Goal: Information Seeking & Learning: Learn about a topic

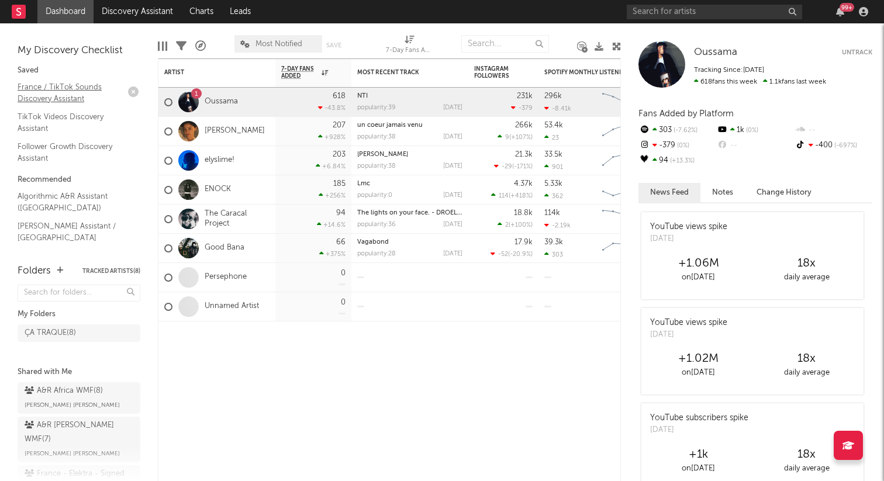
click at [77, 92] on link "France / TikTok Sounds Discovery Assistant" at bounding box center [73, 93] width 111 height 24
click at [80, 119] on link "TikTok Videos Discovery Assistant" at bounding box center [73, 122] width 111 height 24
click at [70, 147] on link "Follower Growth Discovery Assistant" at bounding box center [73, 152] width 111 height 24
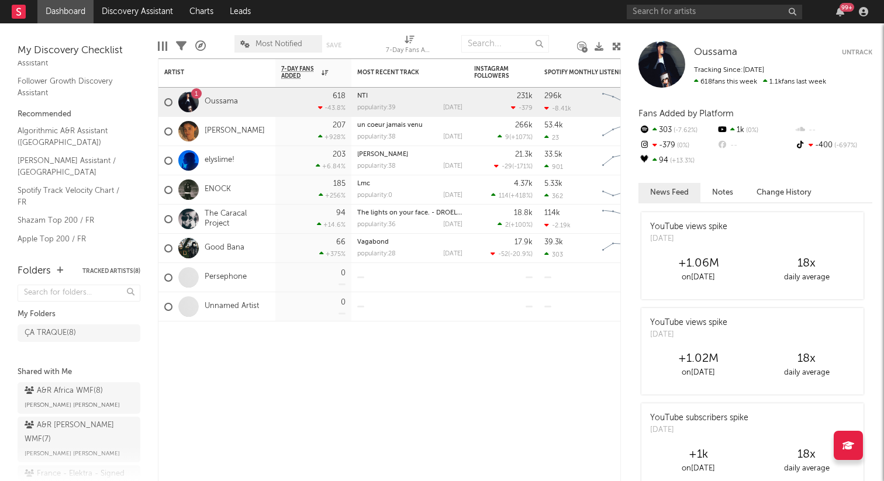
scroll to position [62, 0]
click at [65, 134] on link "Algorithmic A&R Assistant (France)" at bounding box center [73, 140] width 111 height 24
click at [55, 165] on link "Nielsen Assistant / France" at bounding box center [73, 170] width 111 height 24
click at [69, 188] on link "Spotify Track Velocity Chart / FR" at bounding box center [73, 200] width 111 height 24
click at [74, 217] on link "Shazam Top 200 / FR" at bounding box center [73, 223] width 111 height 13
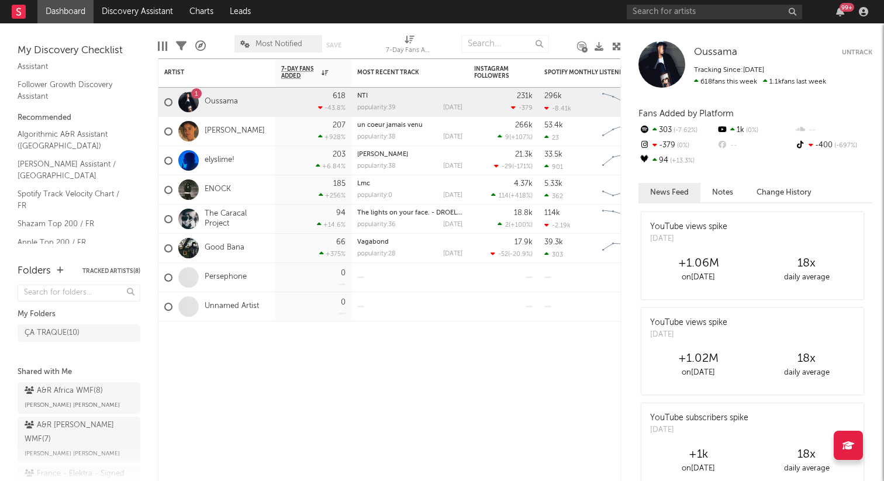
click at [52, 236] on link "Apple Top 200 / FR" at bounding box center [73, 242] width 111 height 13
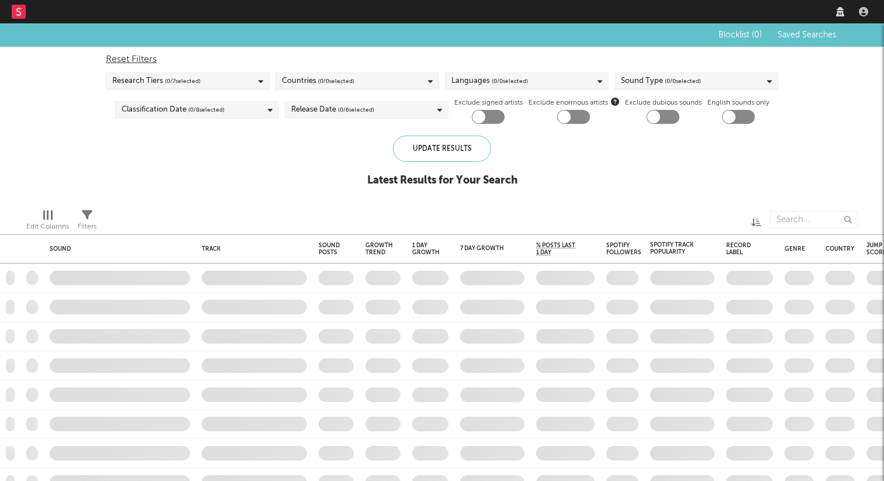
checkbox input "true"
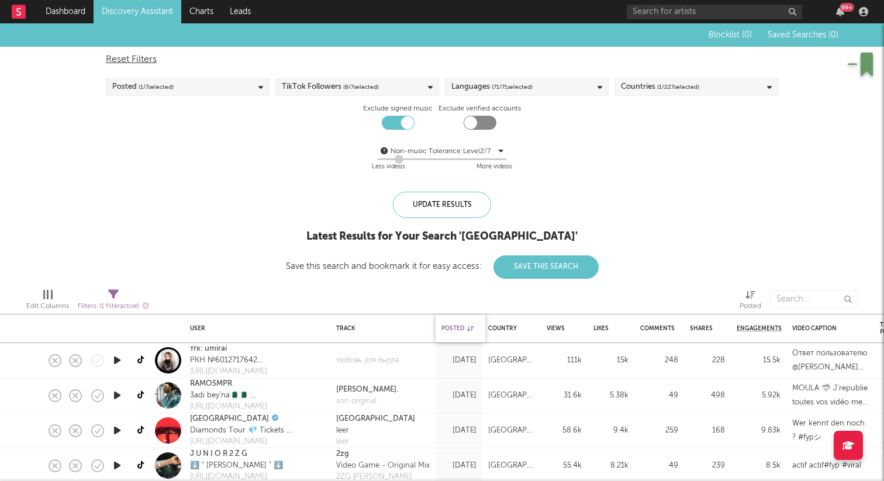
click at [464, 326] on div "Posted" at bounding box center [457, 328] width 32 height 7
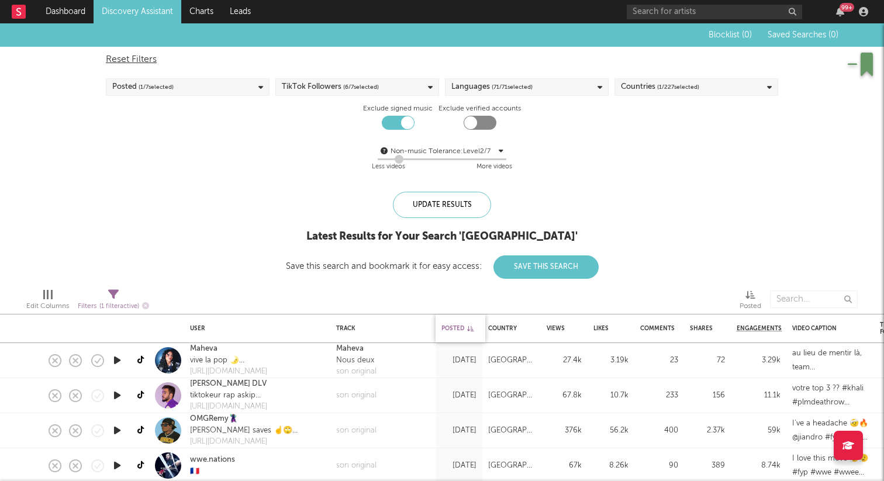
click at [464, 330] on div "Posted" at bounding box center [457, 328] width 32 height 7
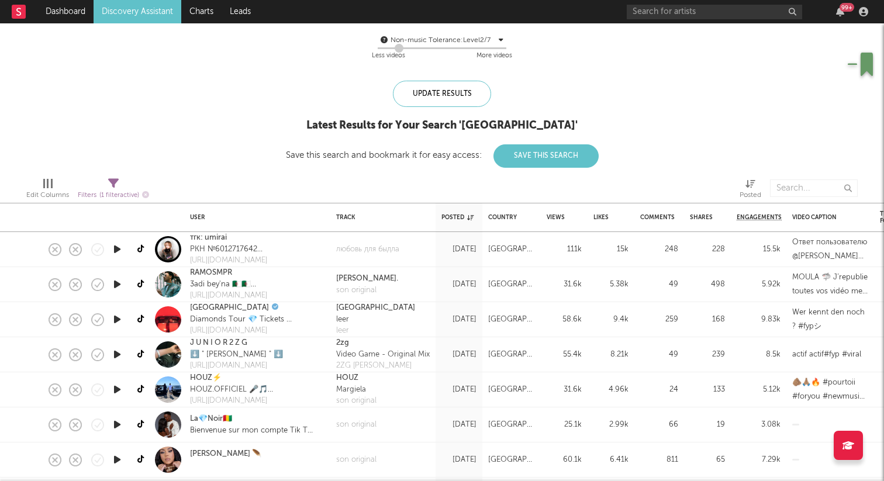
click at [116, 320] on icon "button" at bounding box center [117, 319] width 12 height 15
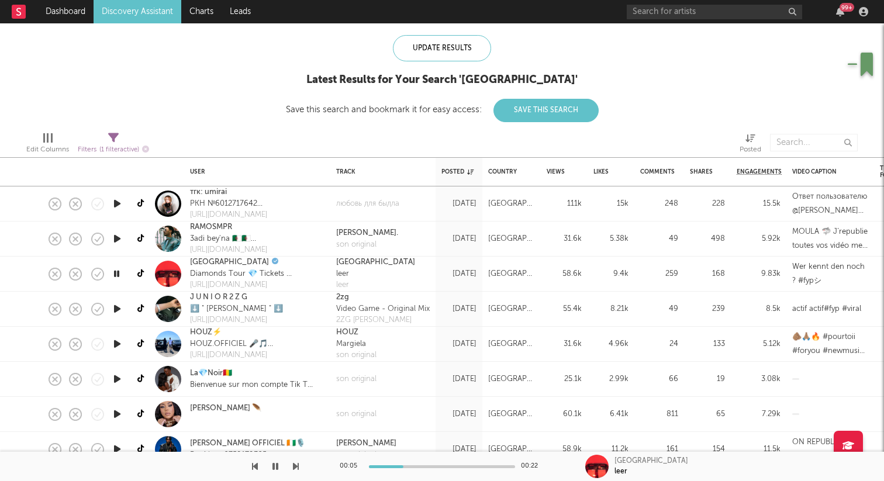
click at [118, 313] on icon "button" at bounding box center [117, 309] width 12 height 15
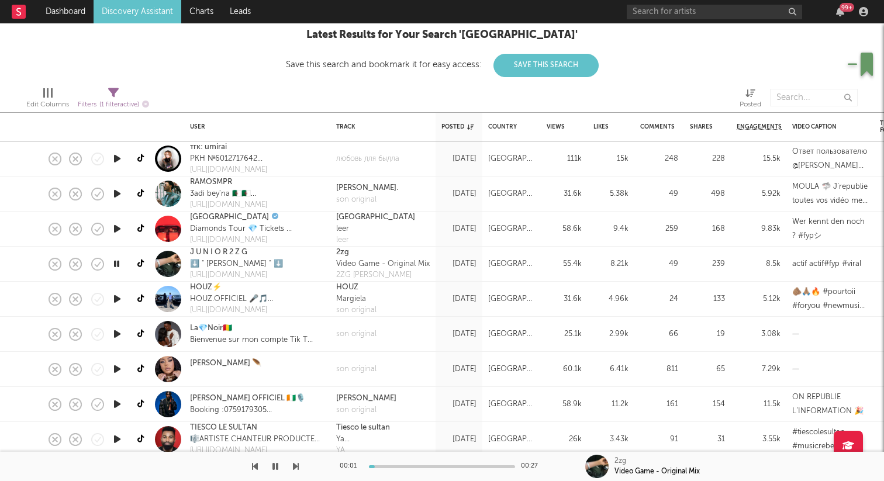
click at [118, 307] on div at bounding box center [116, 299] width 23 height 35
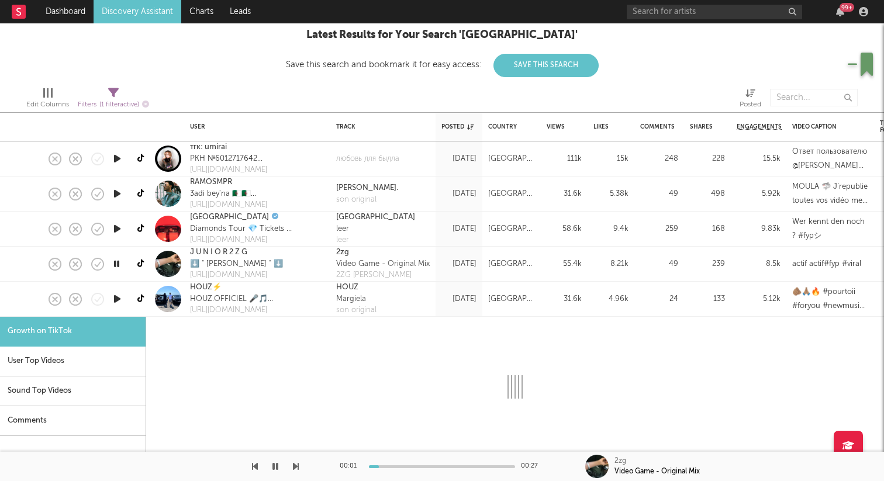
click at [118, 307] on div at bounding box center [116, 299] width 23 height 35
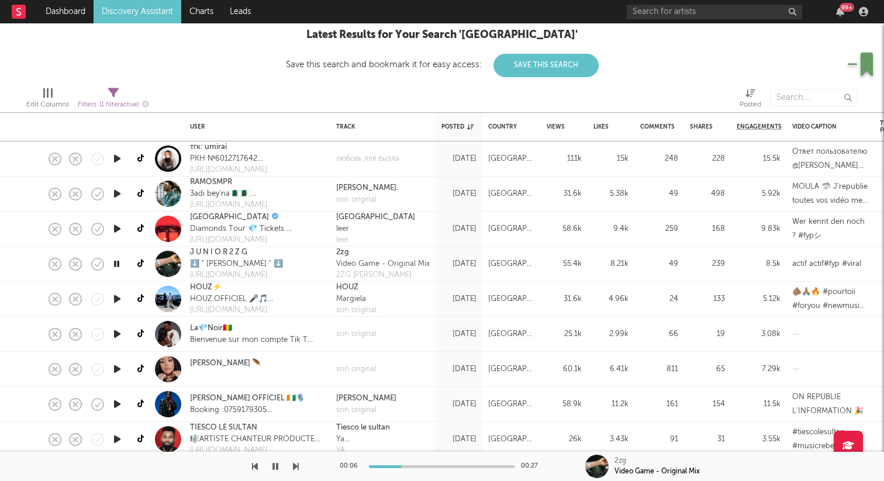
click at [116, 298] on icon "button" at bounding box center [117, 299] width 12 height 15
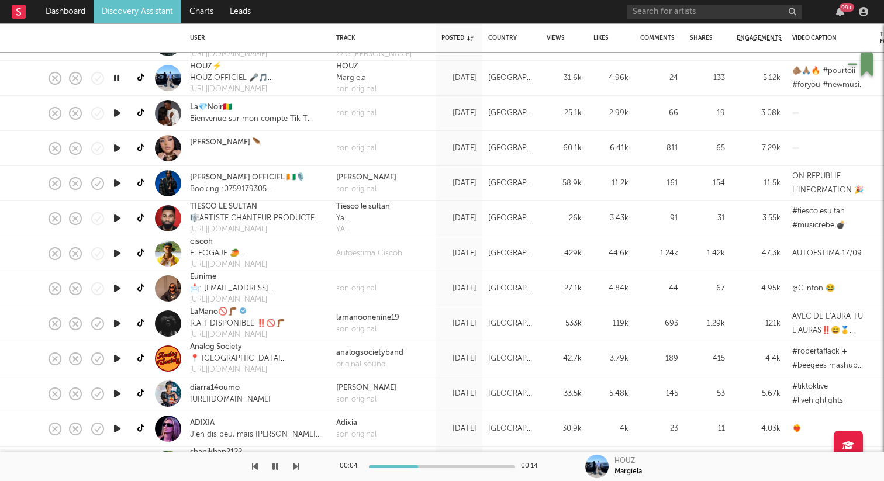
click at [115, 289] on icon "button" at bounding box center [117, 288] width 12 height 15
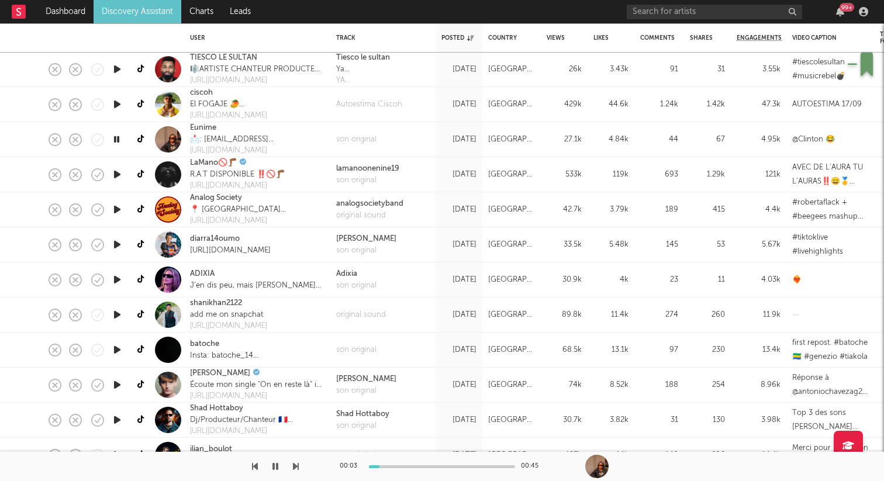
click at [118, 349] on icon "button" at bounding box center [117, 350] width 12 height 15
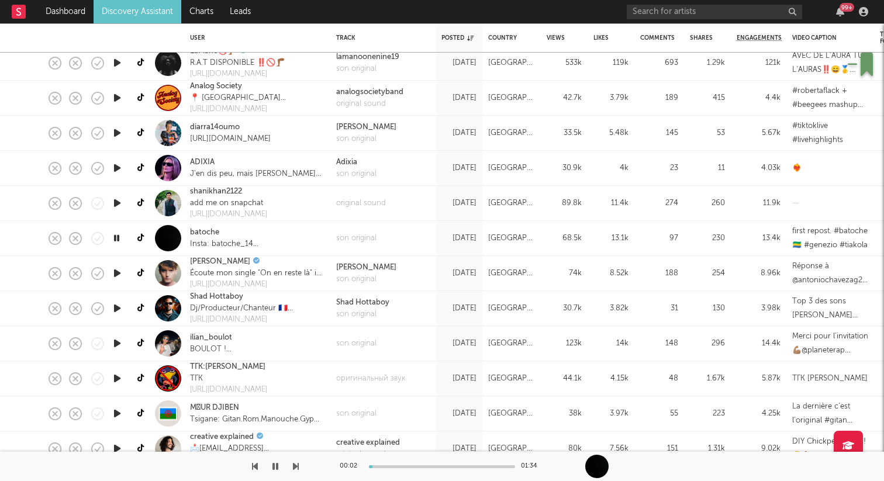
click at [118, 345] on icon "button" at bounding box center [117, 343] width 12 height 15
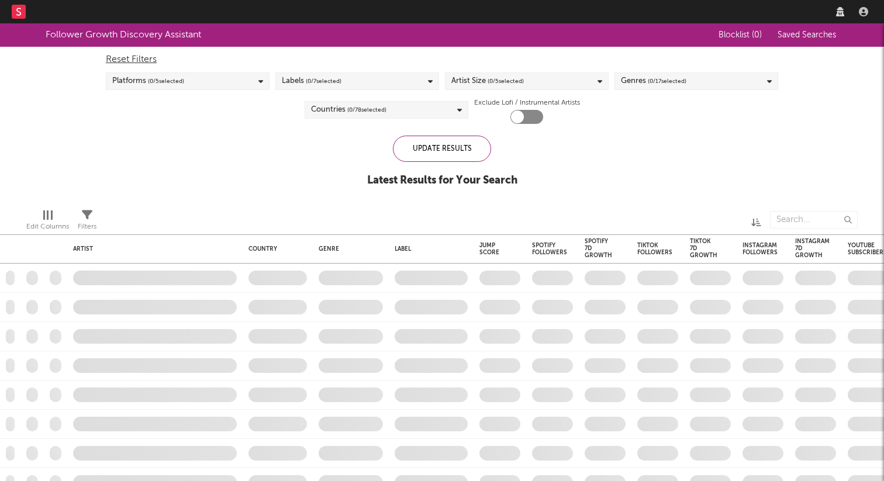
checkbox input "true"
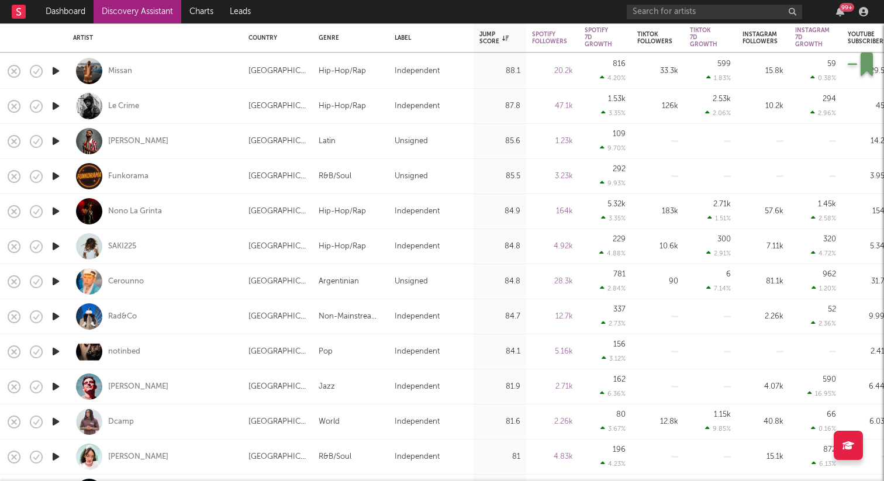
click at [55, 317] on icon "button" at bounding box center [56, 316] width 12 height 15
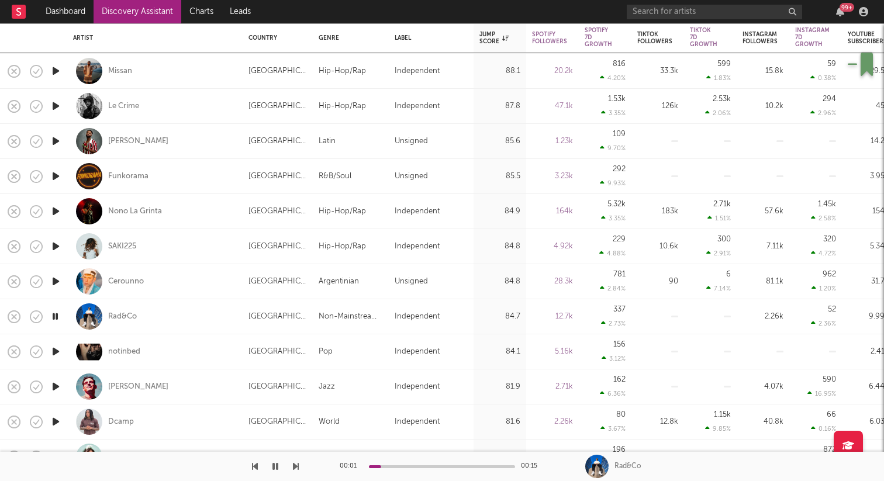
click at [409, 461] on div "00:01 00:15" at bounding box center [442, 466] width 205 height 29
click at [410, 464] on div "00:01 00:15" at bounding box center [442, 466] width 205 height 29
click at [58, 385] on icon "button" at bounding box center [56, 386] width 12 height 15
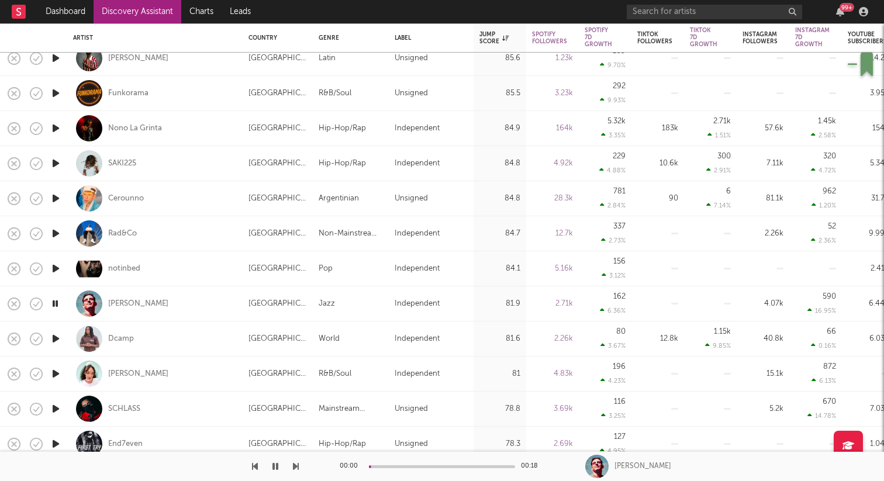
click at [52, 340] on icon "button" at bounding box center [56, 338] width 12 height 15
click at [410, 465] on div at bounding box center [442, 466] width 146 height 3
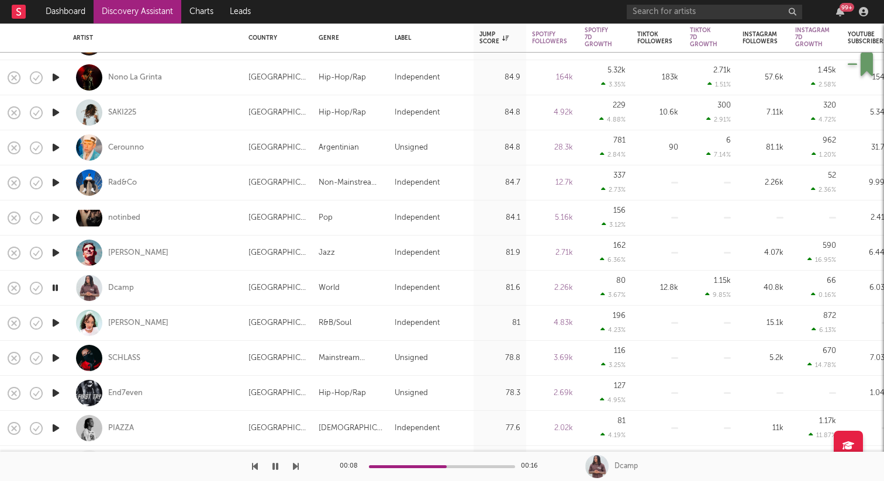
click at [58, 322] on icon "button" at bounding box center [56, 323] width 12 height 15
click at [57, 357] on icon "button" at bounding box center [56, 358] width 12 height 15
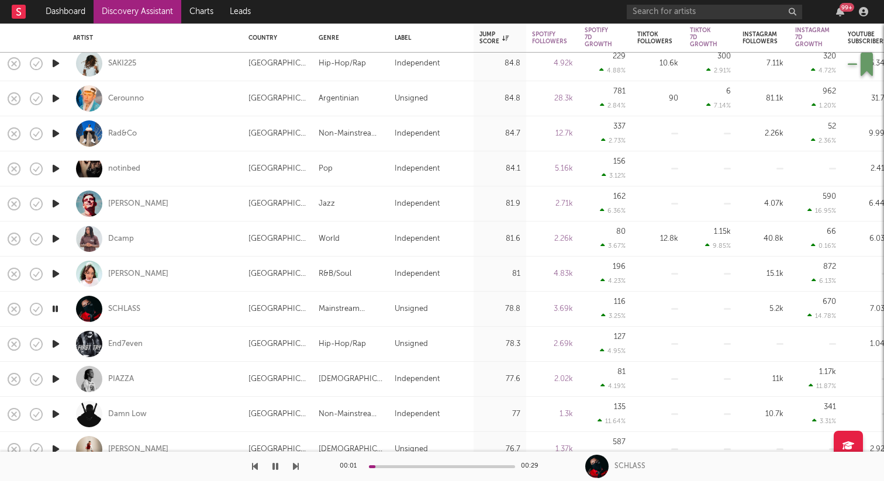
click at [57, 343] on icon "button" at bounding box center [56, 344] width 12 height 15
click at [56, 347] on icon "button" at bounding box center [55, 344] width 11 height 15
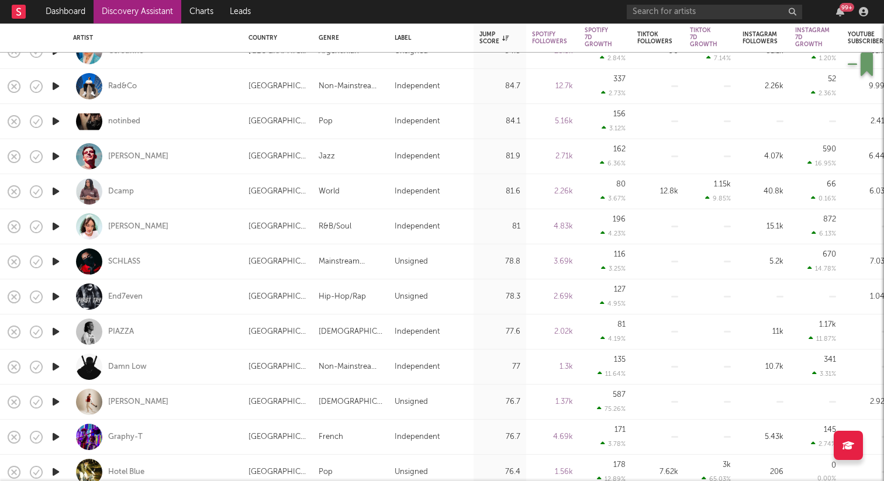
click at [56, 330] on icon "button" at bounding box center [56, 331] width 12 height 15
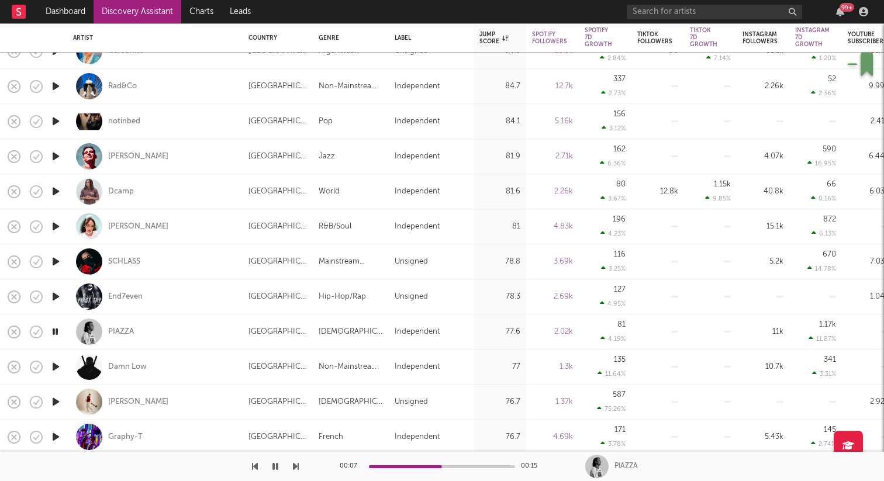
click at [53, 363] on icon "button" at bounding box center [56, 367] width 12 height 15
click at [53, 403] on icon "button" at bounding box center [56, 402] width 12 height 15
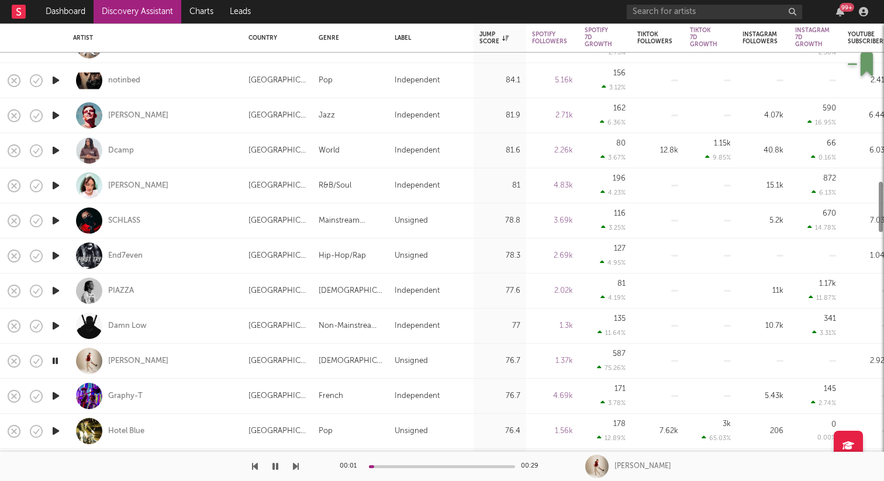
click at [56, 399] on icon "button" at bounding box center [56, 396] width 12 height 15
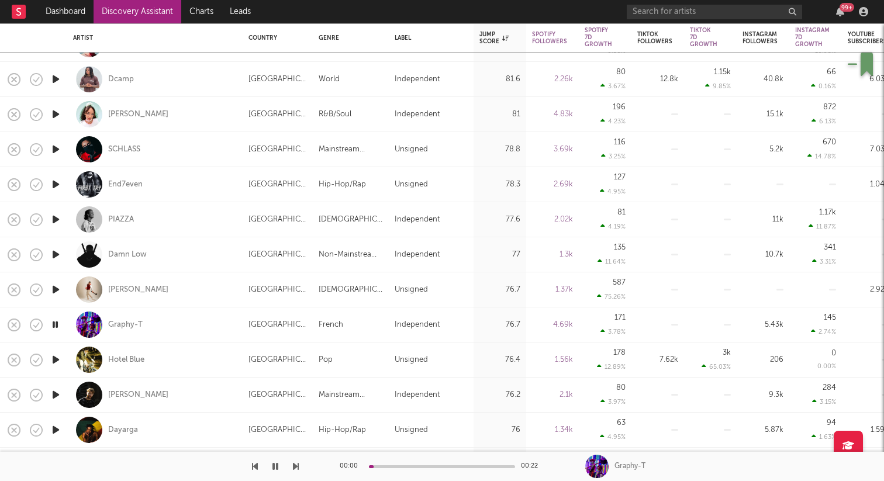
click at [56, 393] on icon "button" at bounding box center [56, 395] width 12 height 15
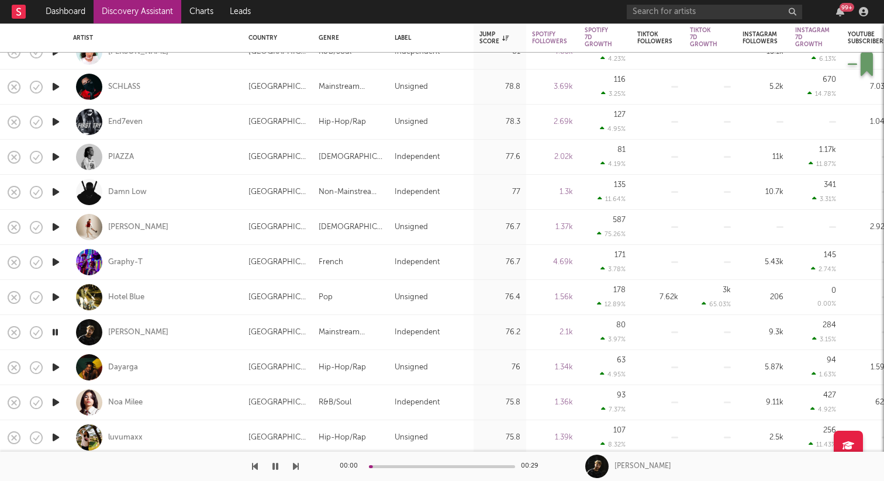
click at [55, 399] on icon "button" at bounding box center [56, 402] width 12 height 15
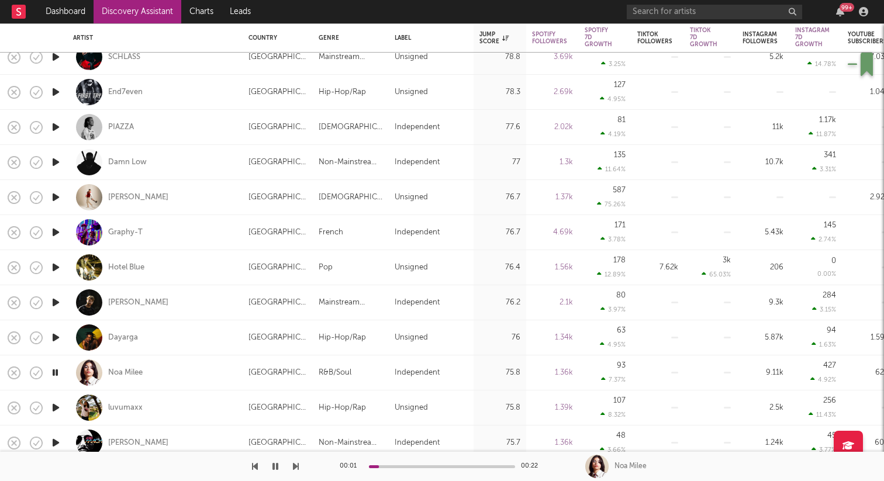
click at [55, 405] on icon "button" at bounding box center [56, 407] width 12 height 15
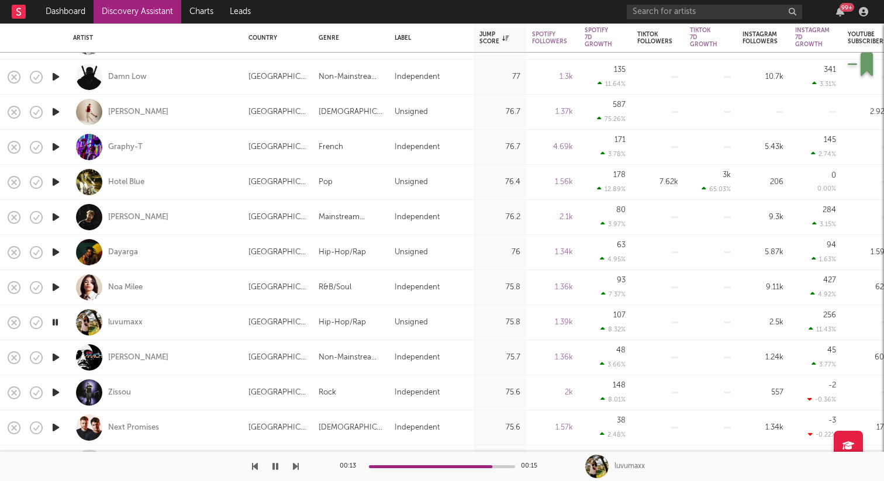
click at [53, 391] on icon "button" at bounding box center [56, 392] width 12 height 15
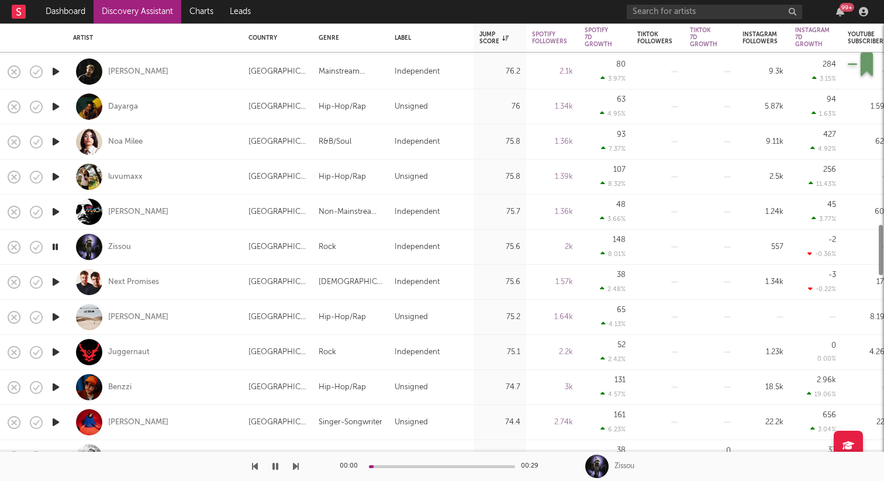
click at [54, 383] on icon "button" at bounding box center [56, 387] width 12 height 15
click at [54, 383] on icon "button" at bounding box center [55, 387] width 11 height 15
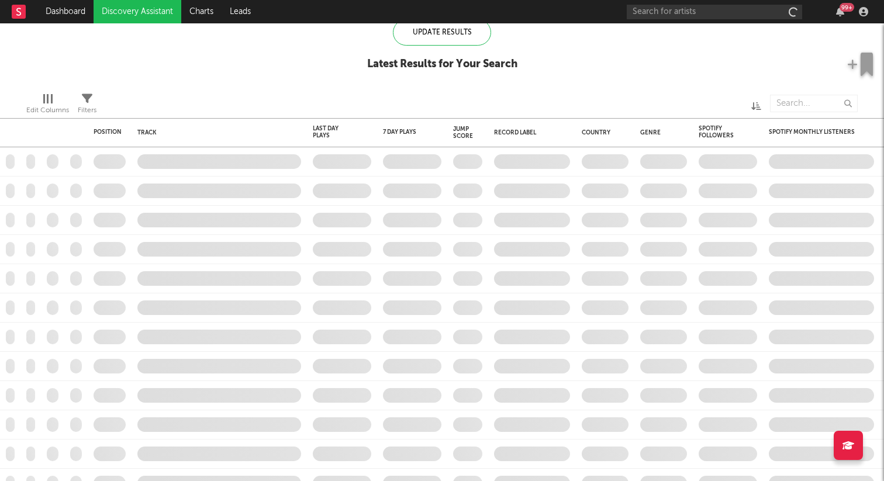
checkbox input "true"
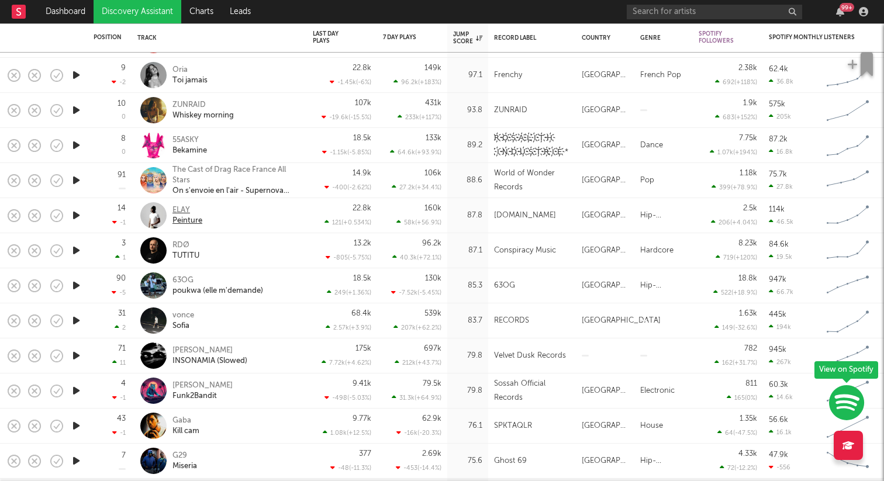
click at [184, 209] on div "ELAY" at bounding box center [187, 210] width 30 height 11
click at [77, 248] on icon "button" at bounding box center [76, 250] width 12 height 15
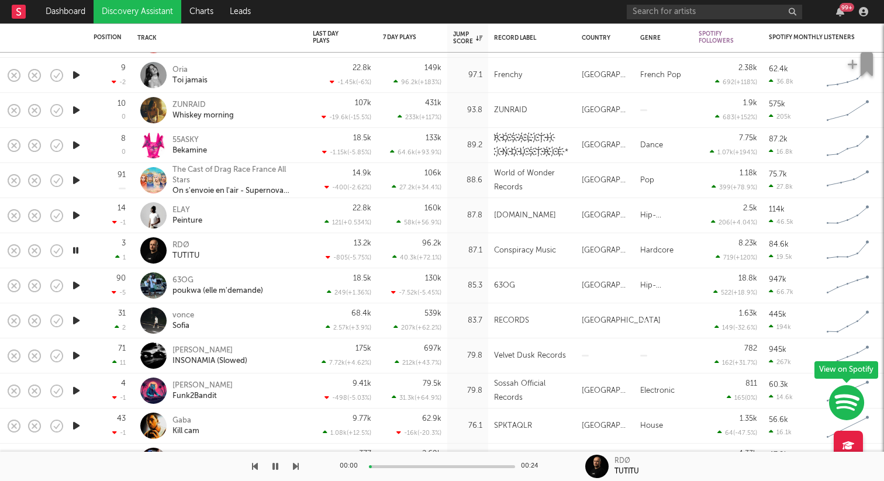
click at [78, 321] on icon "button" at bounding box center [76, 320] width 12 height 15
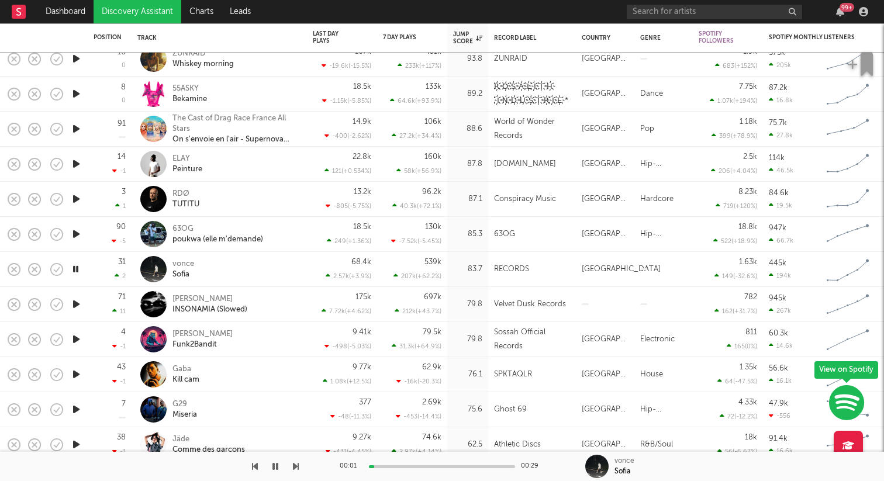
click at [76, 329] on div at bounding box center [75, 339] width 23 height 35
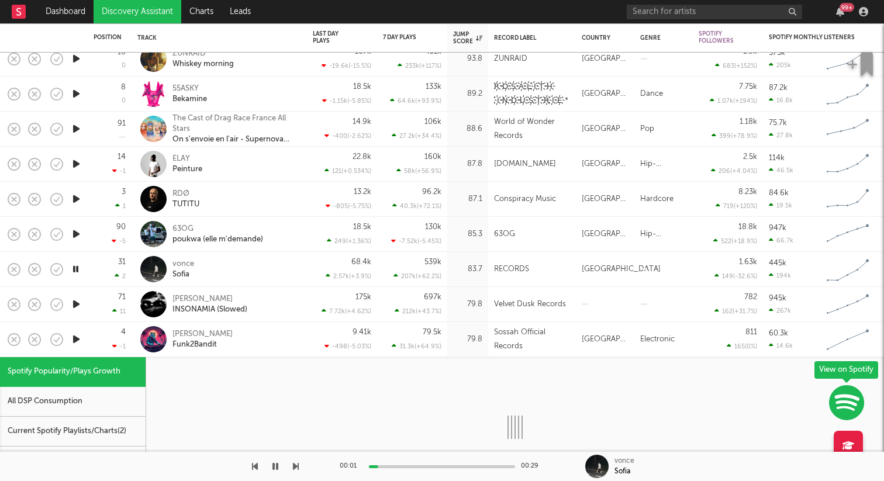
click at [76, 329] on div at bounding box center [75, 339] width 23 height 35
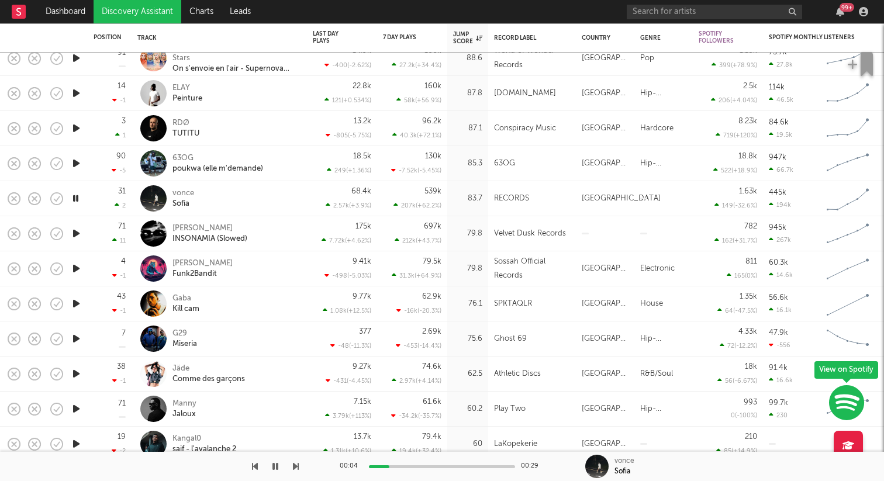
click at [78, 341] on icon "button" at bounding box center [76, 338] width 12 height 15
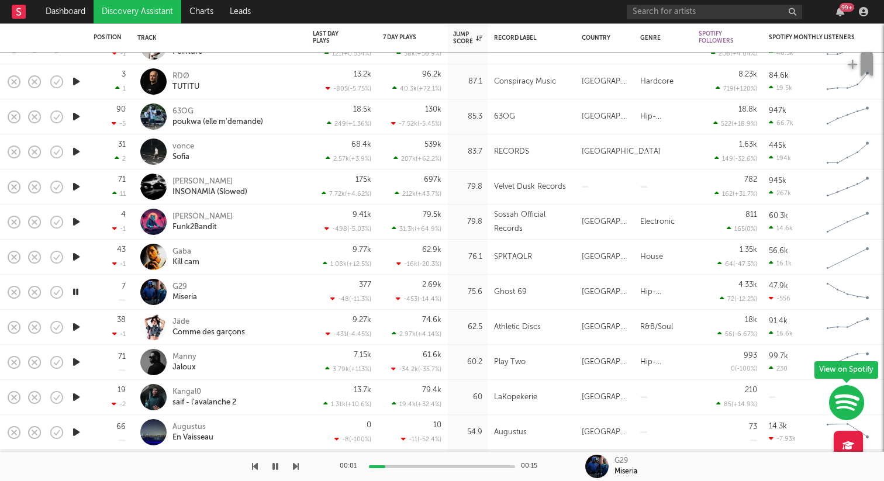
click at [78, 327] on icon "button" at bounding box center [76, 327] width 12 height 15
click at [77, 363] on icon "button" at bounding box center [76, 362] width 12 height 15
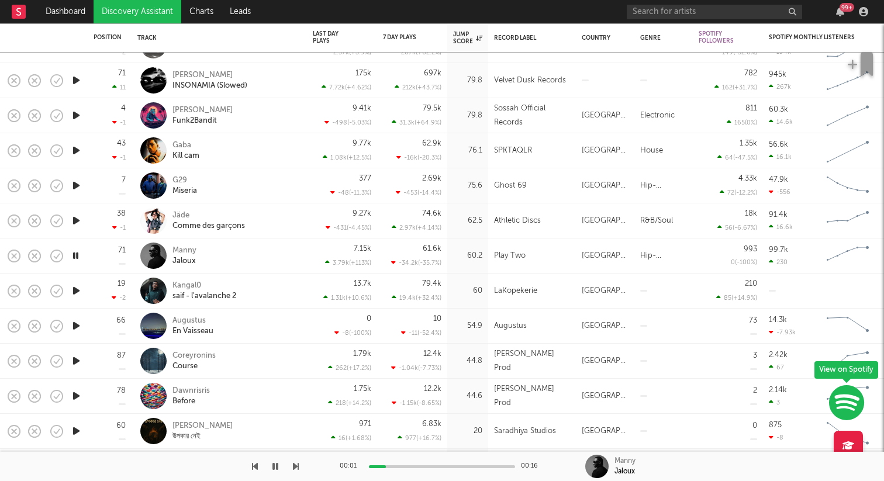
click at [72, 394] on icon "button" at bounding box center [76, 396] width 12 height 15
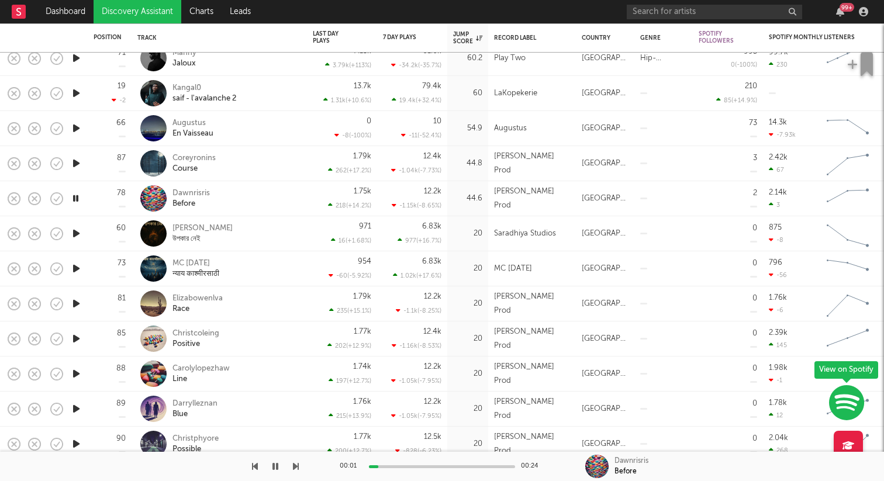
click at [74, 405] on icon "button" at bounding box center [76, 409] width 12 height 15
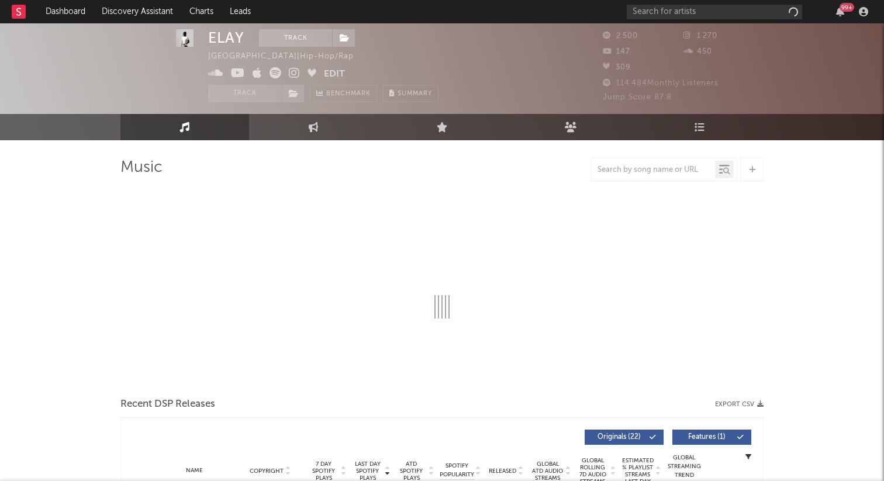
scroll to position [86, 0]
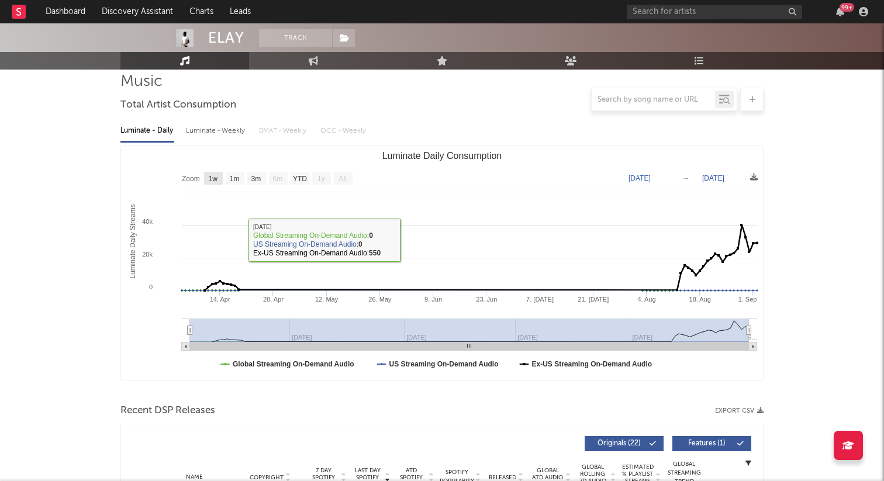
click at [215, 178] on text "1w" at bounding box center [213, 179] width 9 height 8
select select "1w"
type input "2025-08-27"
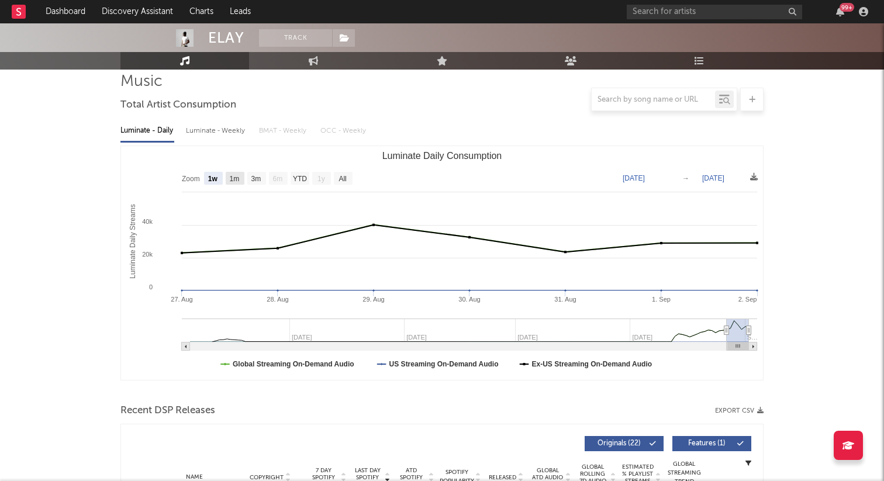
click at [236, 177] on text "1m" at bounding box center [235, 179] width 10 height 8
select select "1m"
type input "2025-08-02"
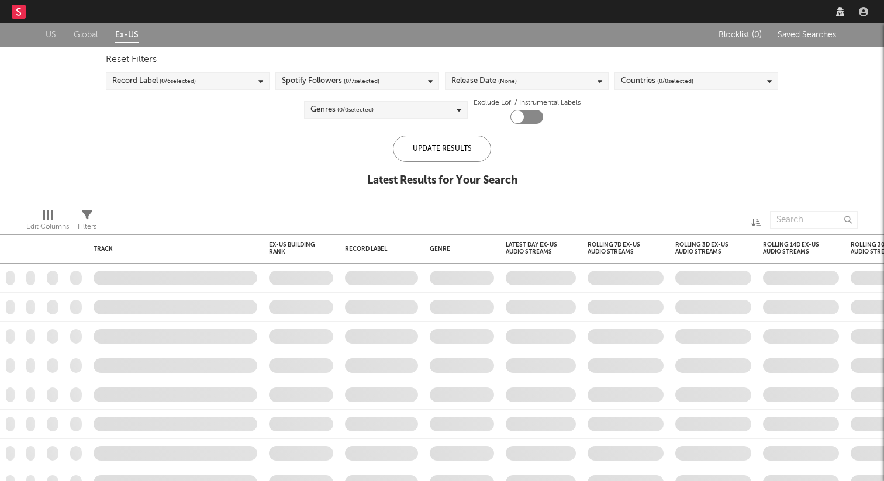
checkbox input "true"
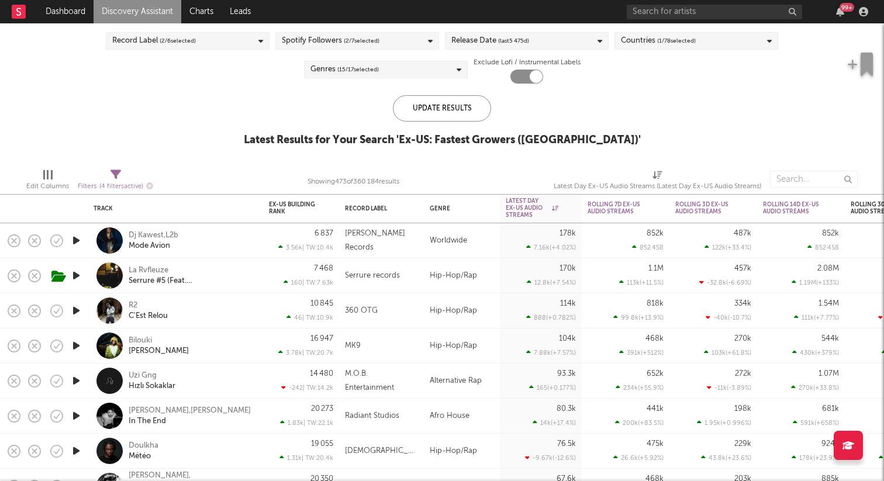
click at [75, 240] on icon "button" at bounding box center [76, 240] width 12 height 15
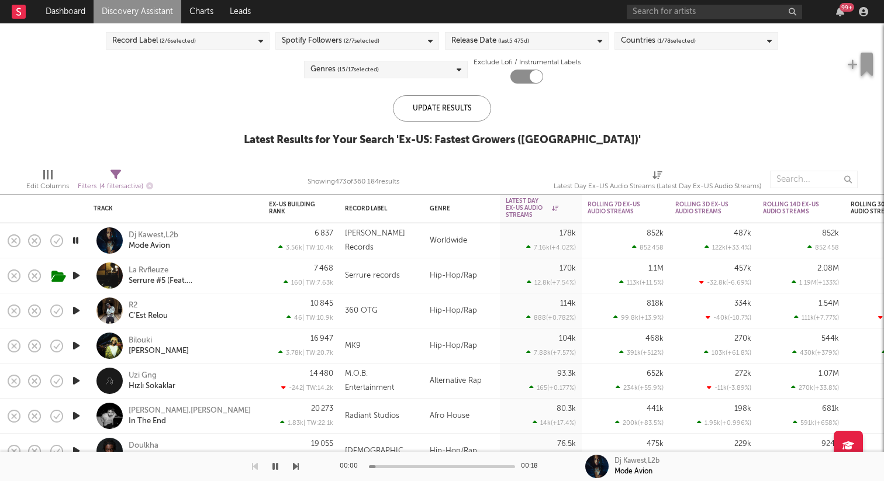
click at [75, 307] on icon "button" at bounding box center [76, 310] width 12 height 15
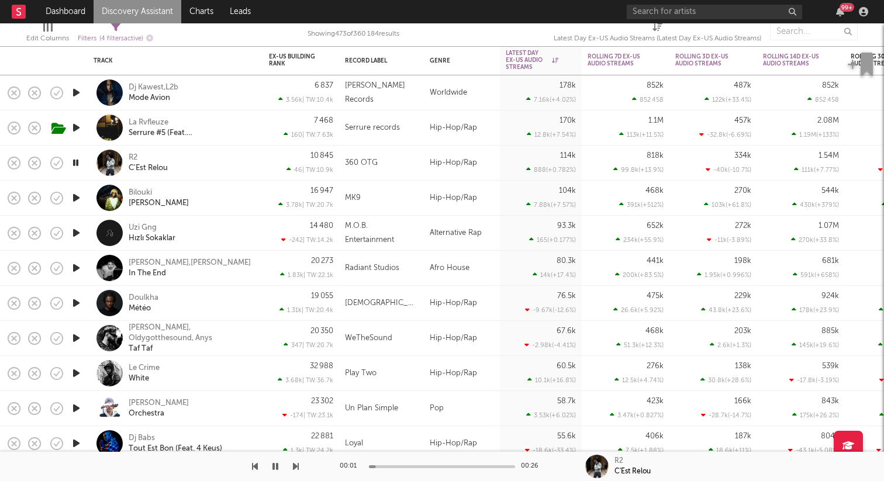
click at [77, 236] on icon "button" at bounding box center [76, 233] width 12 height 15
click at [75, 268] on icon "button" at bounding box center [76, 268] width 12 height 15
click at [75, 303] on icon "button" at bounding box center [76, 303] width 12 height 15
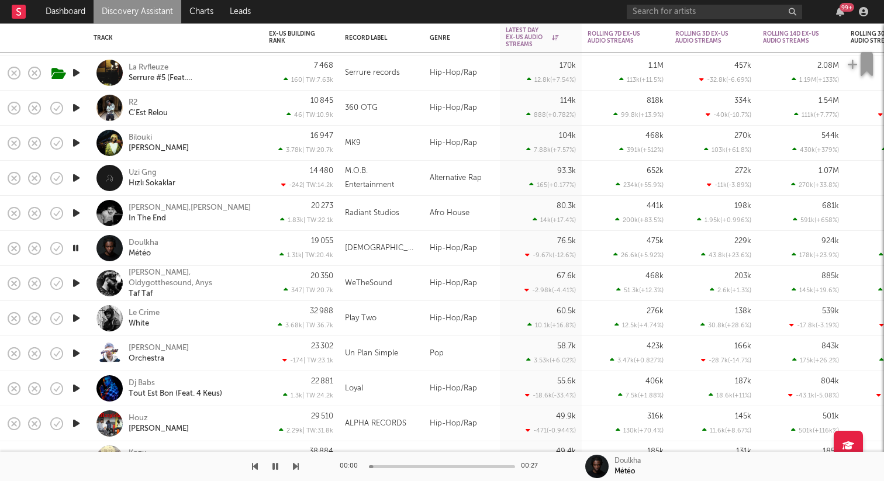
click at [75, 319] on icon "button" at bounding box center [76, 318] width 12 height 15
click at [75, 356] on icon "button" at bounding box center [76, 353] width 12 height 15
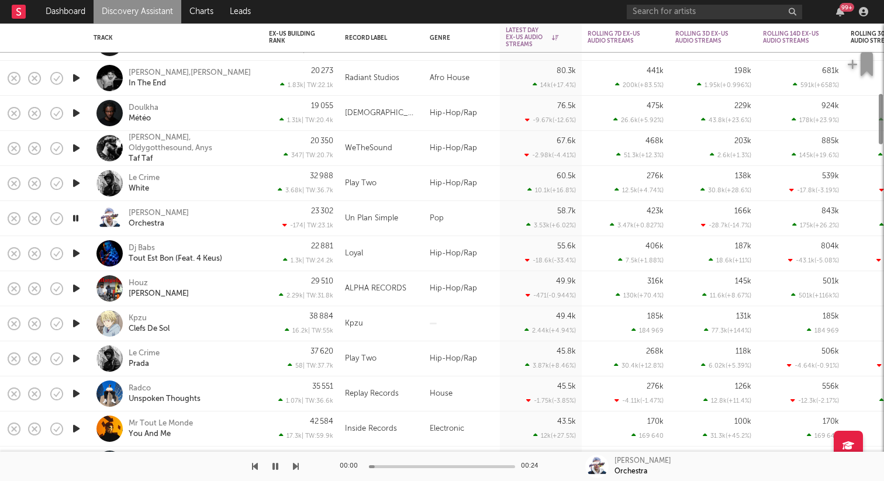
click at [74, 352] on icon "button" at bounding box center [76, 358] width 12 height 15
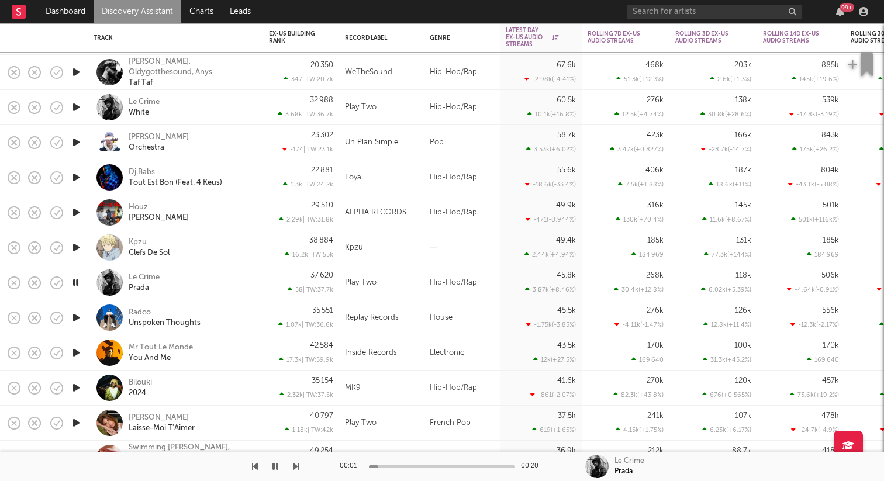
click at [75, 347] on icon "button" at bounding box center [76, 352] width 12 height 15
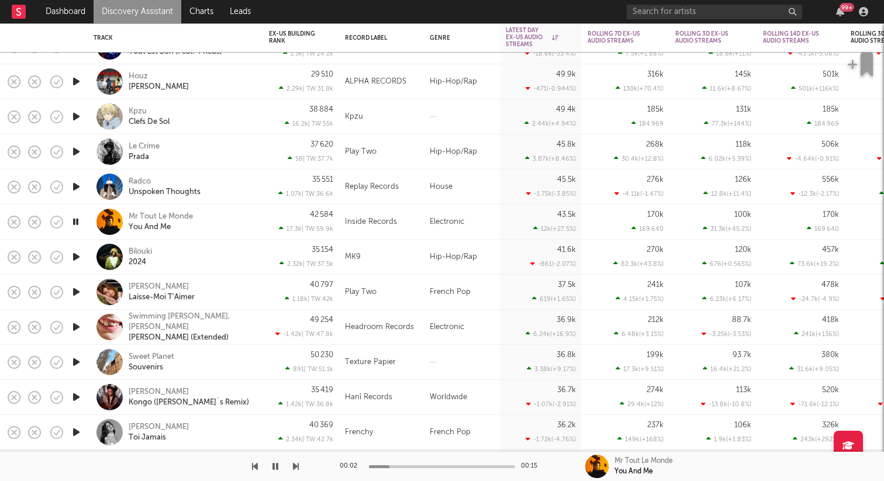
click at [76, 328] on icon "button" at bounding box center [76, 327] width 12 height 15
click at [74, 362] on icon "button" at bounding box center [76, 362] width 12 height 15
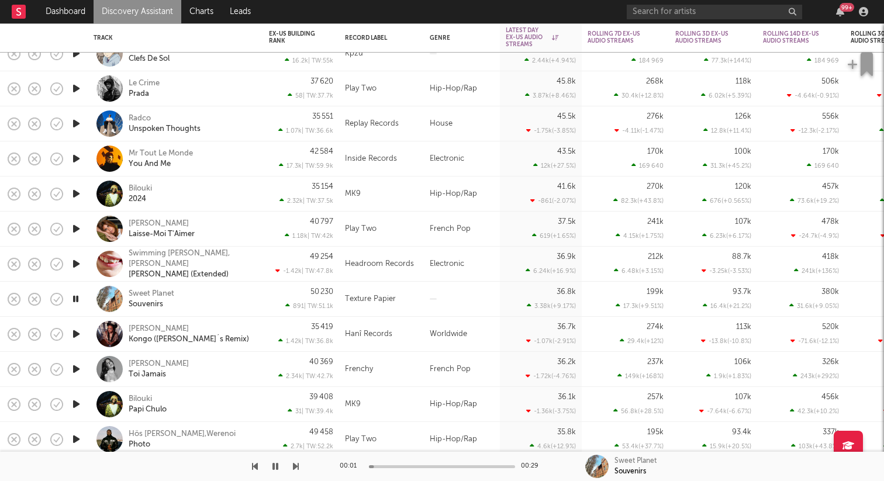
click at [77, 371] on icon "button" at bounding box center [76, 369] width 12 height 15
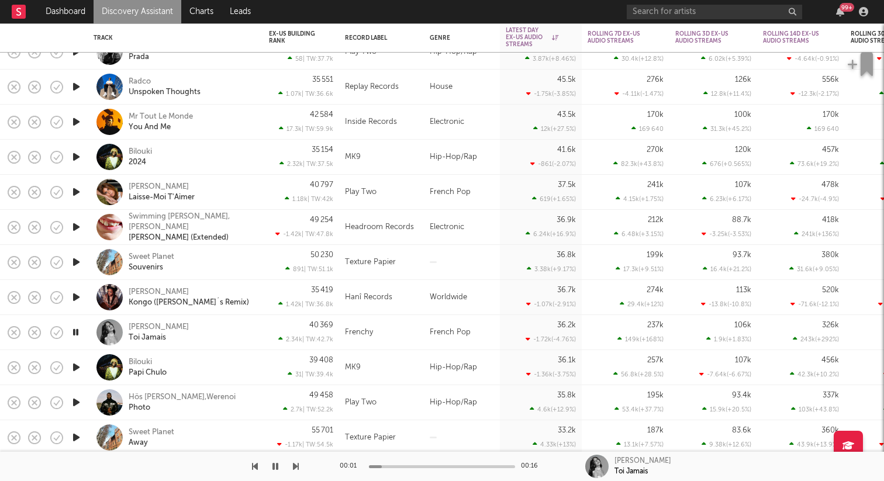
click at [78, 336] on icon "button" at bounding box center [75, 332] width 11 height 15
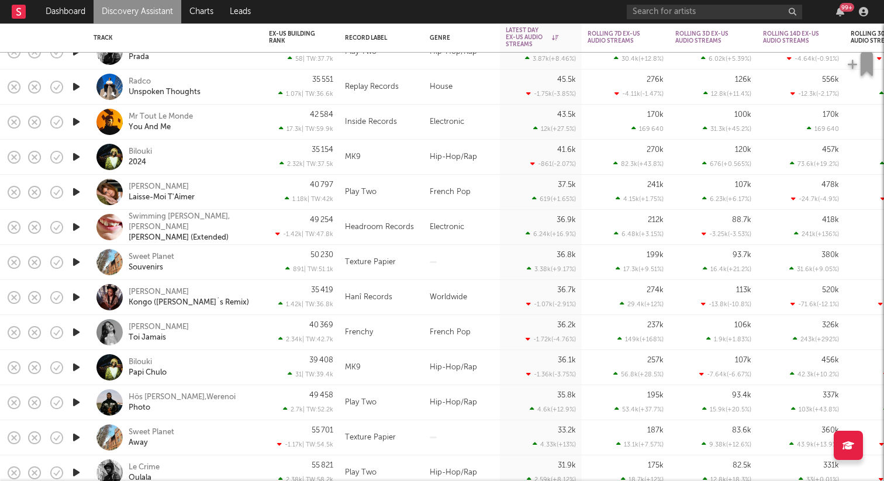
click at [75, 362] on icon "button" at bounding box center [76, 367] width 12 height 15
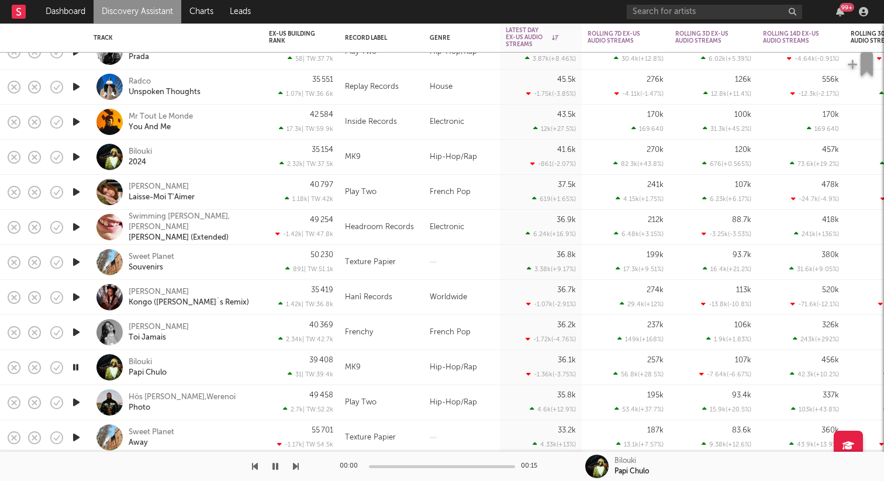
click at [75, 362] on icon "button" at bounding box center [75, 367] width 11 height 15
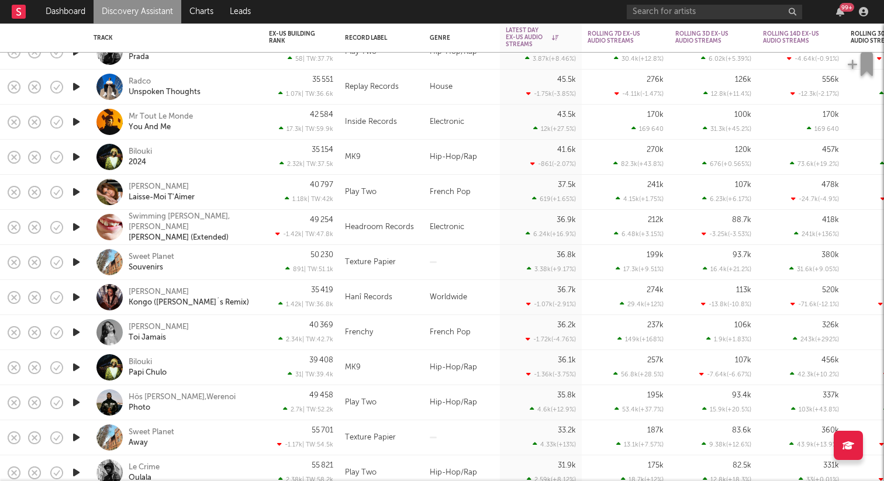
click at [78, 363] on icon "button" at bounding box center [76, 367] width 12 height 15
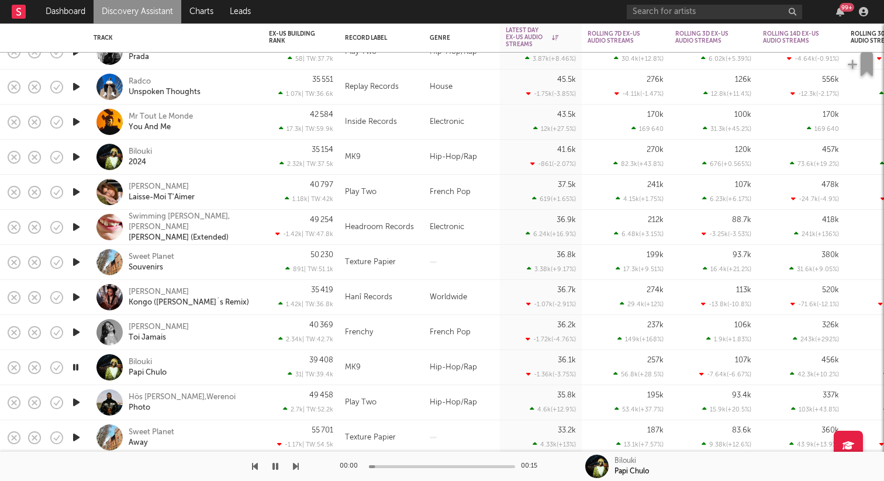
click at [78, 363] on icon "button" at bounding box center [75, 367] width 11 height 15
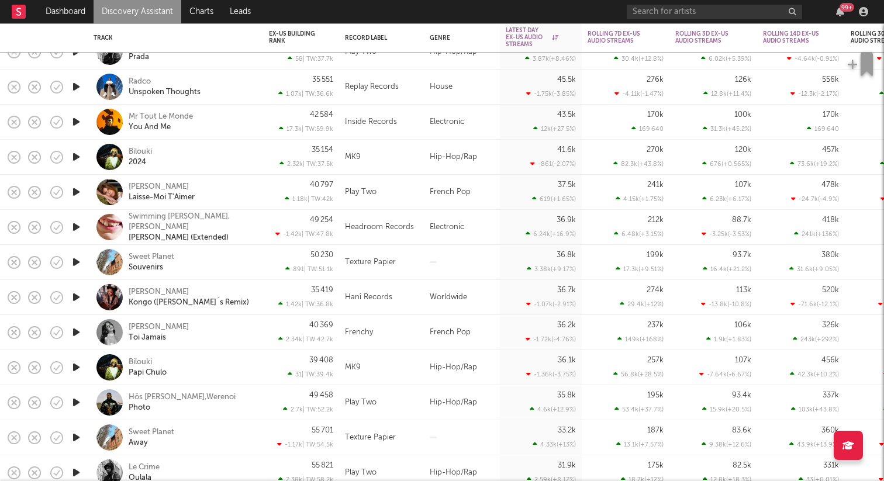
click at [74, 442] on icon "button" at bounding box center [76, 437] width 12 height 15
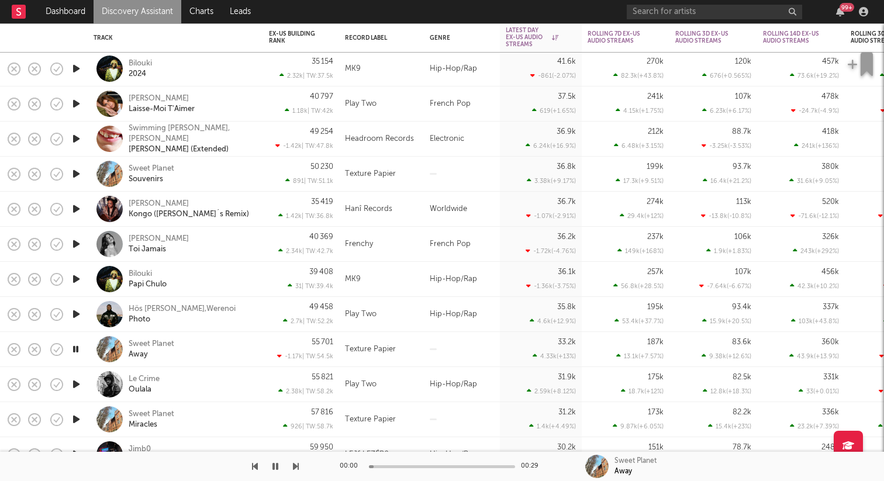
click at [74, 419] on icon "button" at bounding box center [76, 419] width 12 height 15
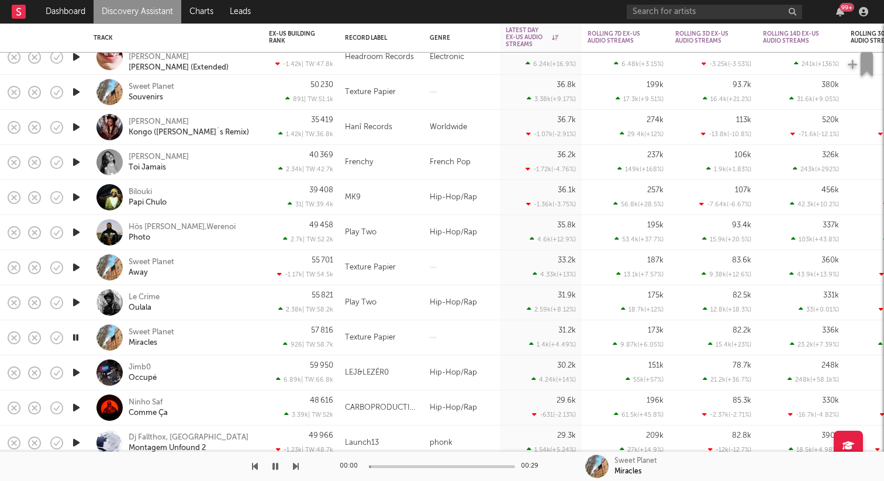
click at [77, 375] on icon "button" at bounding box center [76, 372] width 12 height 15
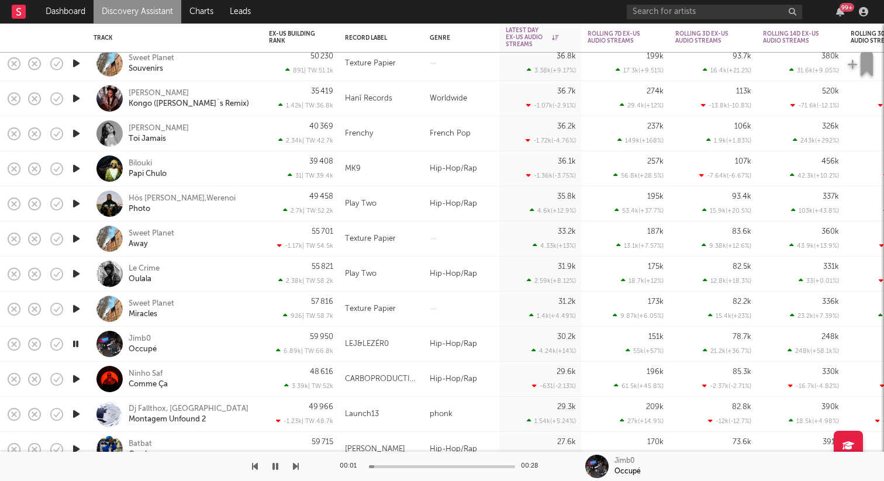
click at [75, 376] on icon "button" at bounding box center [76, 379] width 12 height 15
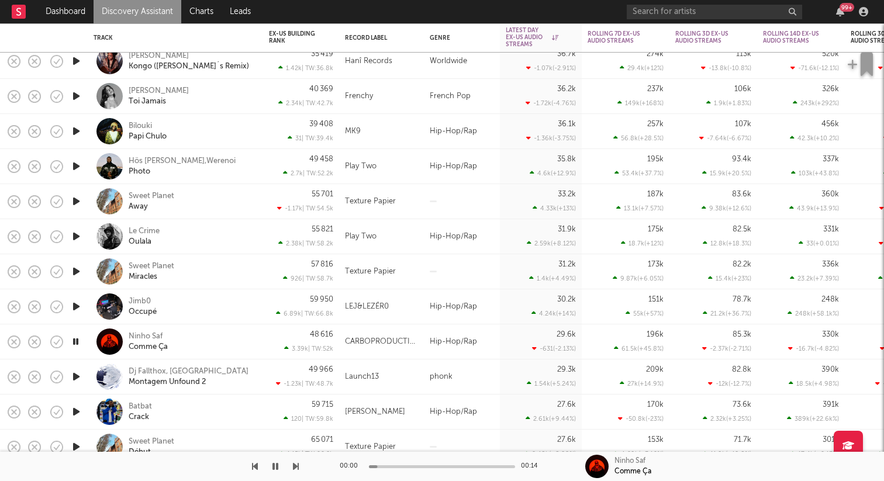
click at [77, 412] on icon "button" at bounding box center [76, 412] width 12 height 15
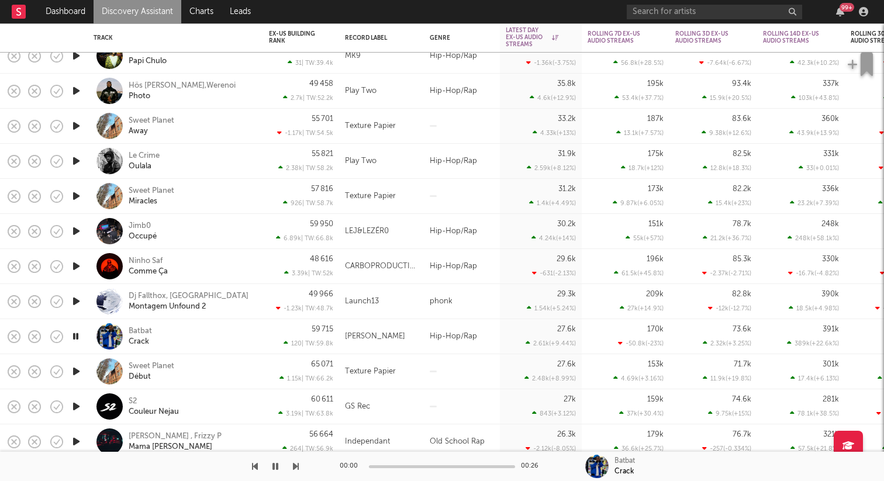
click at [77, 406] on icon "button" at bounding box center [76, 406] width 12 height 15
click at [77, 438] on icon "button" at bounding box center [76, 441] width 12 height 15
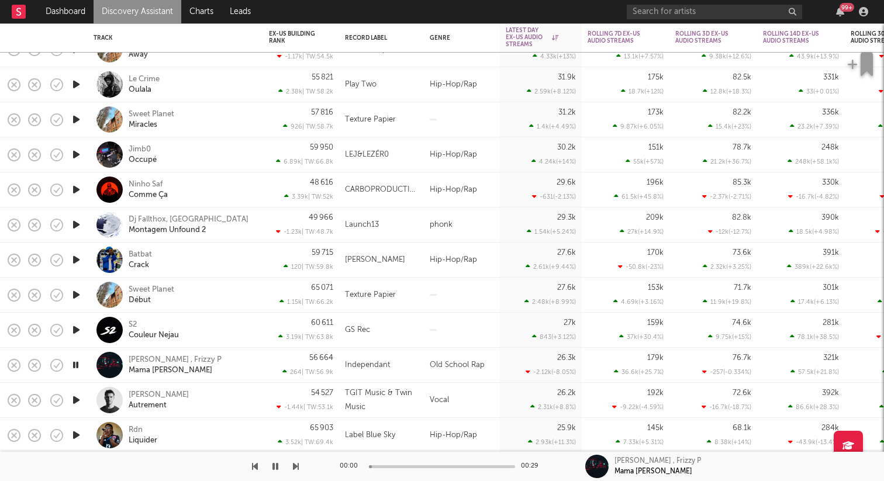
click at [75, 435] on icon "button" at bounding box center [76, 435] width 12 height 15
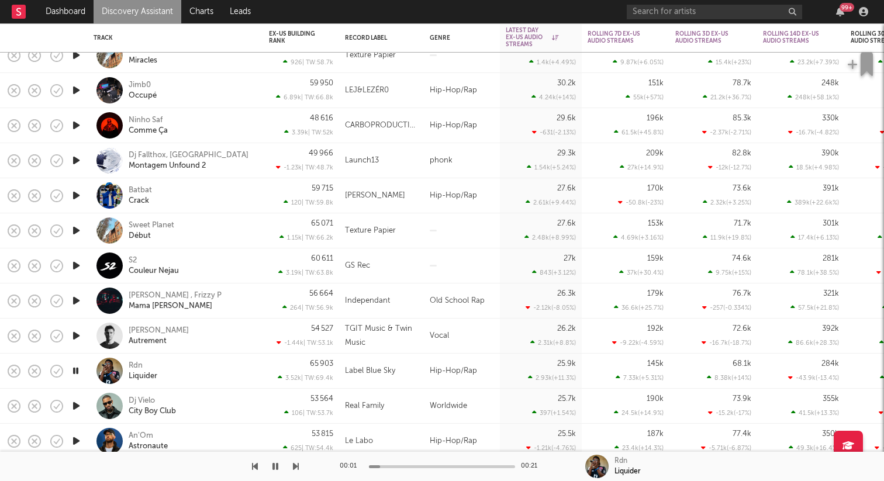
click at [77, 407] on icon "button" at bounding box center [76, 406] width 12 height 15
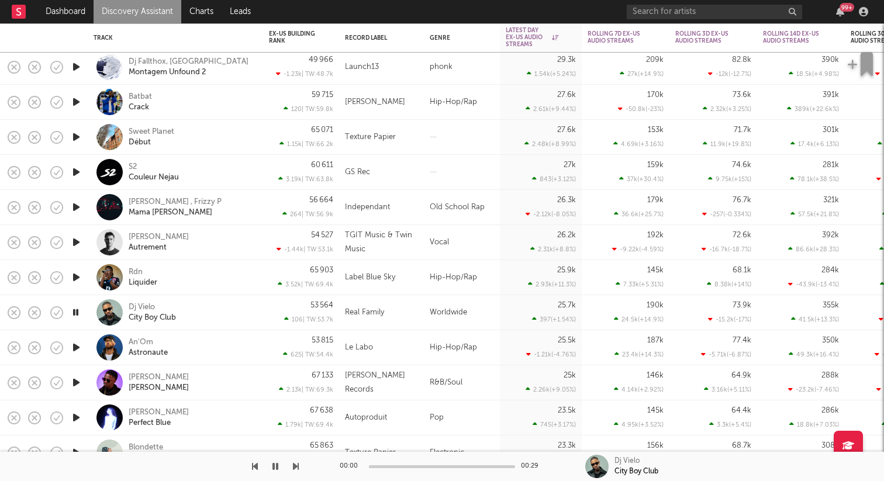
click at [76, 417] on icon "button" at bounding box center [76, 417] width 12 height 15
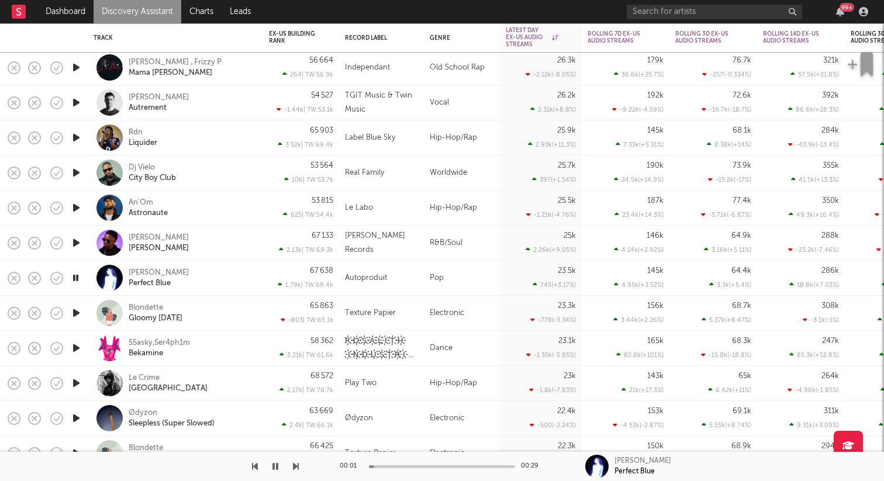
click at [77, 387] on icon "button" at bounding box center [76, 383] width 12 height 15
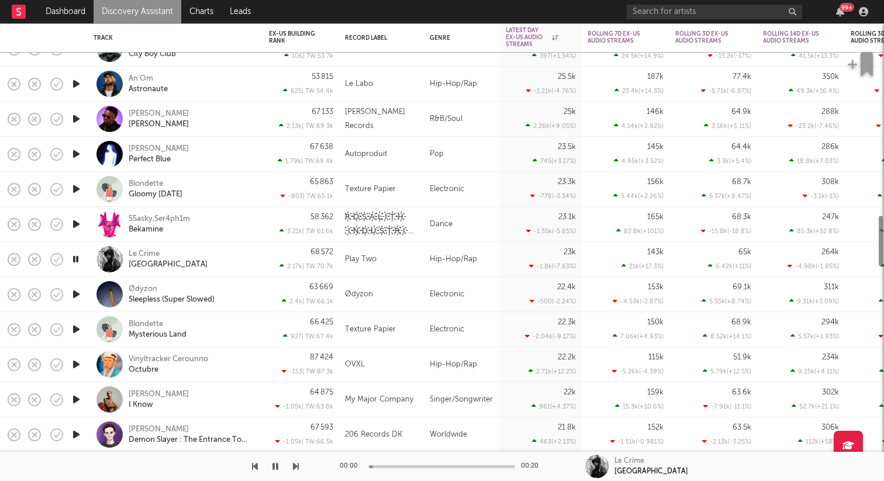
click at [74, 400] on icon "button" at bounding box center [76, 399] width 12 height 15
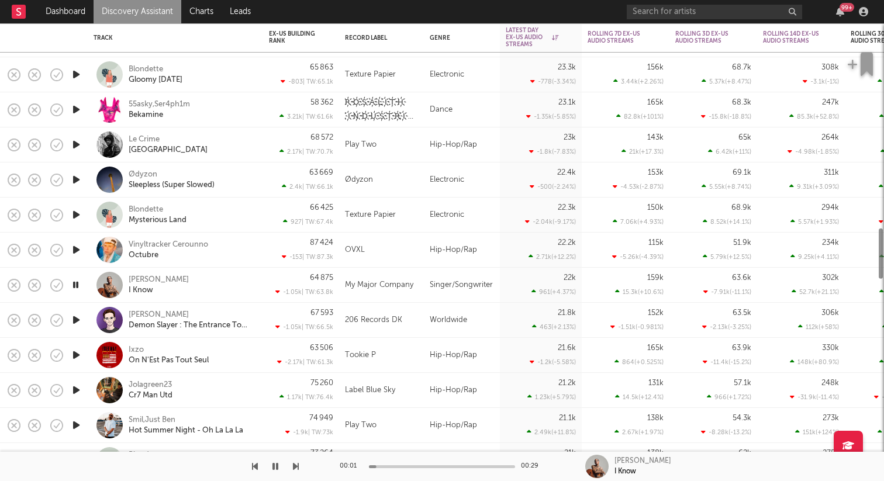
click at [75, 359] on icon "button" at bounding box center [76, 355] width 12 height 15
click at [76, 392] on icon "button" at bounding box center [76, 390] width 12 height 15
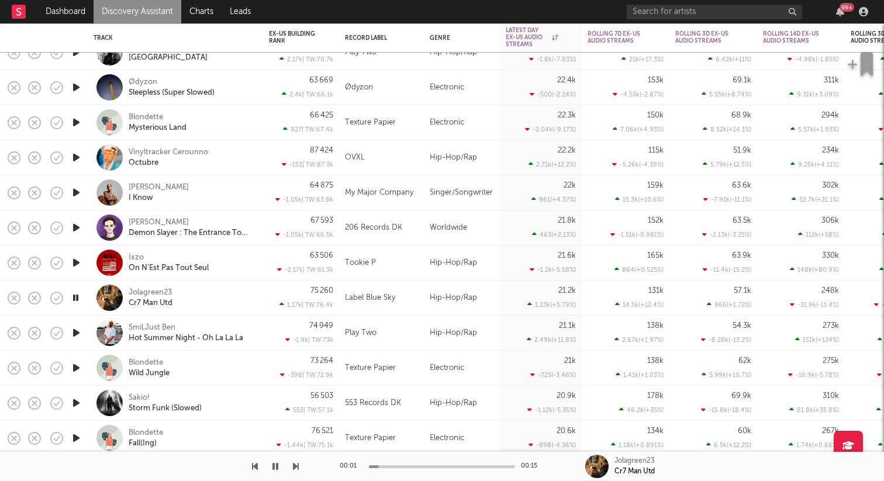
click at [76, 404] on icon "button" at bounding box center [76, 403] width 12 height 15
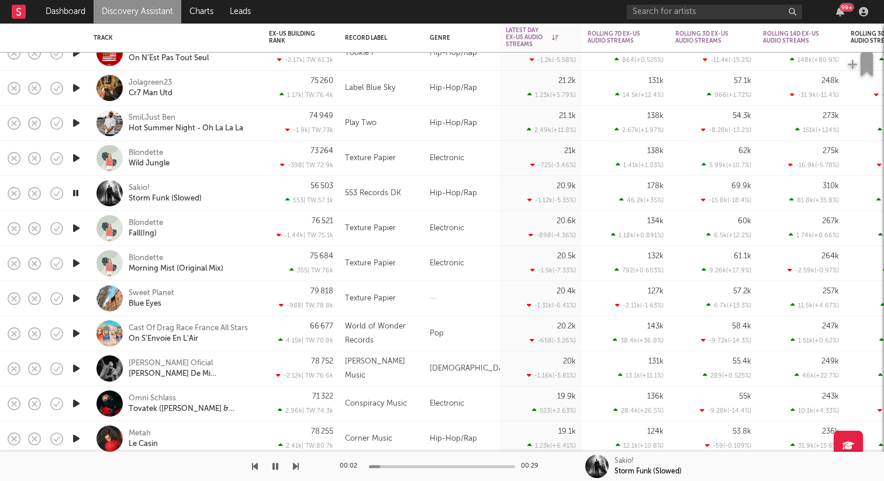
click at [75, 368] on icon "button" at bounding box center [76, 368] width 12 height 15
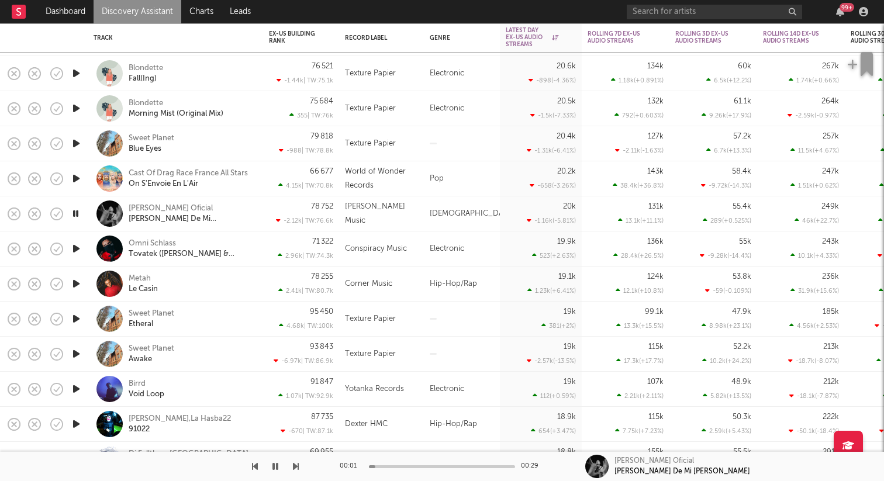
click at [75, 387] on icon "button" at bounding box center [76, 389] width 12 height 15
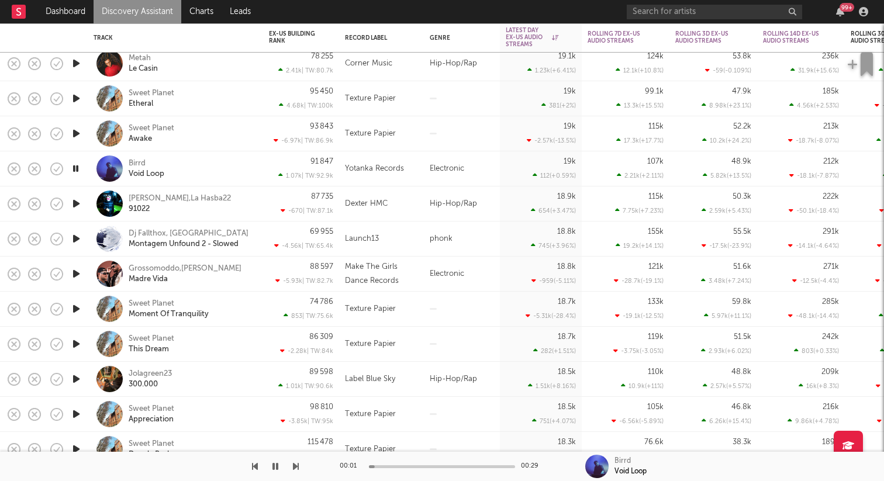
click at [77, 374] on icon "button" at bounding box center [76, 379] width 12 height 15
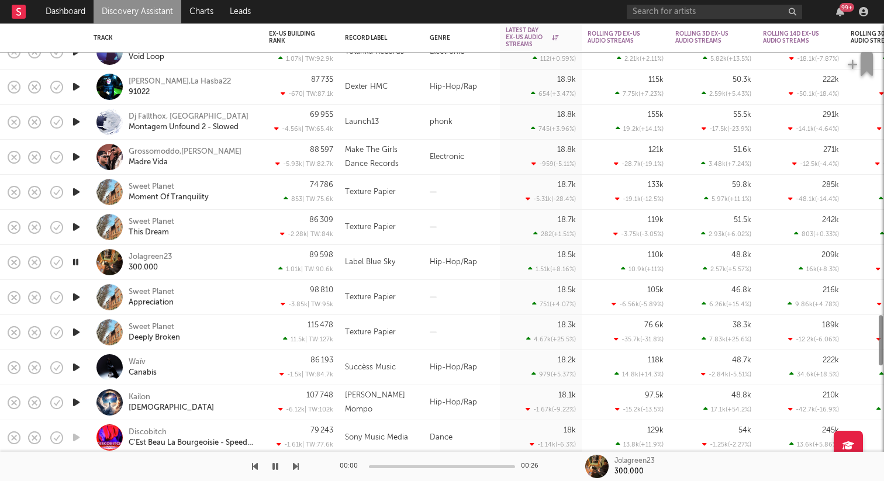
click at [78, 365] on icon "button" at bounding box center [76, 367] width 12 height 15
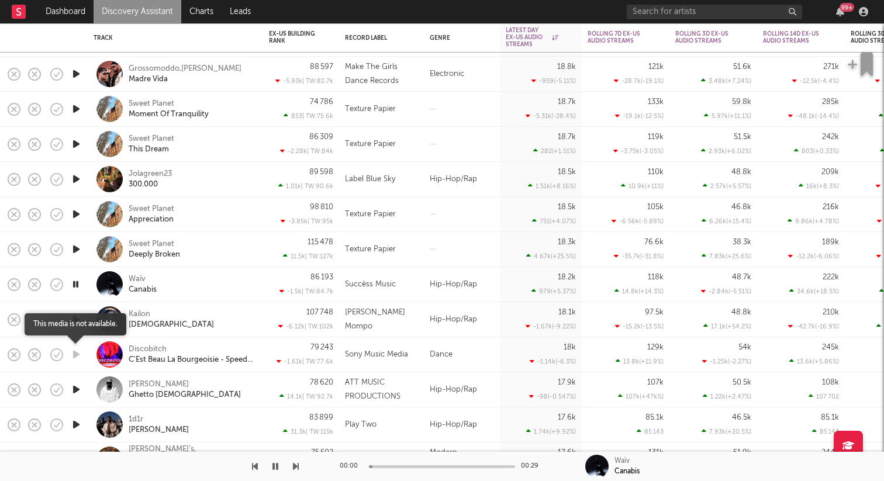
click at [78, 351] on icon "button" at bounding box center [76, 354] width 12 height 15
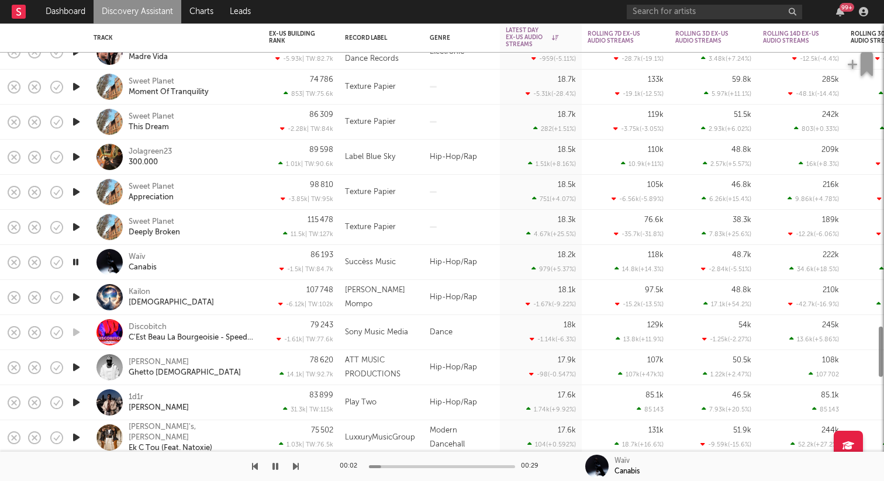
click at [75, 399] on icon "button" at bounding box center [76, 402] width 12 height 15
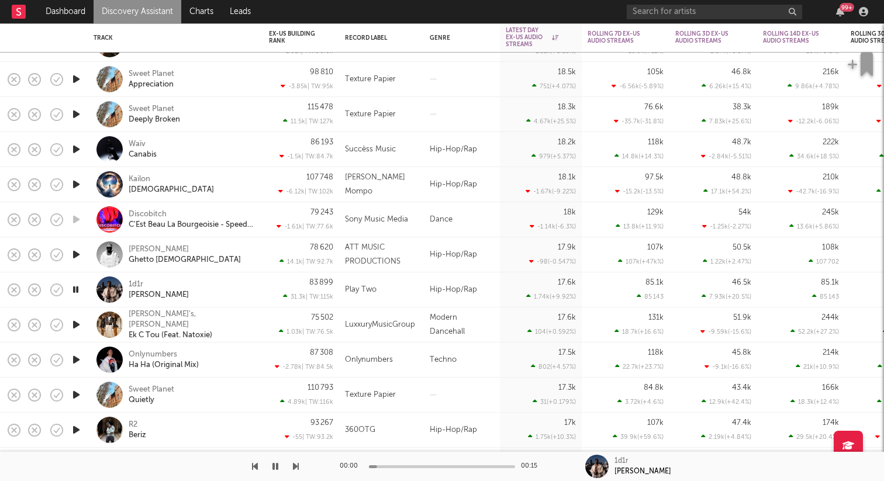
click at [74, 423] on icon "button" at bounding box center [76, 430] width 12 height 15
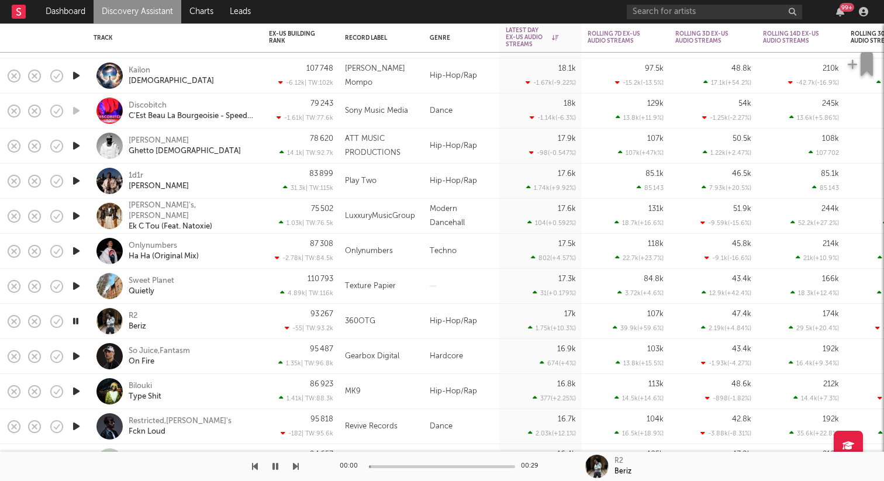
click at [78, 357] on icon "button" at bounding box center [76, 356] width 12 height 15
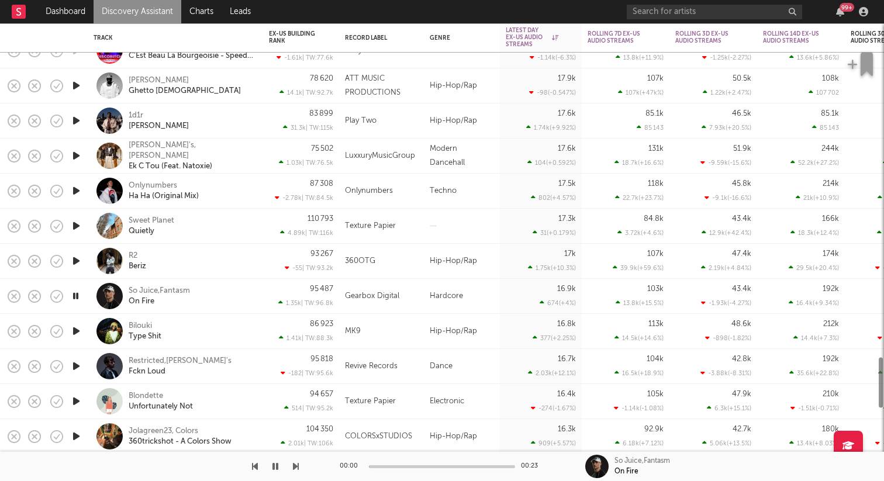
click at [79, 369] on icon "button" at bounding box center [76, 366] width 12 height 15
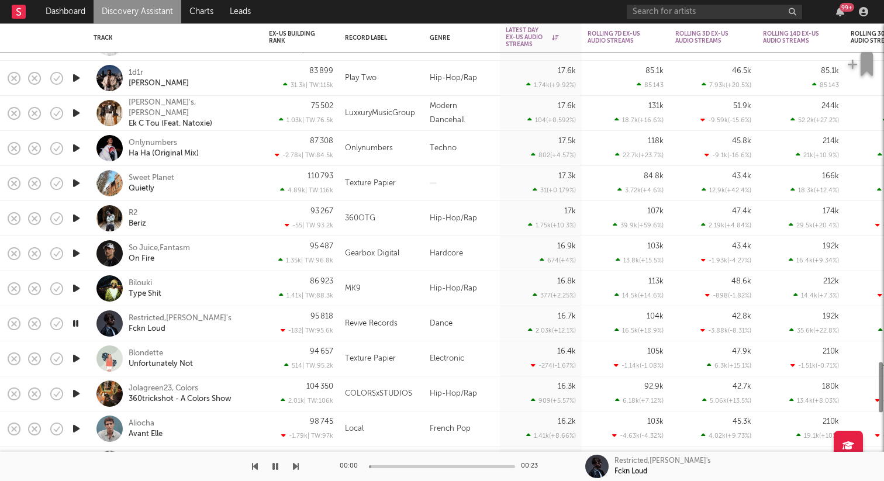
click at [77, 360] on icon "button" at bounding box center [76, 358] width 12 height 15
click at [78, 393] on icon "button" at bounding box center [76, 393] width 12 height 15
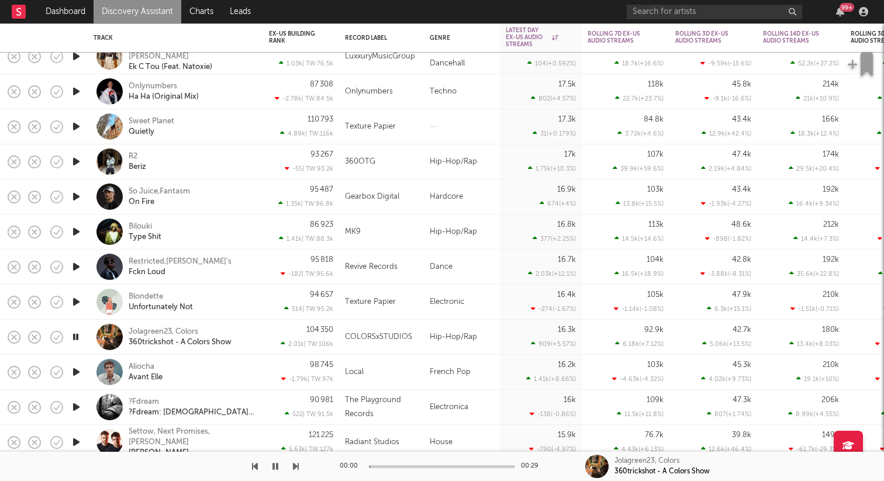
click at [74, 375] on icon "button" at bounding box center [76, 372] width 12 height 15
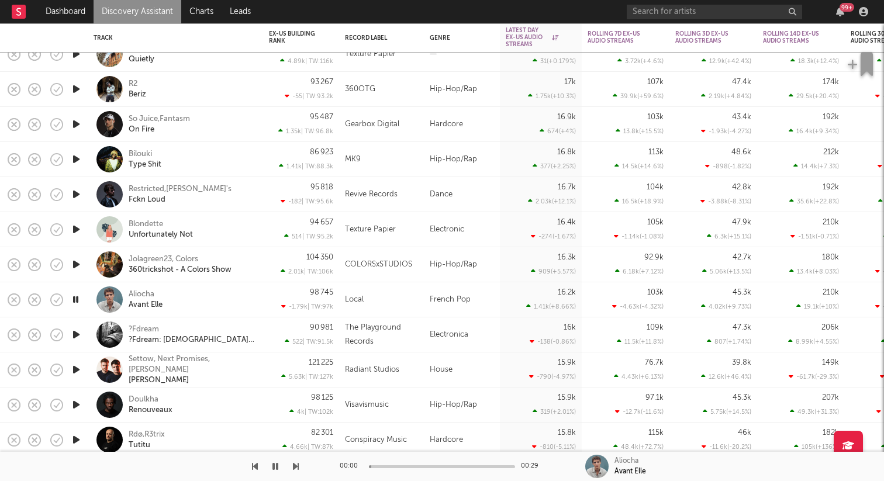
click at [77, 331] on icon "button" at bounding box center [76, 334] width 12 height 15
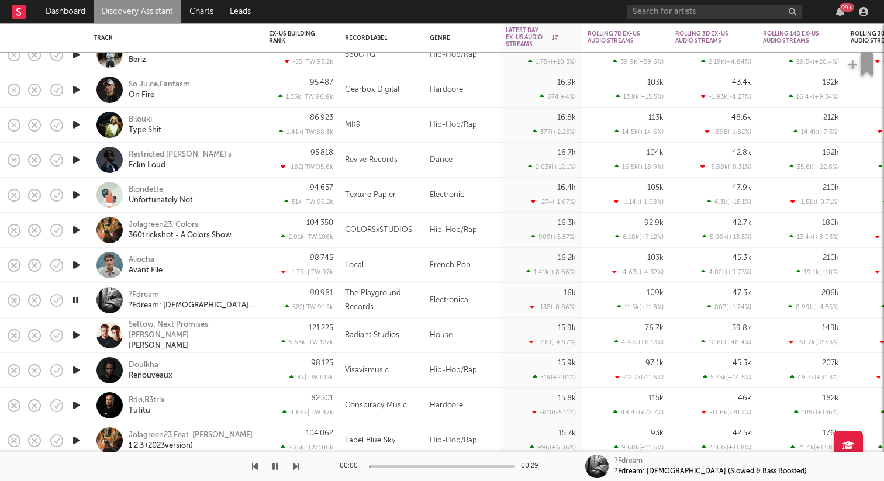
click at [71, 365] on icon "button" at bounding box center [76, 370] width 12 height 15
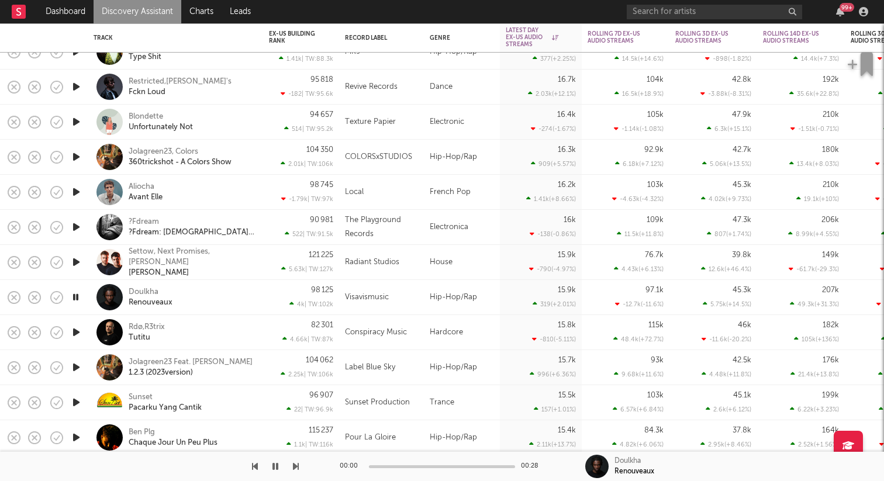
click at [72, 337] on icon "button" at bounding box center [76, 332] width 12 height 15
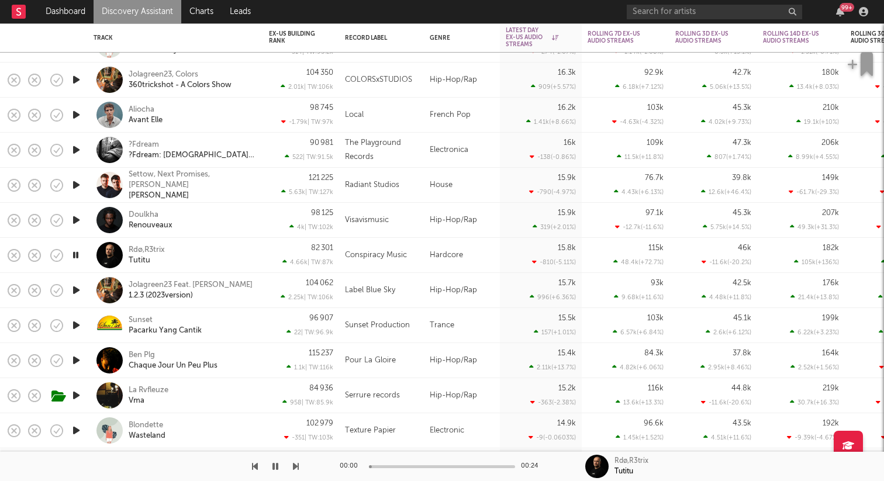
click at [75, 358] on icon "button" at bounding box center [76, 360] width 12 height 15
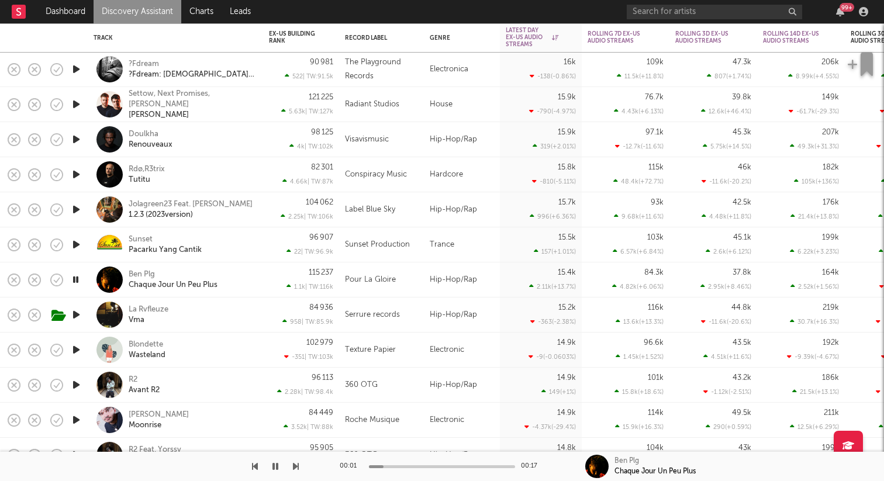
click at [77, 281] on icon "button" at bounding box center [75, 279] width 11 height 15
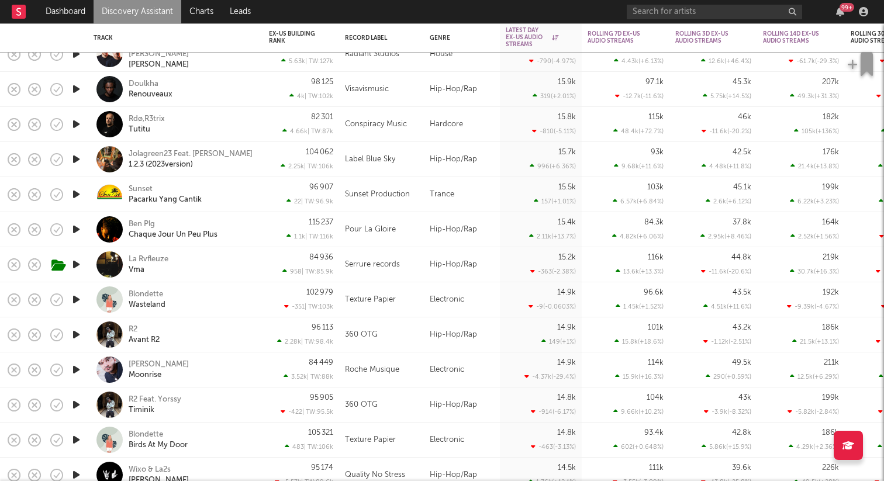
click at [77, 297] on icon "button" at bounding box center [76, 299] width 12 height 15
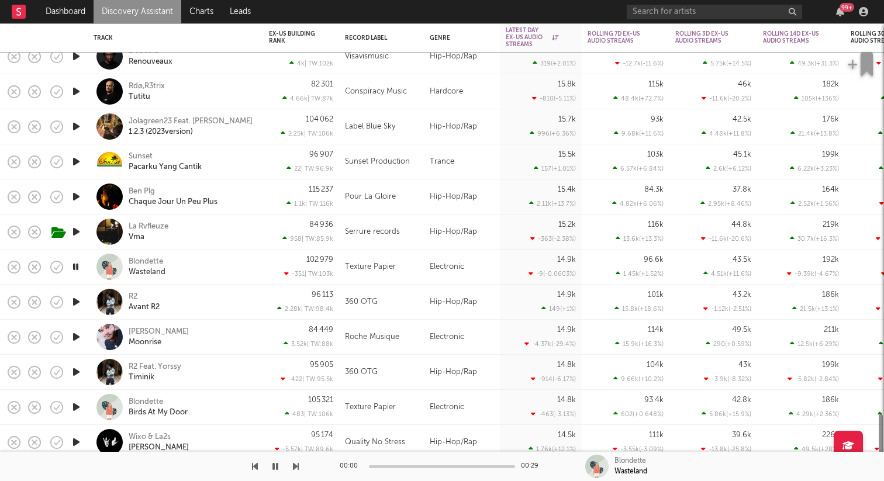
click at [75, 301] on icon "button" at bounding box center [76, 302] width 12 height 15
click at [75, 333] on icon "button" at bounding box center [76, 337] width 12 height 15
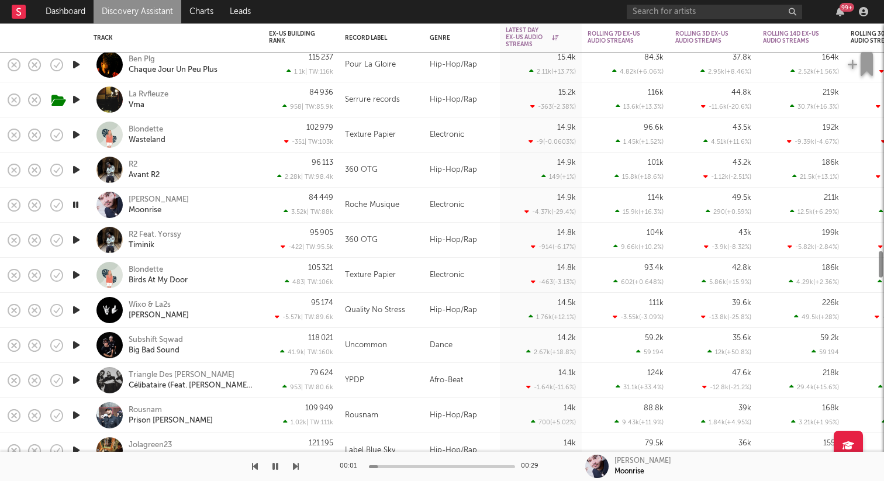
click at [75, 337] on div at bounding box center [75, 345] width 23 height 35
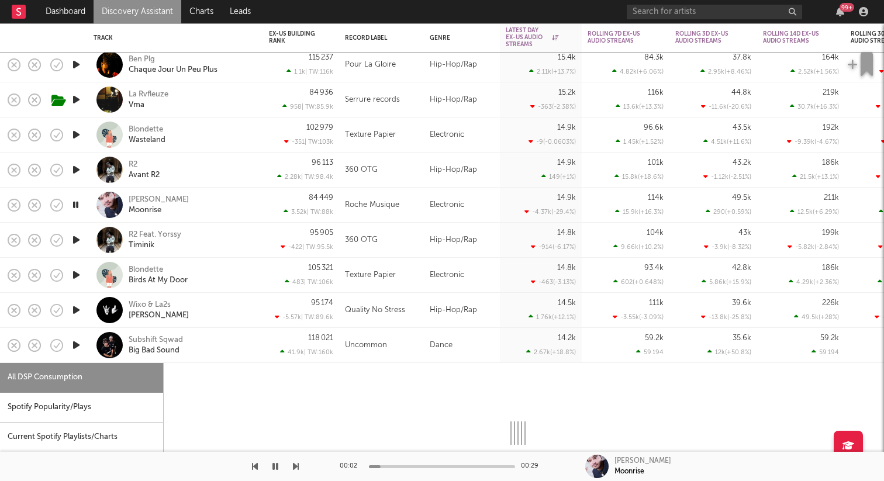
click at [75, 338] on icon "button" at bounding box center [76, 345] width 12 height 15
select select "1w"
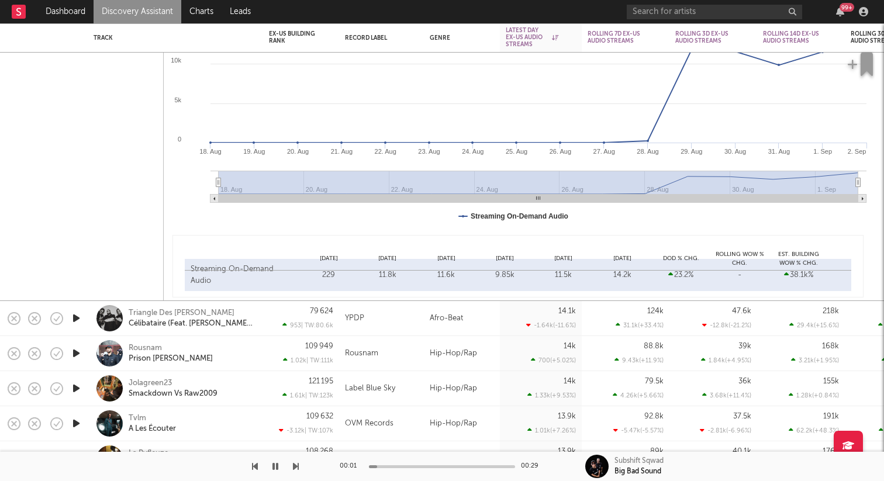
click at [75, 310] on div at bounding box center [75, 318] width 23 height 35
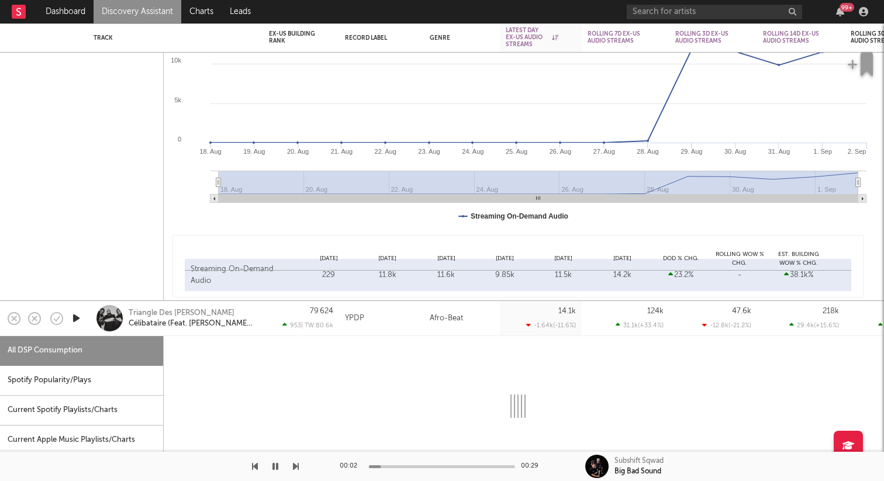
click at [75, 310] on div at bounding box center [75, 318] width 23 height 35
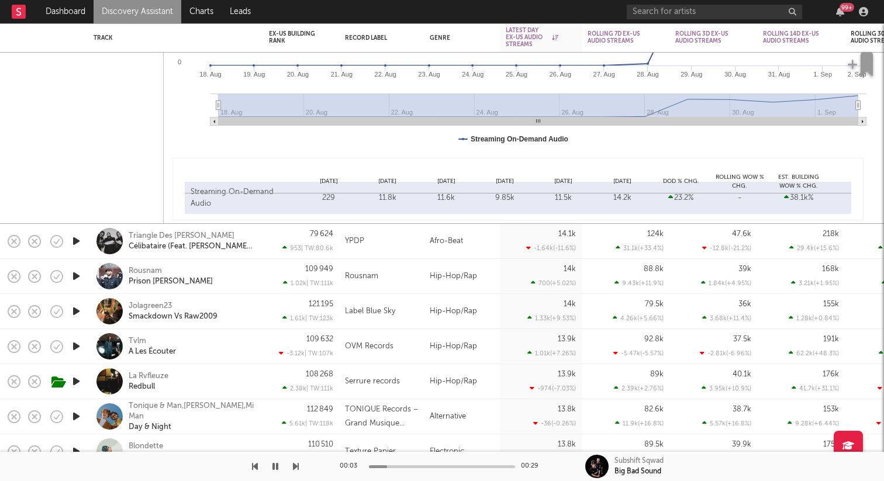
click at [76, 345] on icon "button" at bounding box center [76, 346] width 12 height 15
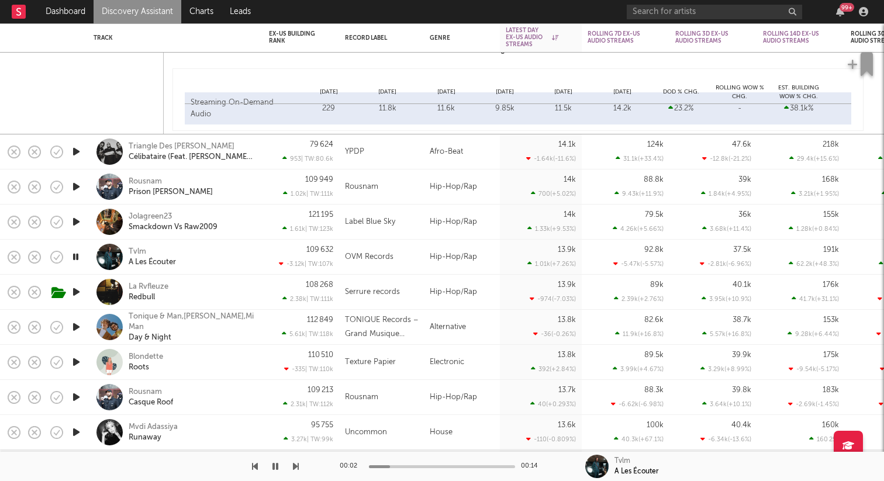
click at [80, 291] on icon "button" at bounding box center [76, 292] width 12 height 15
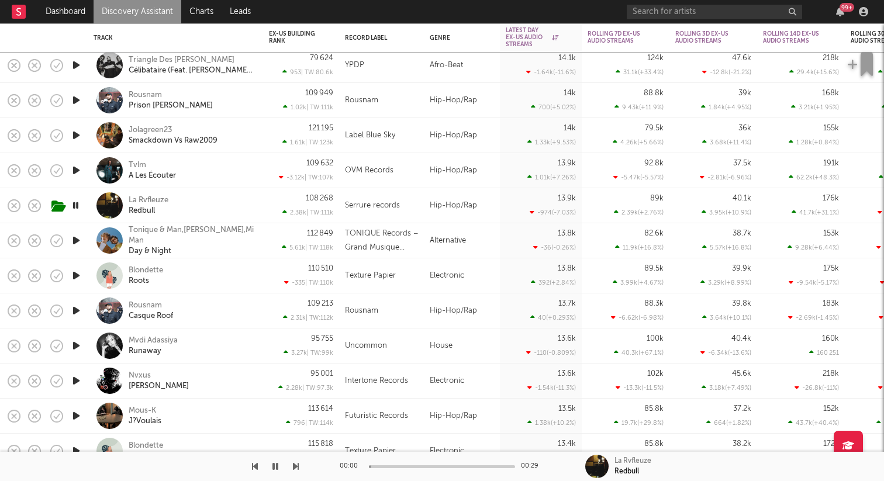
click at [81, 381] on icon "button" at bounding box center [76, 381] width 12 height 15
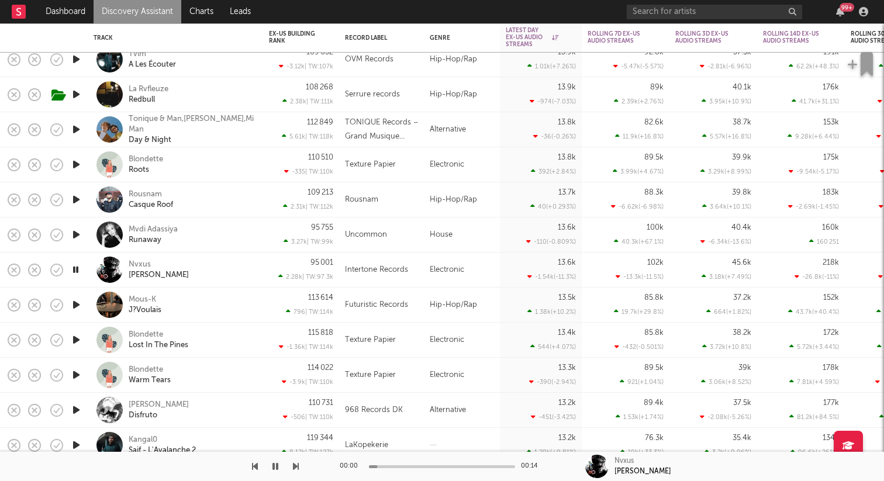
click at [75, 414] on icon "button" at bounding box center [76, 410] width 12 height 15
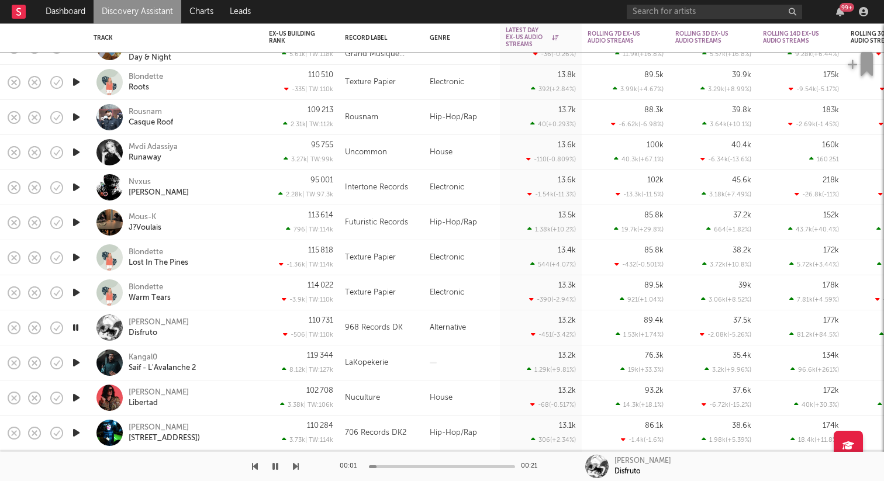
click at [74, 360] on icon "button" at bounding box center [76, 362] width 12 height 15
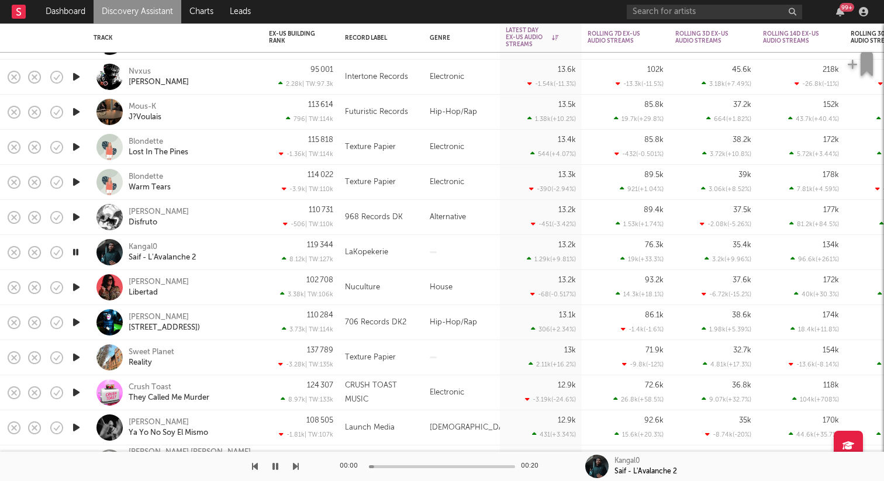
click at [73, 286] on icon "button" at bounding box center [76, 287] width 12 height 15
click at [80, 424] on icon "button" at bounding box center [76, 427] width 12 height 15
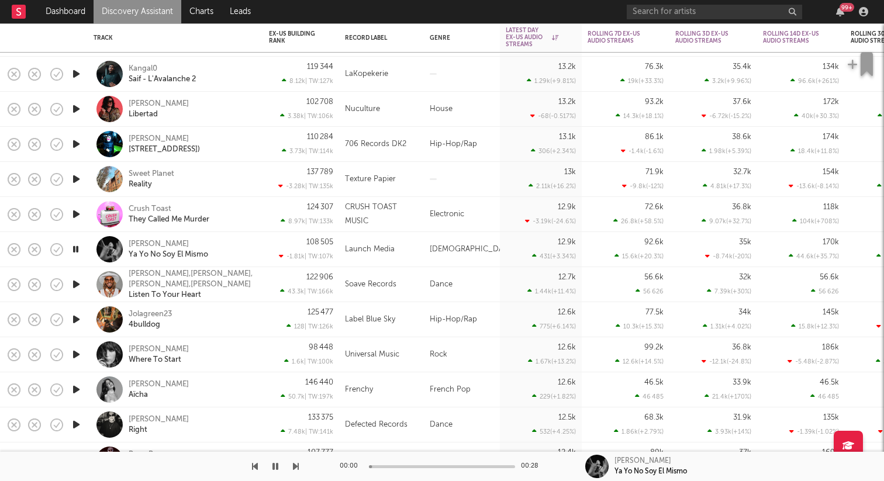
click at [75, 389] on icon "button" at bounding box center [76, 389] width 12 height 15
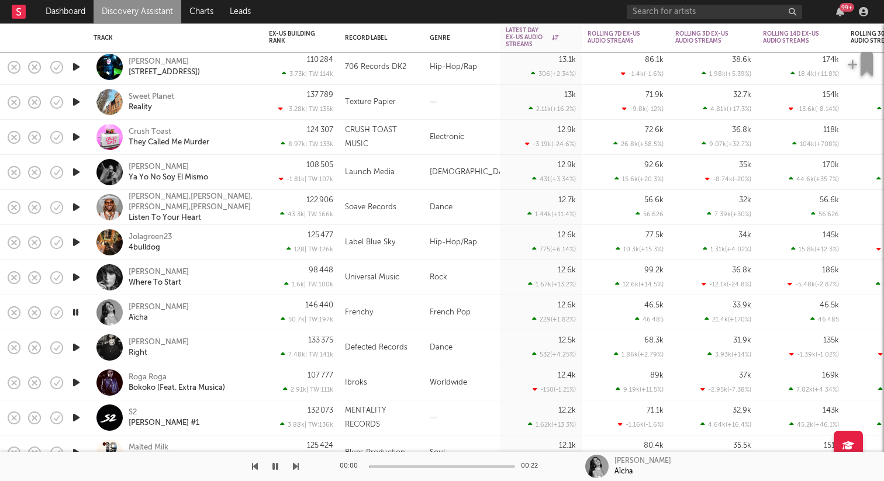
click at [77, 344] on icon "button" at bounding box center [76, 347] width 12 height 15
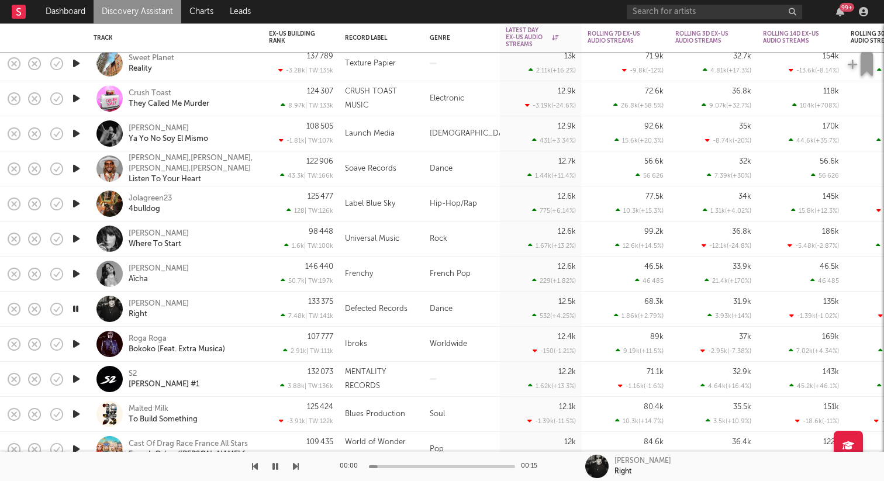
click at [75, 378] on icon "button" at bounding box center [76, 379] width 12 height 15
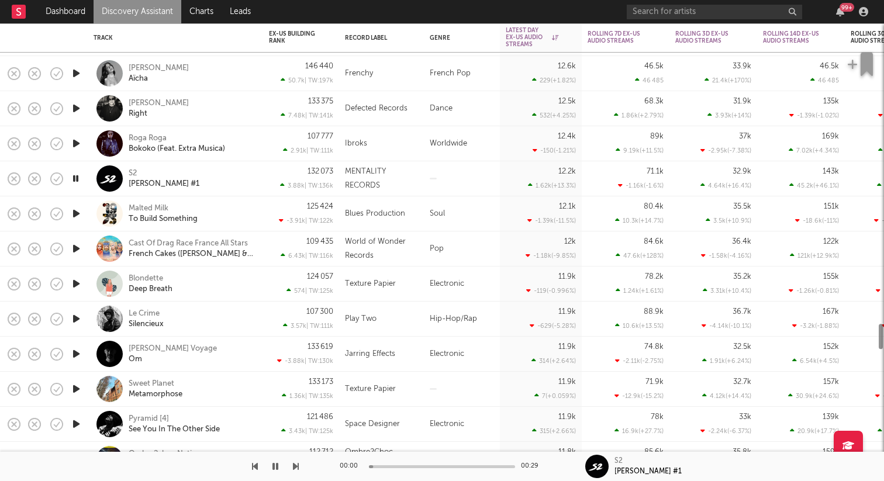
click at [75, 354] on icon "button" at bounding box center [76, 354] width 12 height 15
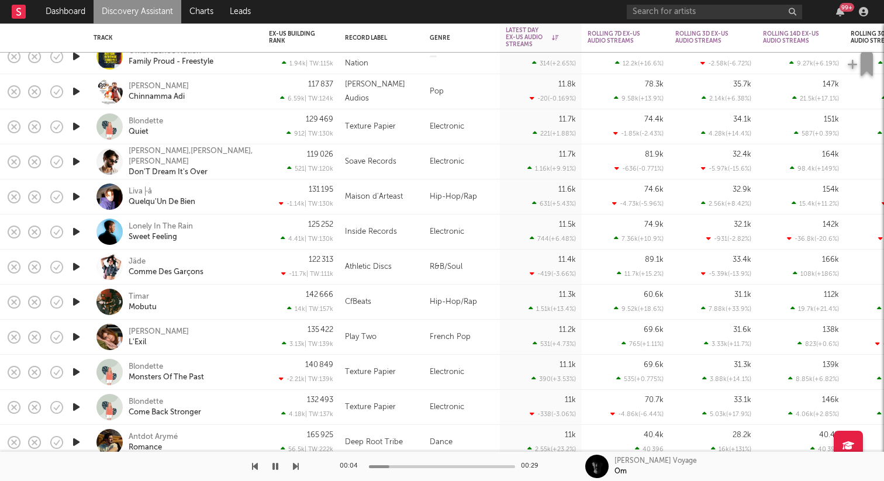
click at [75, 304] on icon "button" at bounding box center [76, 302] width 12 height 15
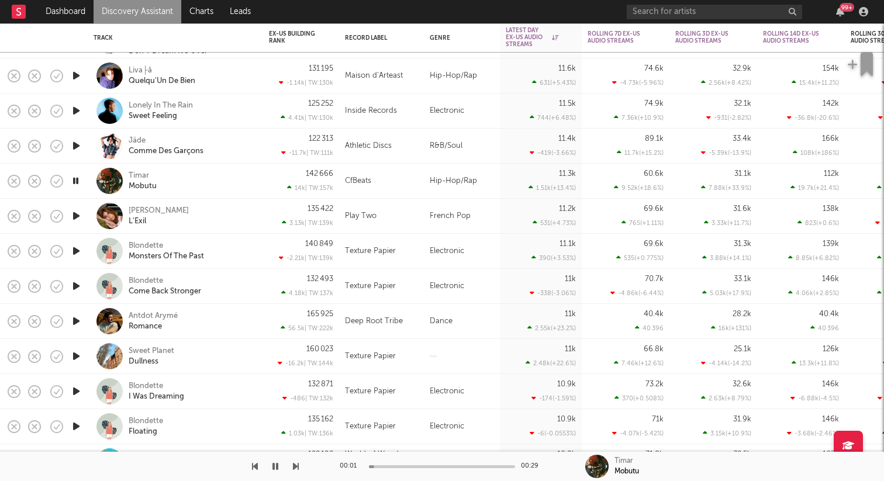
click at [75, 321] on icon "button" at bounding box center [76, 321] width 12 height 15
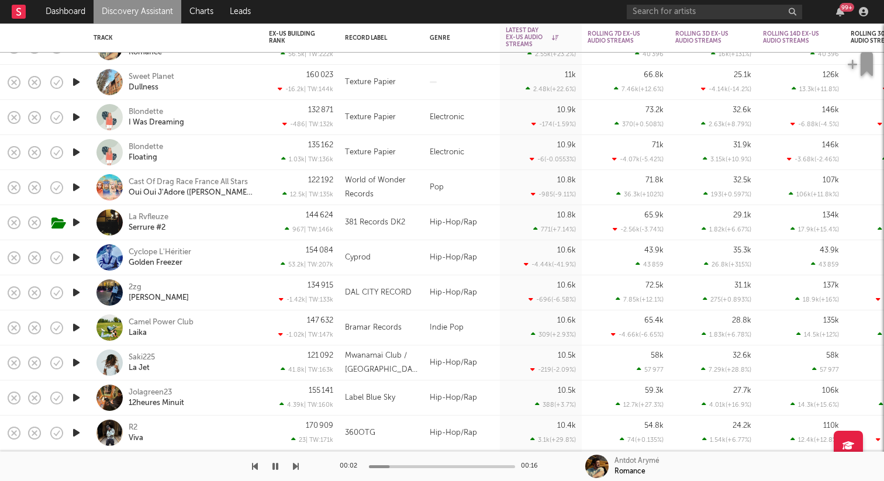
click at [76, 329] on icon "button" at bounding box center [76, 327] width 12 height 15
click at [80, 292] on icon "button" at bounding box center [76, 292] width 12 height 15
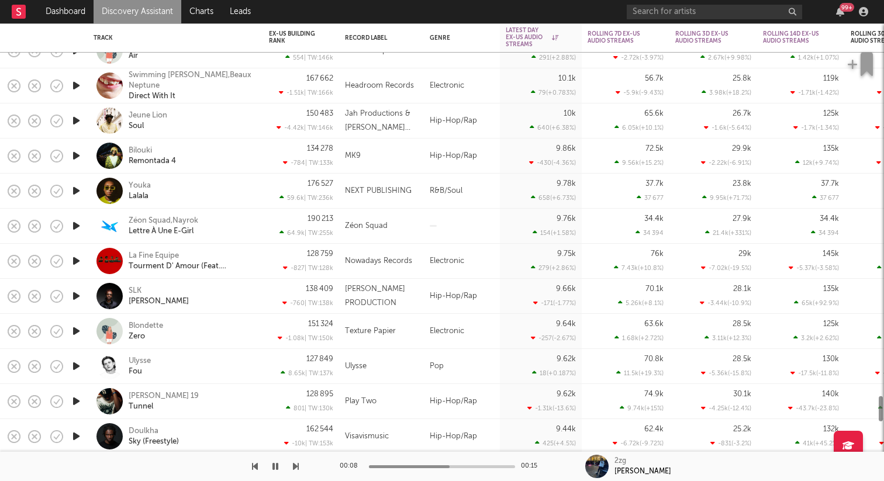
click at [74, 367] on icon "button" at bounding box center [76, 366] width 12 height 15
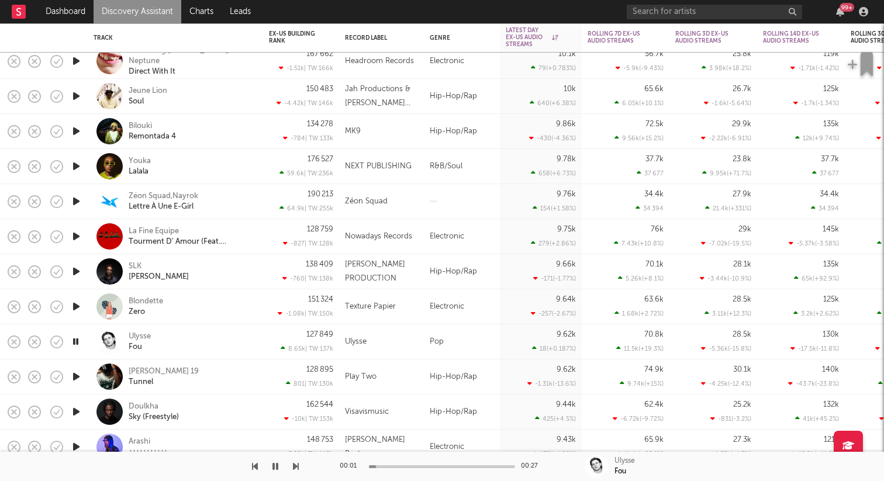
click at [389, 468] on div "00:01 00:27" at bounding box center [442, 466] width 205 height 29
click at [78, 376] on icon "button" at bounding box center [76, 376] width 12 height 15
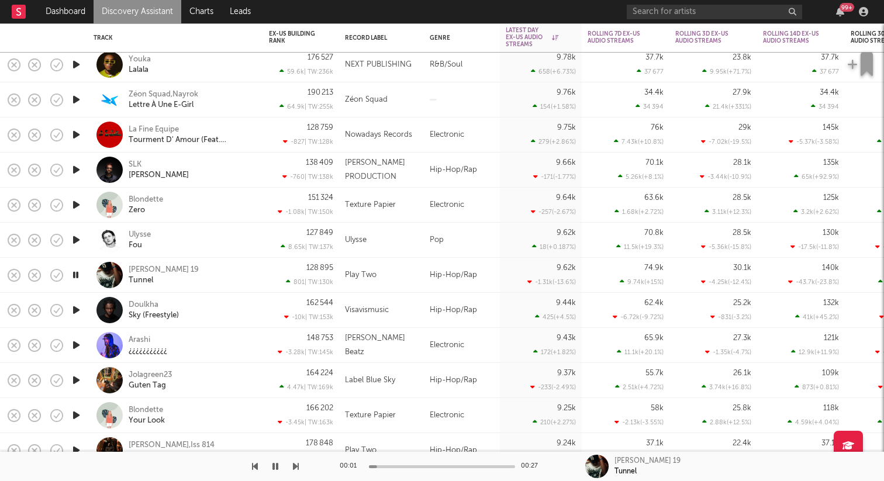
click at [75, 383] on icon "button" at bounding box center [76, 380] width 12 height 15
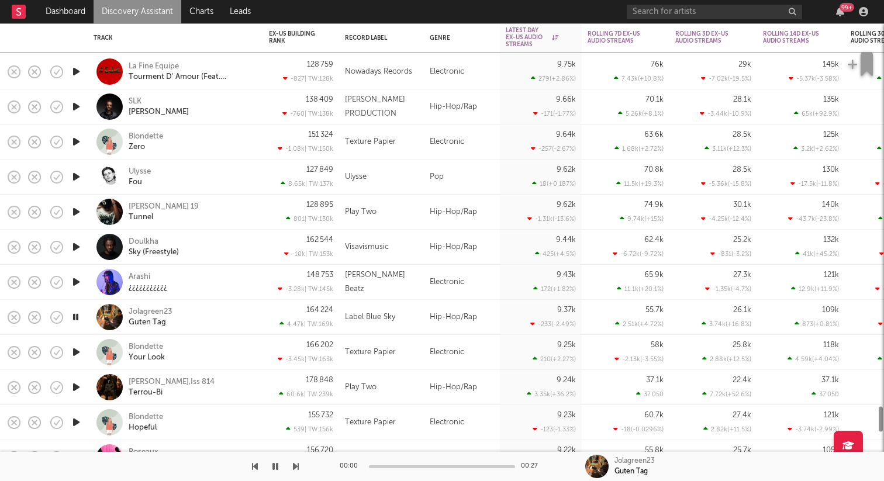
click at [75, 384] on icon "button" at bounding box center [76, 387] width 12 height 15
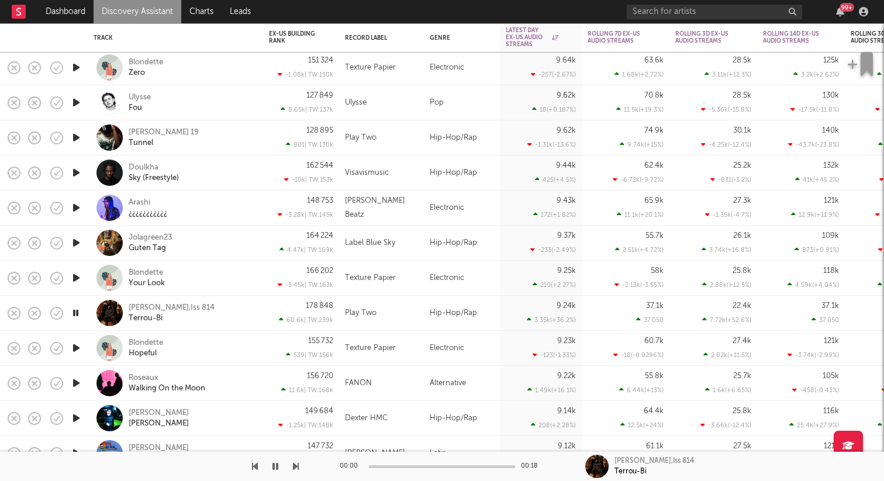
click at [75, 384] on icon "button" at bounding box center [76, 383] width 12 height 15
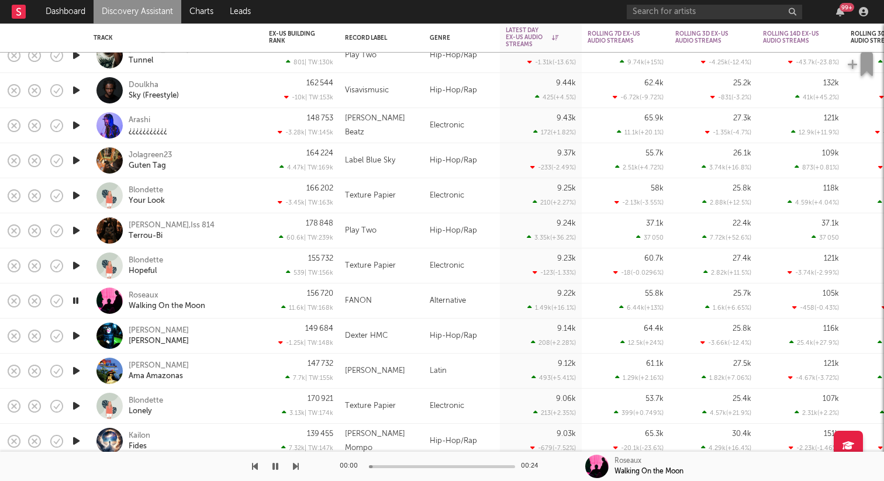
click at [76, 368] on icon "button" at bounding box center [76, 371] width 12 height 15
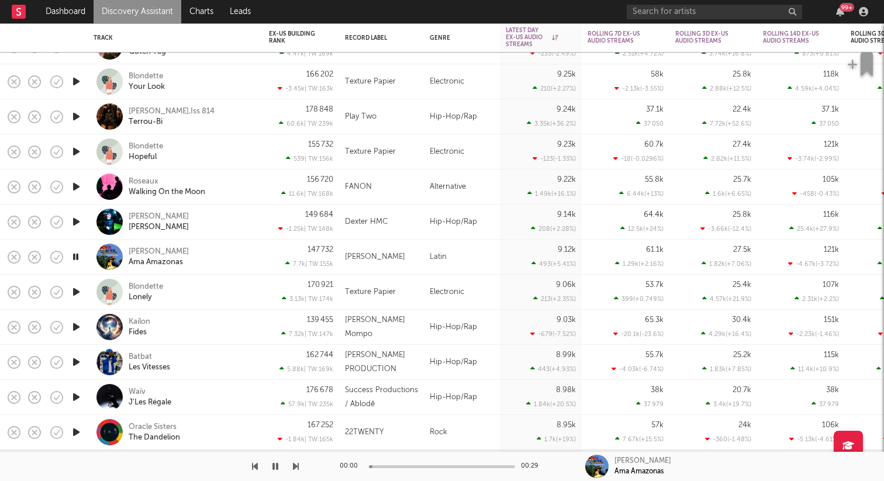
click at [75, 391] on icon "button" at bounding box center [76, 397] width 12 height 15
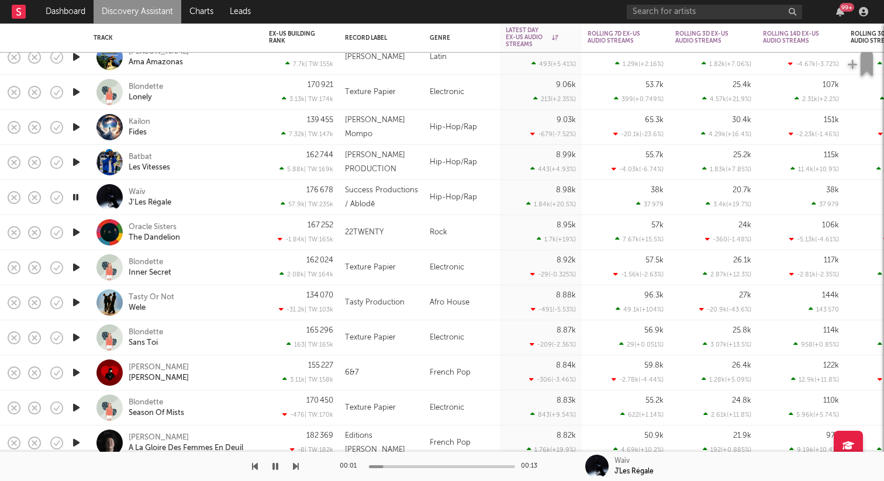
click at [76, 371] on icon "button" at bounding box center [76, 372] width 12 height 15
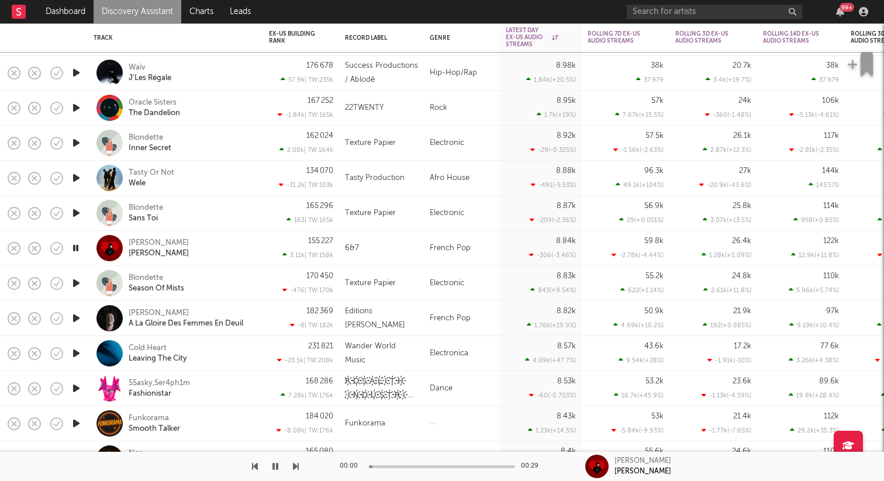
click at [78, 318] on icon "button" at bounding box center [76, 318] width 12 height 15
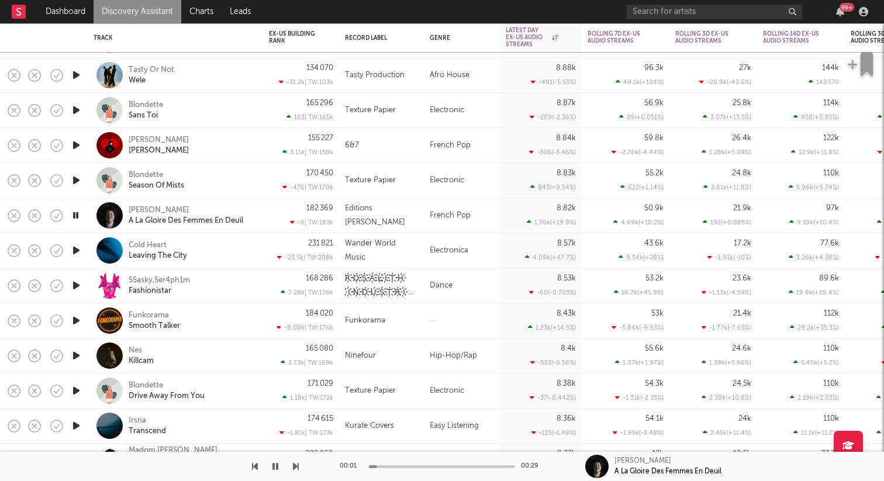
click at [74, 351] on icon "button" at bounding box center [76, 355] width 12 height 15
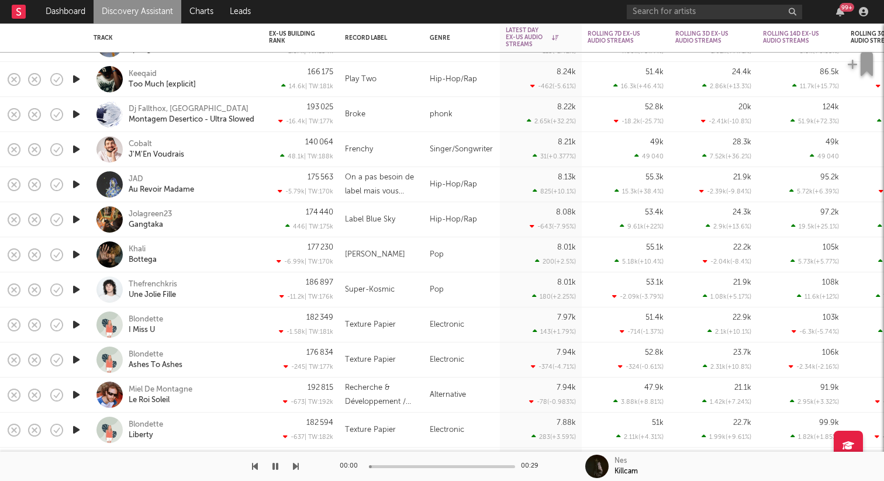
click at [75, 341] on div at bounding box center [75, 324] width 23 height 35
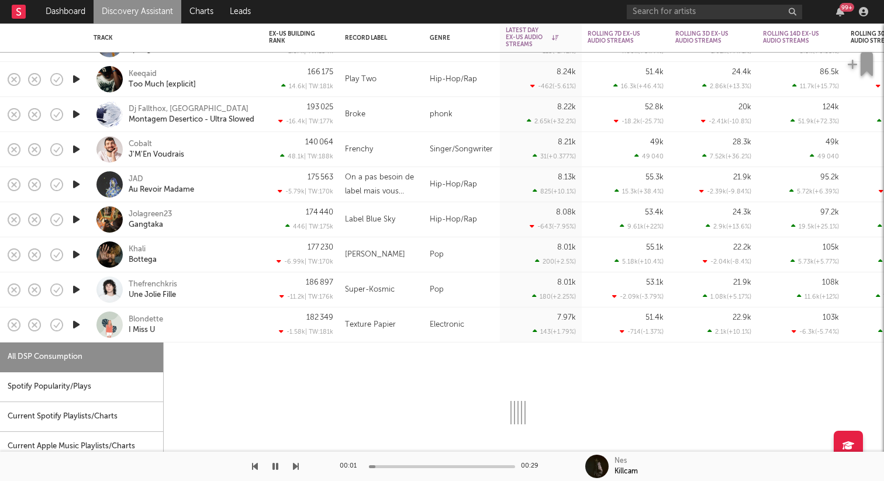
click at [75, 341] on div at bounding box center [75, 324] width 23 height 35
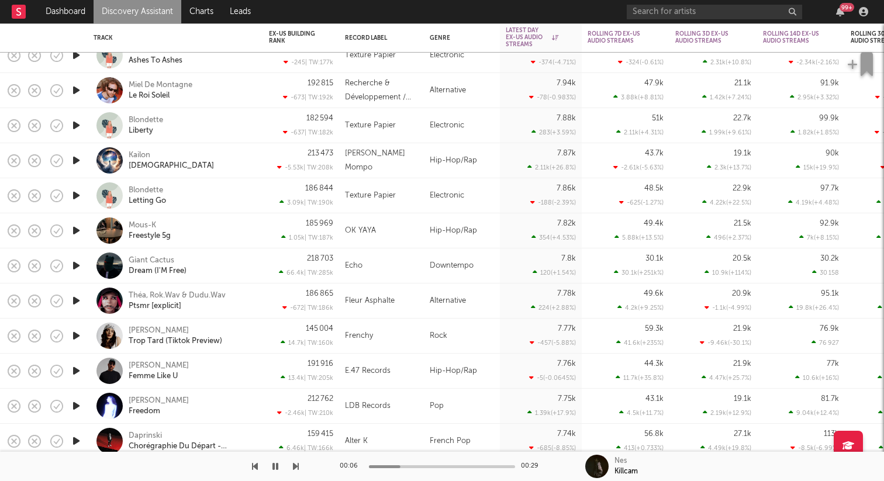
click at [77, 333] on icon "button" at bounding box center [76, 336] width 12 height 15
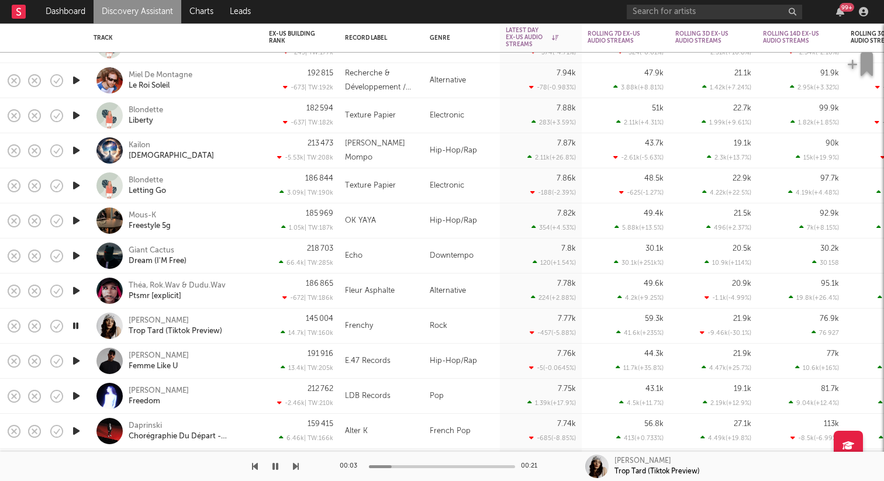
click at [78, 360] on icon "button" at bounding box center [76, 361] width 12 height 15
click at [78, 360] on icon "button" at bounding box center [75, 361] width 11 height 15
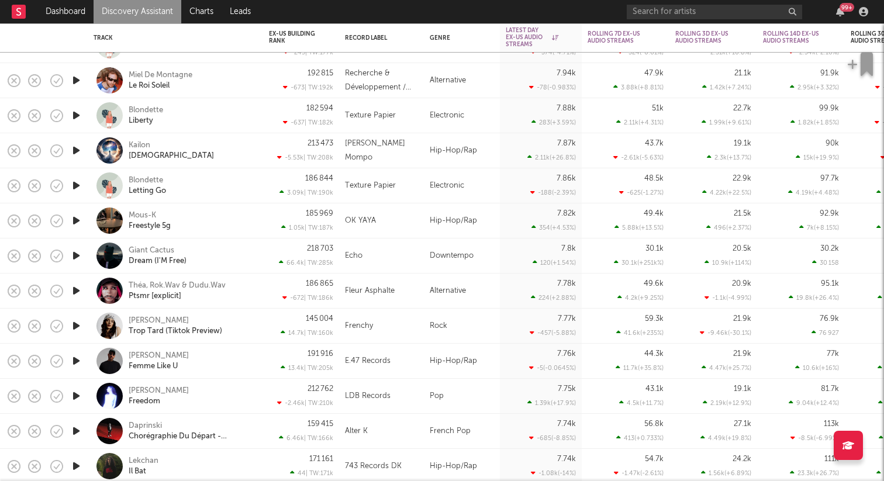
click at [72, 360] on icon "button" at bounding box center [76, 361] width 12 height 15
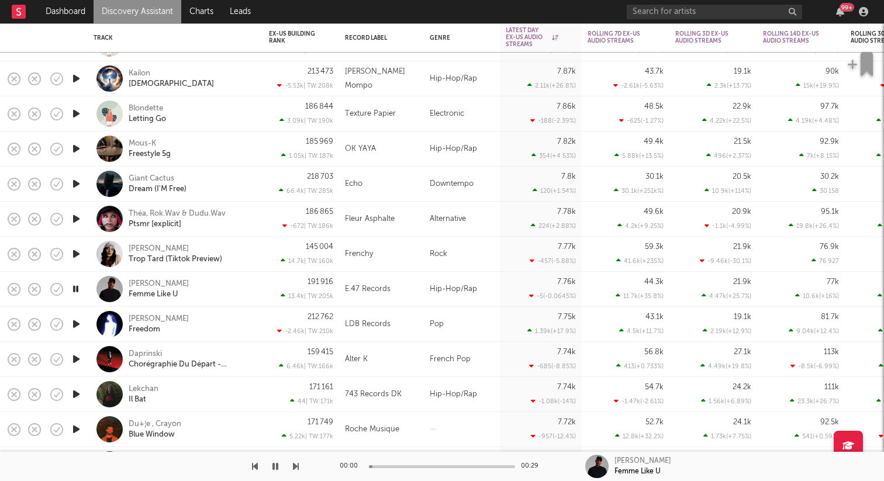
click at [76, 360] on icon "button" at bounding box center [76, 359] width 12 height 15
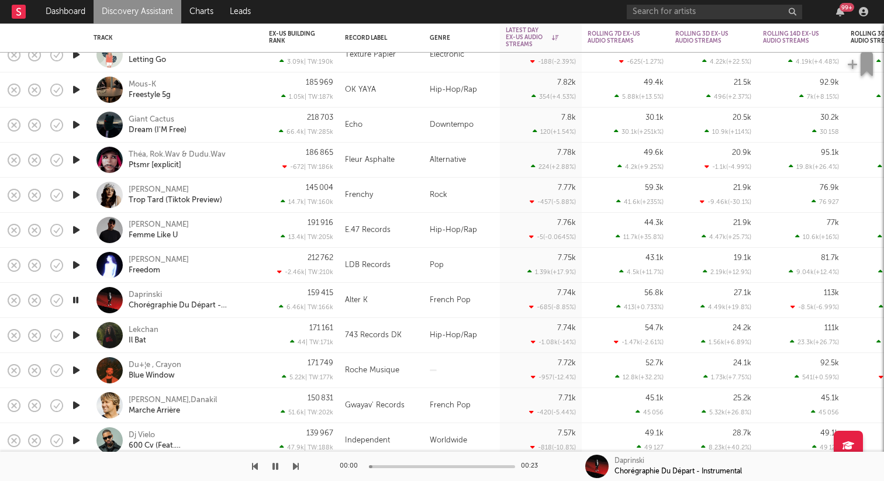
click at [75, 338] on icon "button" at bounding box center [76, 335] width 12 height 15
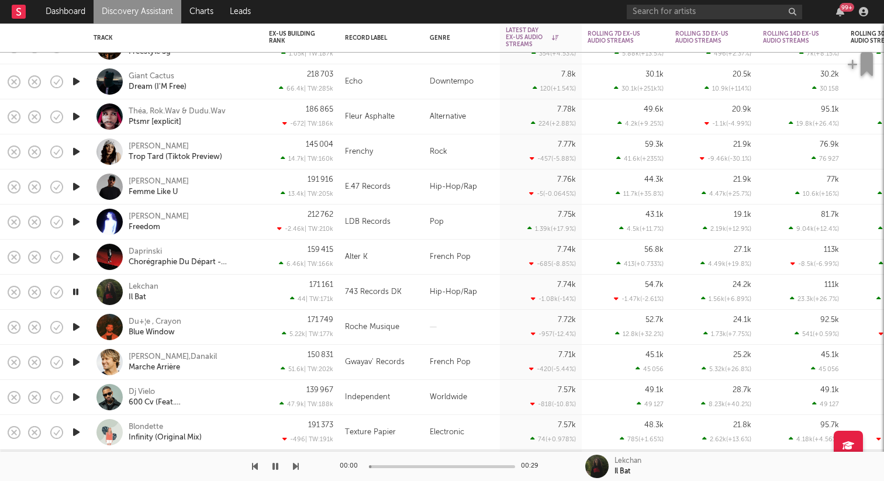
click at [74, 326] on icon "button" at bounding box center [76, 327] width 12 height 15
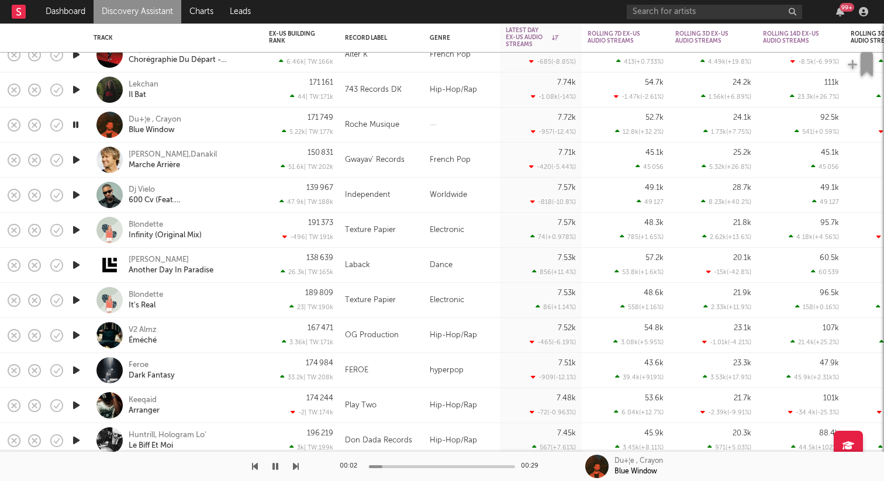
click at [76, 369] on icon "button" at bounding box center [76, 370] width 12 height 15
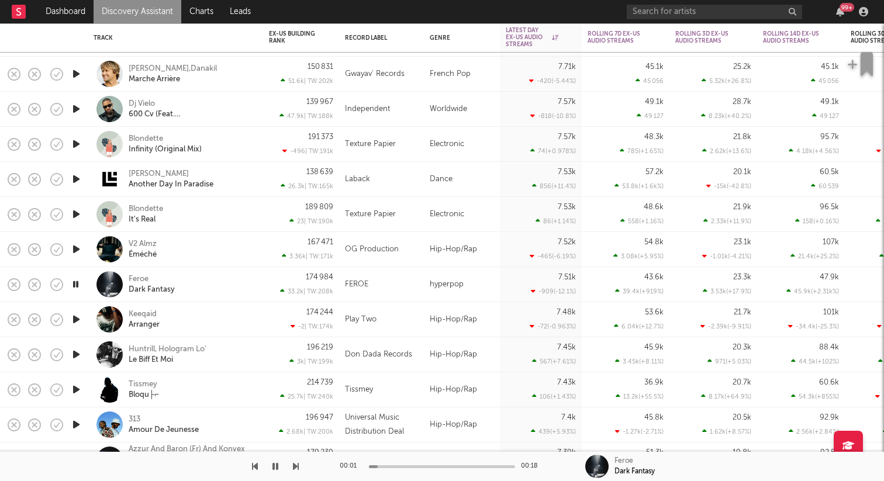
click at [76, 357] on icon "button" at bounding box center [76, 354] width 12 height 15
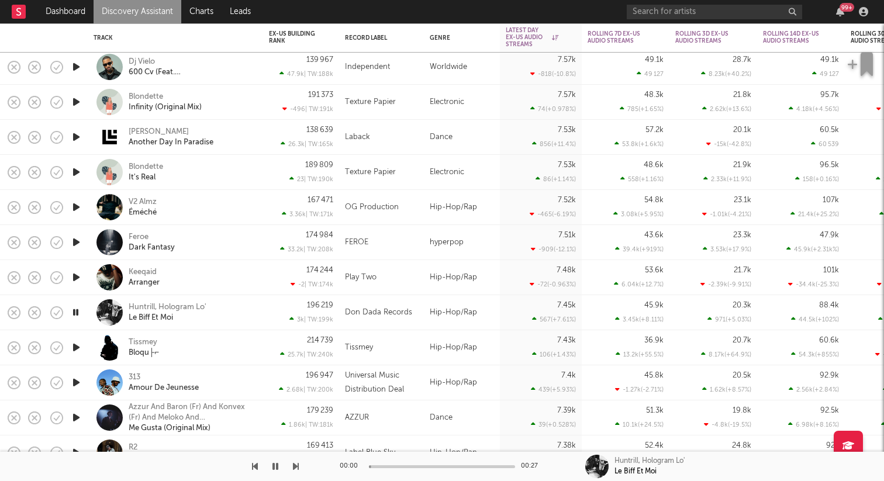
click at [77, 350] on icon "button" at bounding box center [76, 347] width 12 height 15
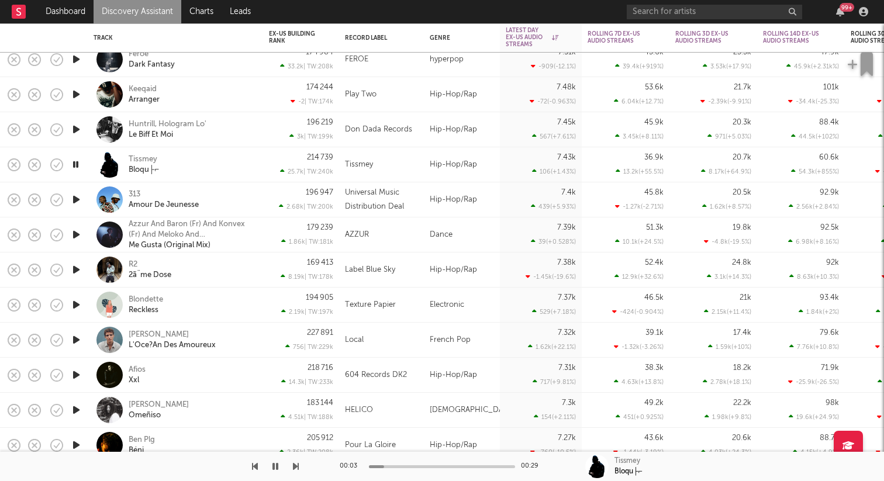
click at [81, 371] on icon "button" at bounding box center [76, 375] width 12 height 15
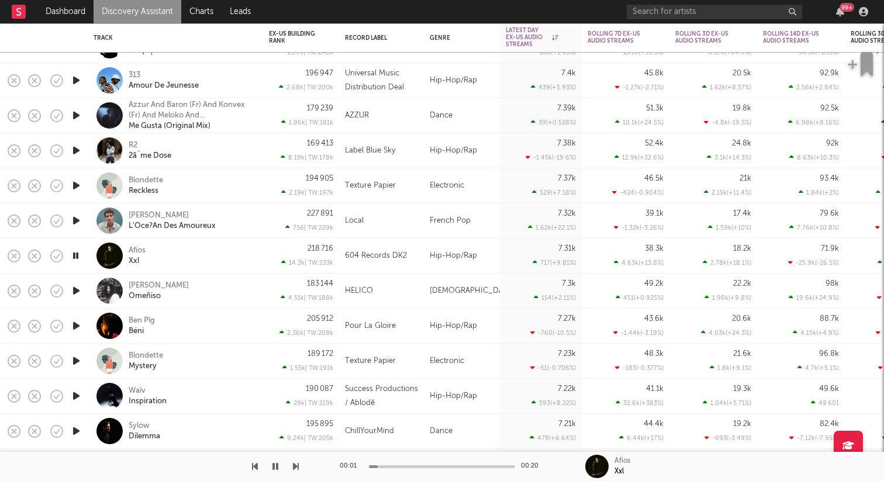
click at [76, 425] on icon "button" at bounding box center [76, 431] width 12 height 15
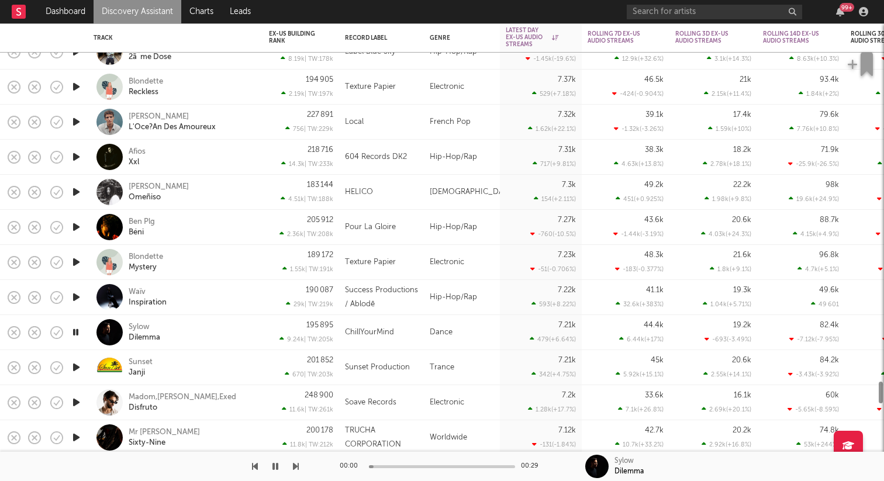
click at [75, 405] on icon "button" at bounding box center [76, 402] width 12 height 15
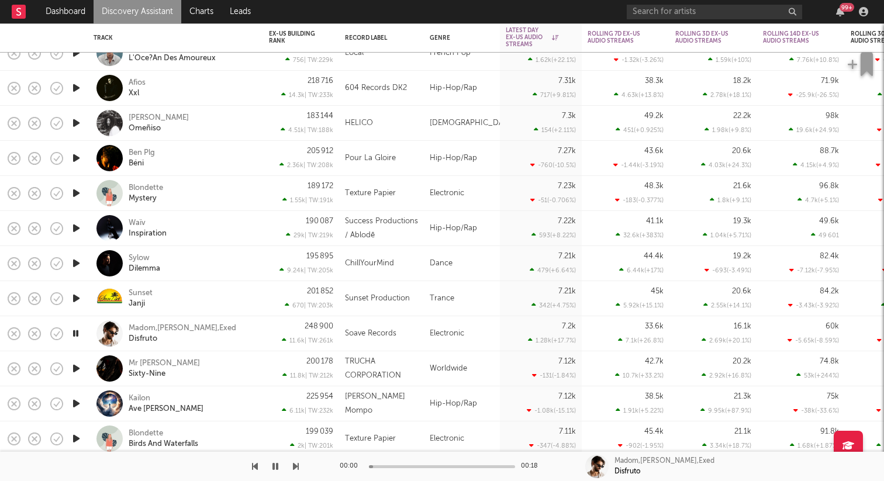
click at [75, 371] on icon "button" at bounding box center [76, 368] width 12 height 15
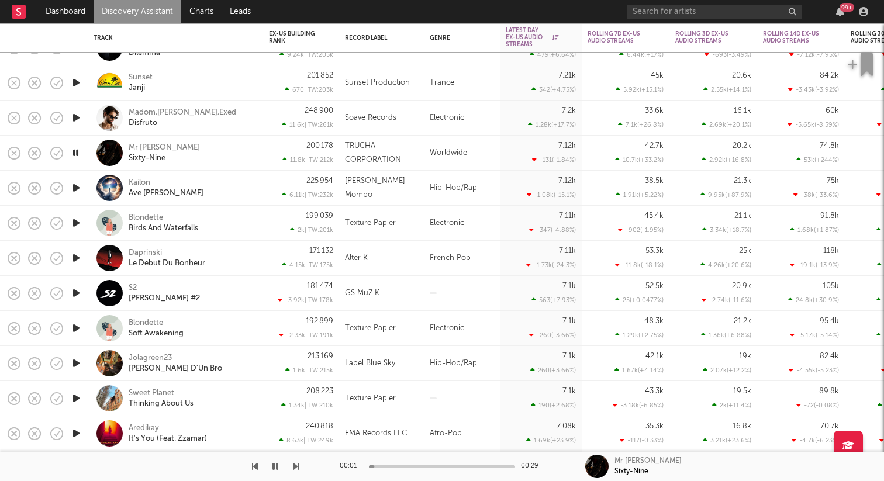
click at [74, 357] on icon "button" at bounding box center [76, 363] width 12 height 15
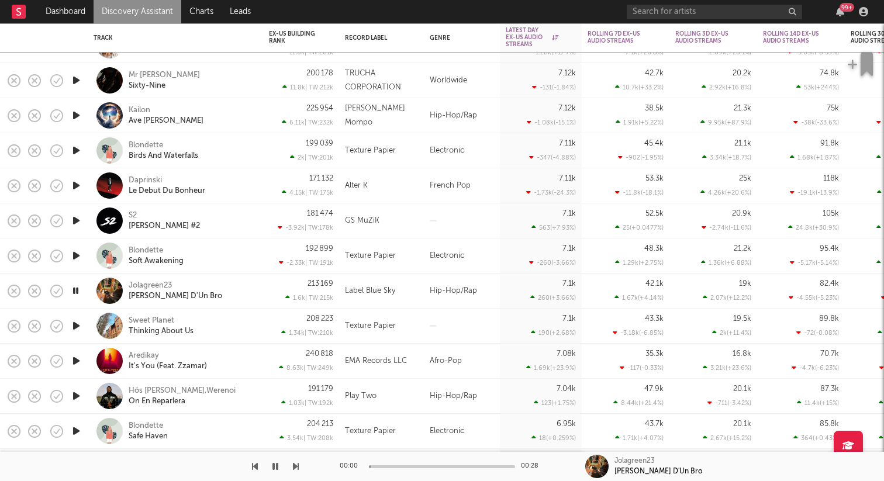
click at [75, 361] on icon "button" at bounding box center [76, 361] width 12 height 15
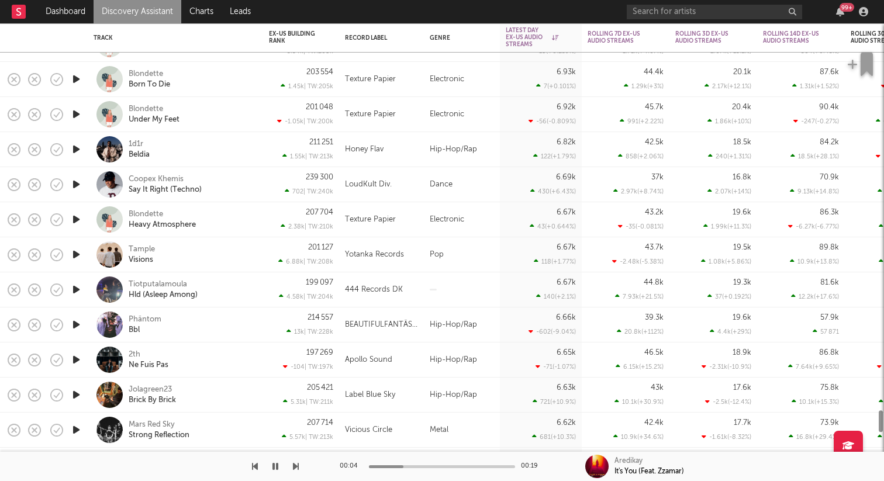
click at [76, 327] on icon "button" at bounding box center [76, 324] width 12 height 15
click at [141, 319] on div "Phäntom" at bounding box center [145, 320] width 33 height 11
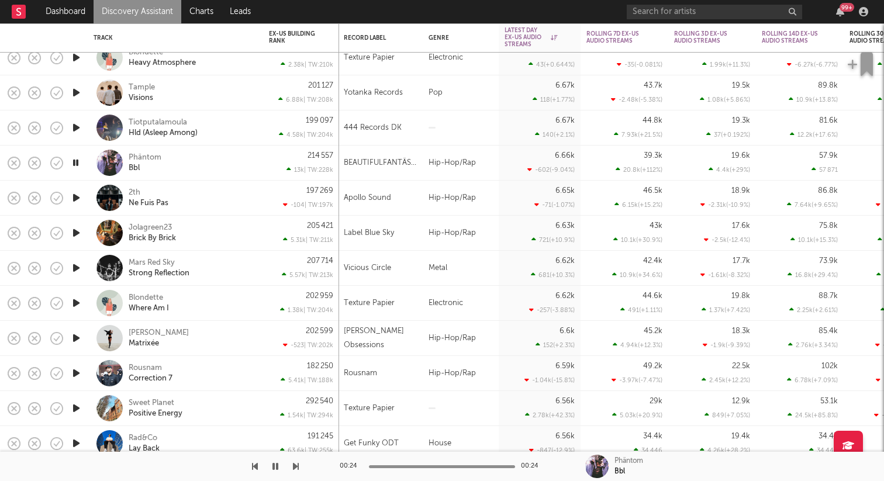
click at [74, 268] on icon "button" at bounding box center [76, 268] width 12 height 15
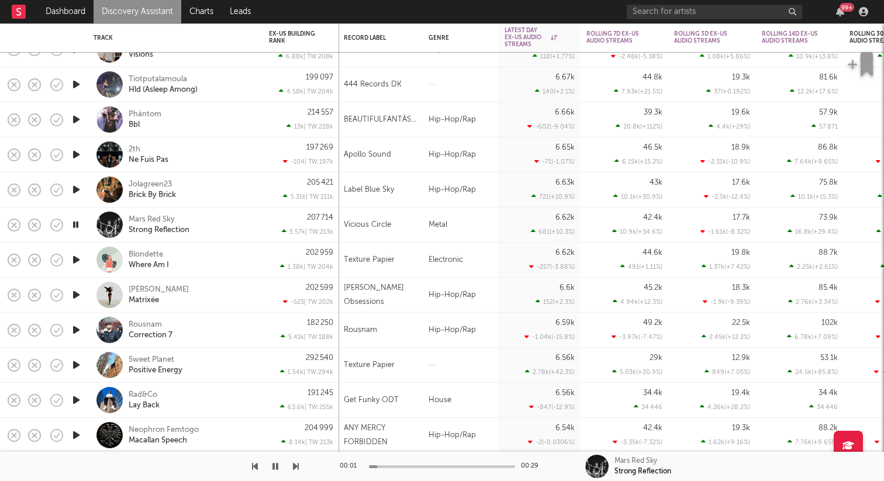
click at [75, 295] on icon "button" at bounding box center [76, 295] width 12 height 15
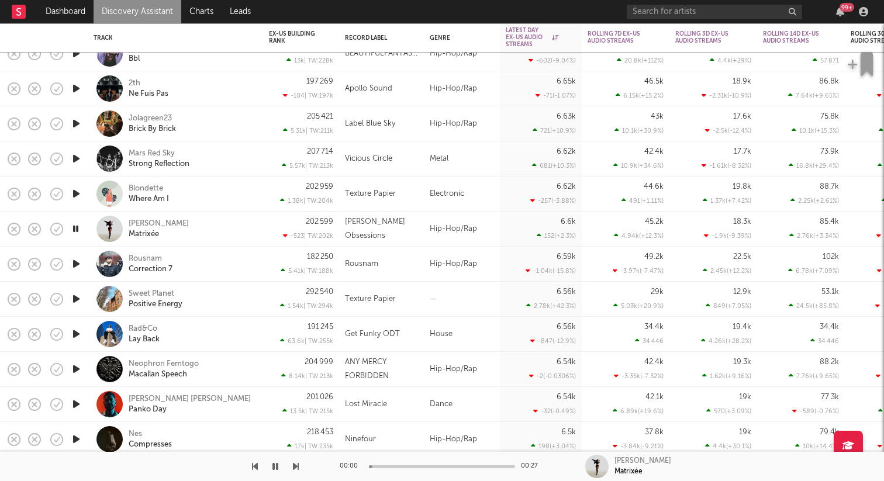
click at [76, 260] on icon "button" at bounding box center [76, 264] width 12 height 15
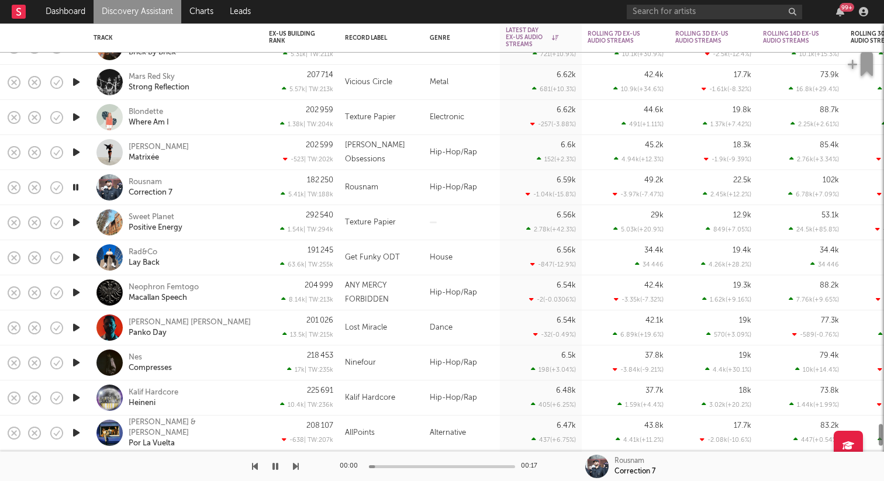
click at [76, 257] on icon "button" at bounding box center [76, 257] width 12 height 15
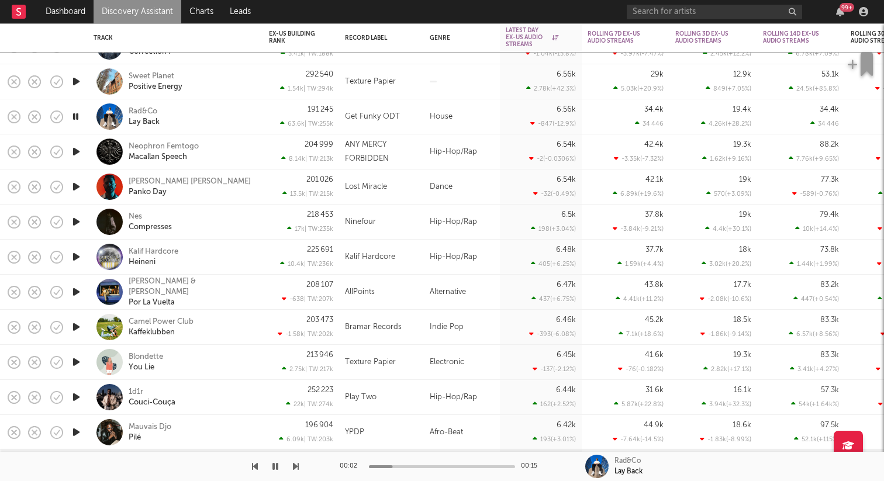
click at [78, 257] on icon "button" at bounding box center [76, 257] width 12 height 15
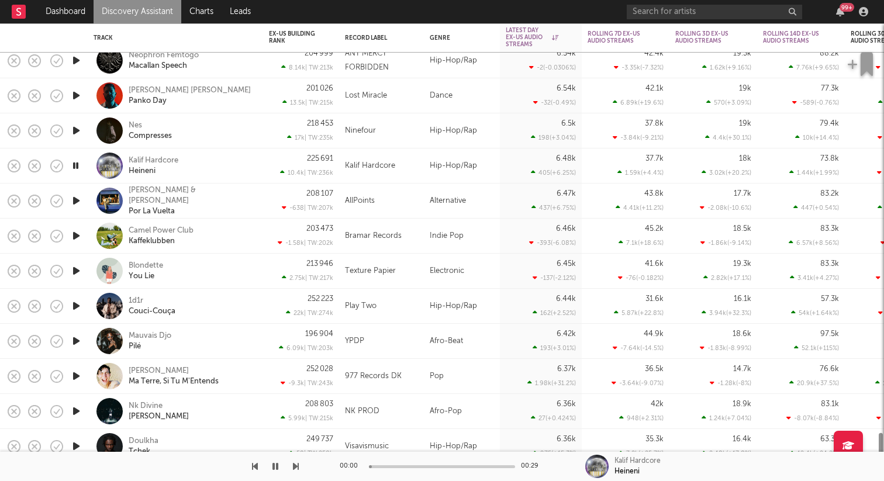
click at [78, 340] on icon "button" at bounding box center [76, 341] width 12 height 15
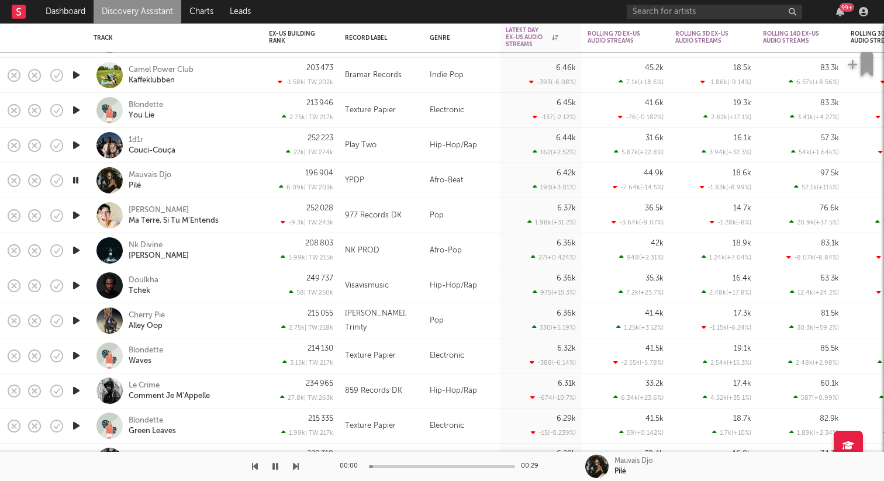
click at [75, 319] on icon "button" at bounding box center [76, 320] width 12 height 15
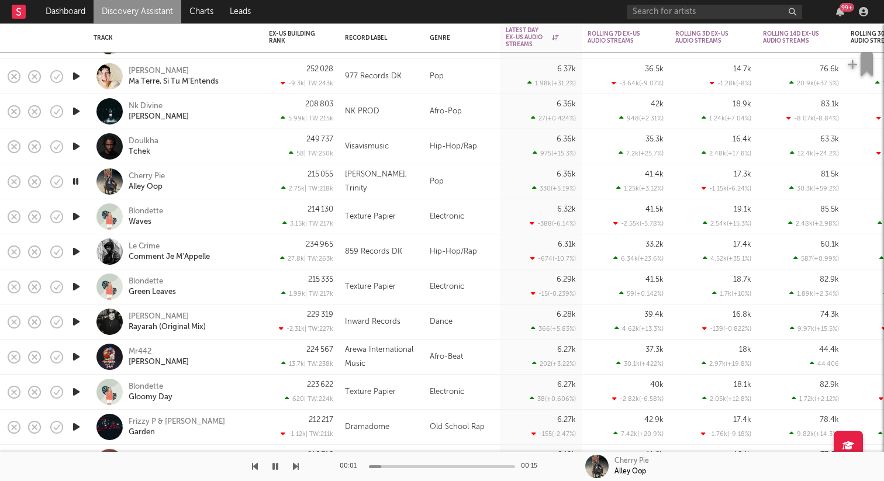
click at [74, 323] on icon "button" at bounding box center [76, 322] width 12 height 15
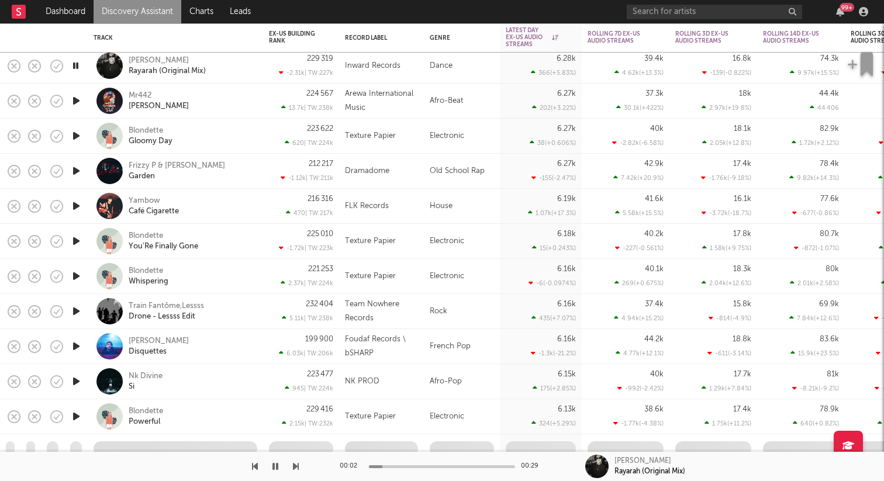
click at [74, 347] on icon "button" at bounding box center [76, 346] width 12 height 15
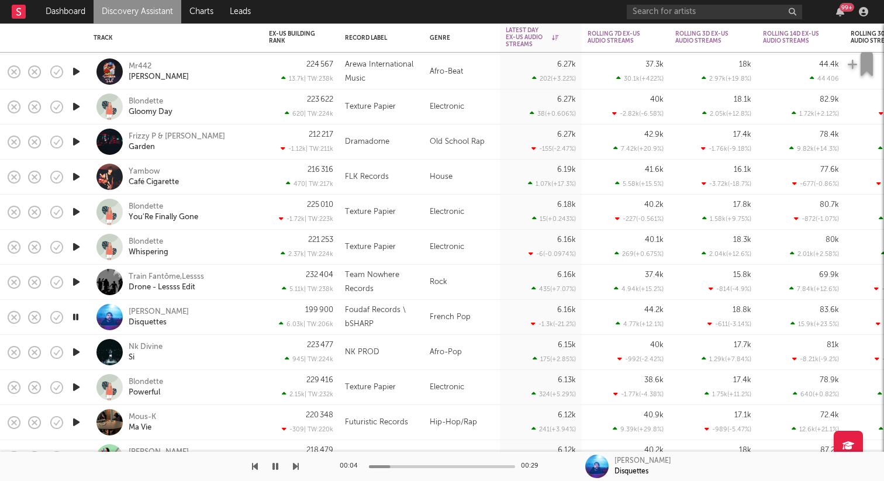
click at [187, 316] on div "Jean Disquettes" at bounding box center [192, 317] width 126 height 21
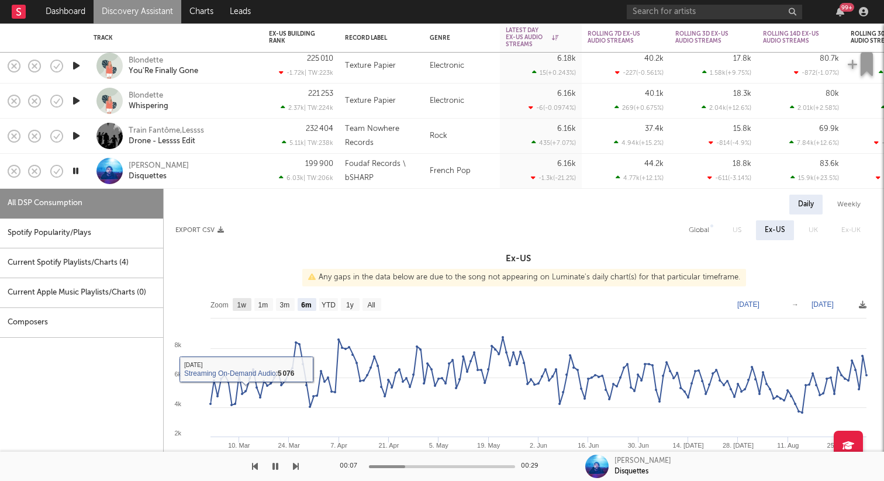
click at [247, 305] on rect at bounding box center [242, 304] width 19 height 13
select select "1w"
type input "2025-08-27"
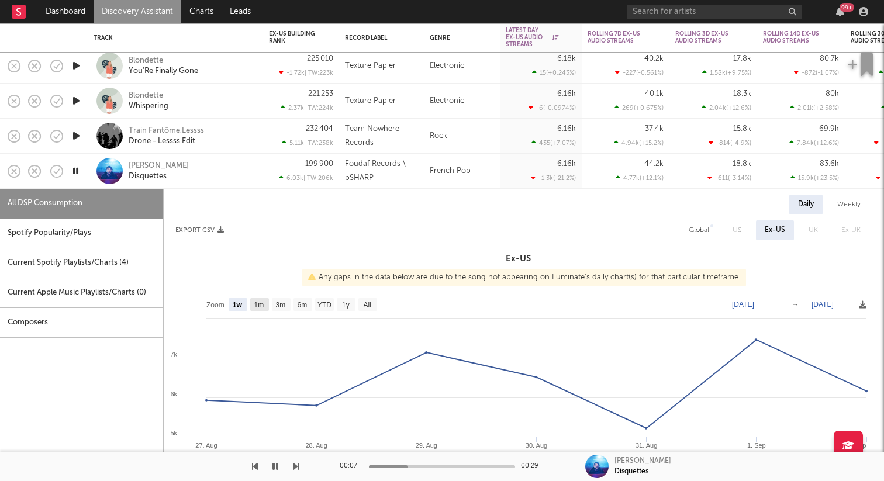
click at [260, 304] on text "1m" at bounding box center [259, 305] width 10 height 8
select select "1m"
type input "2025-08-02"
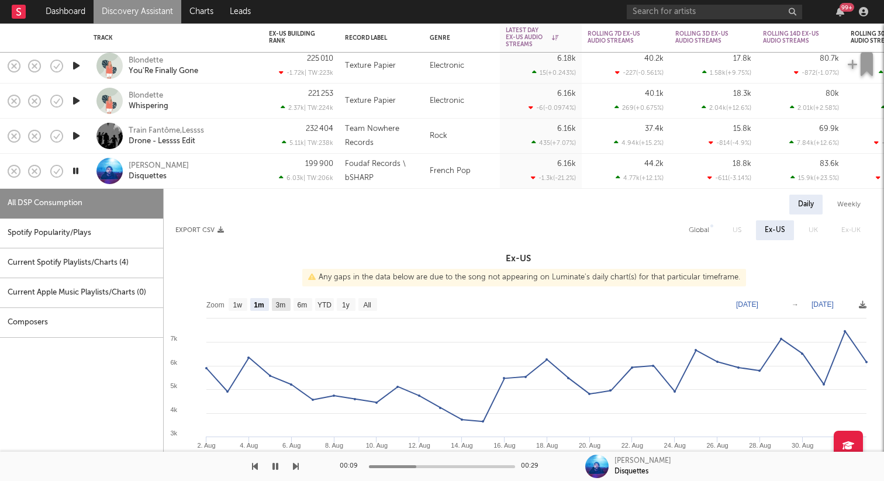
click at [285, 303] on text "3m" at bounding box center [281, 305] width 10 height 8
select select "3m"
type input "2025-06-02"
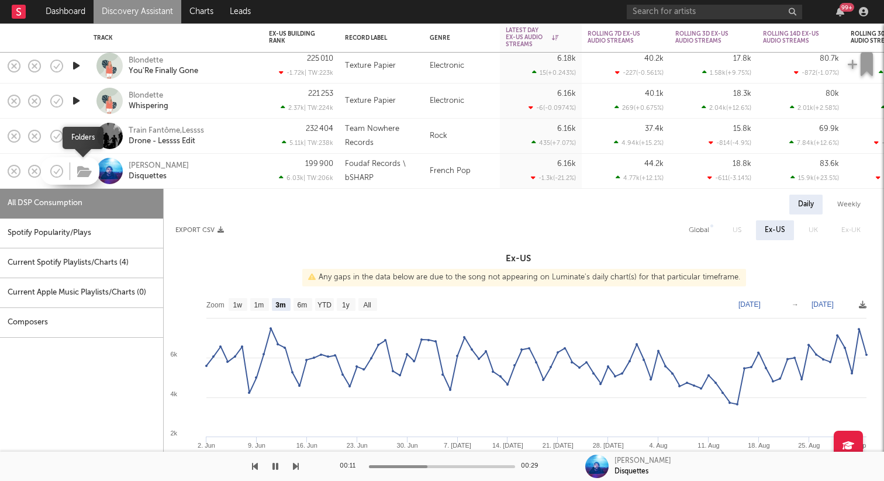
click at [79, 173] on icon "button" at bounding box center [84, 171] width 15 height 13
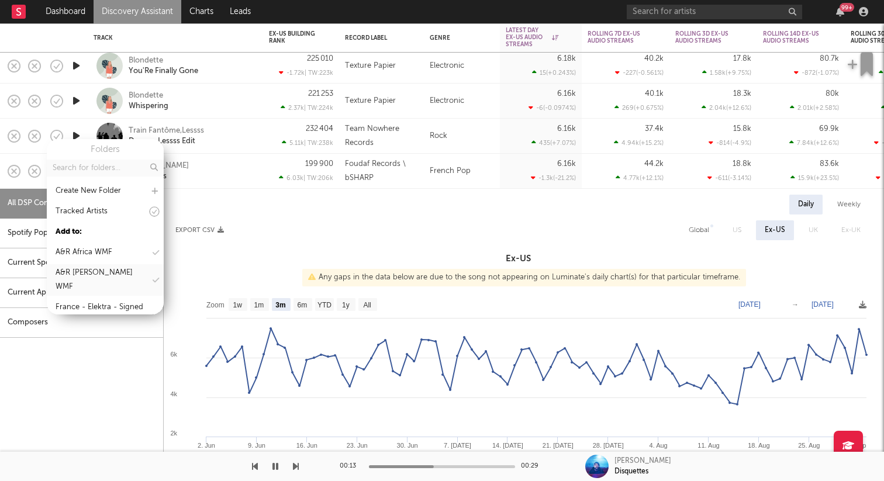
scroll to position [49, 0]
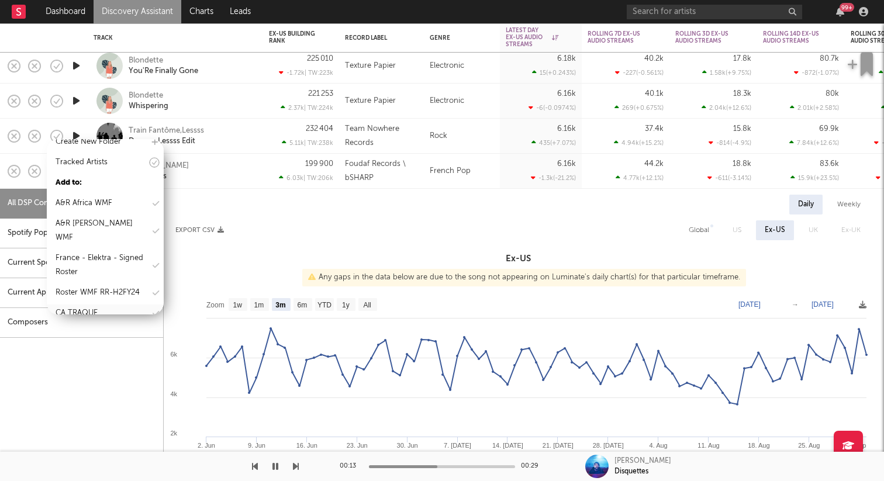
click at [87, 306] on div "ÇA TRAQUE" at bounding box center [77, 313] width 42 height 14
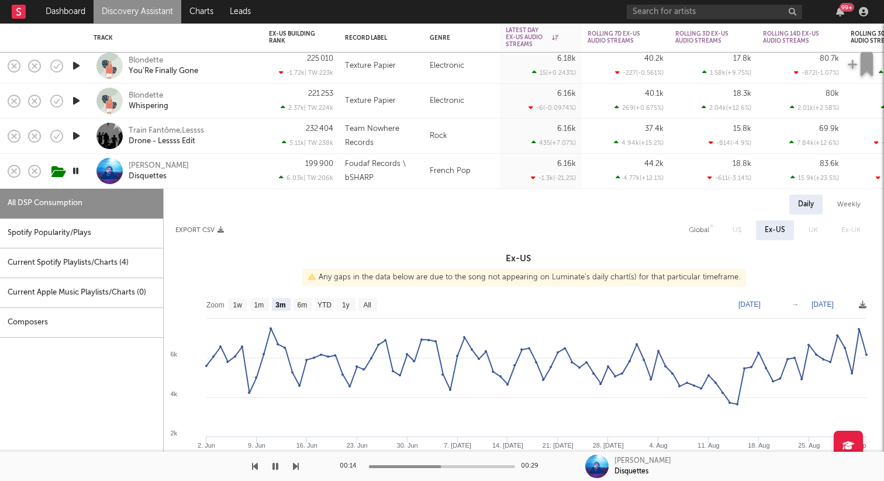
click at [213, 169] on div "Jean Disquettes" at bounding box center [192, 171] width 126 height 21
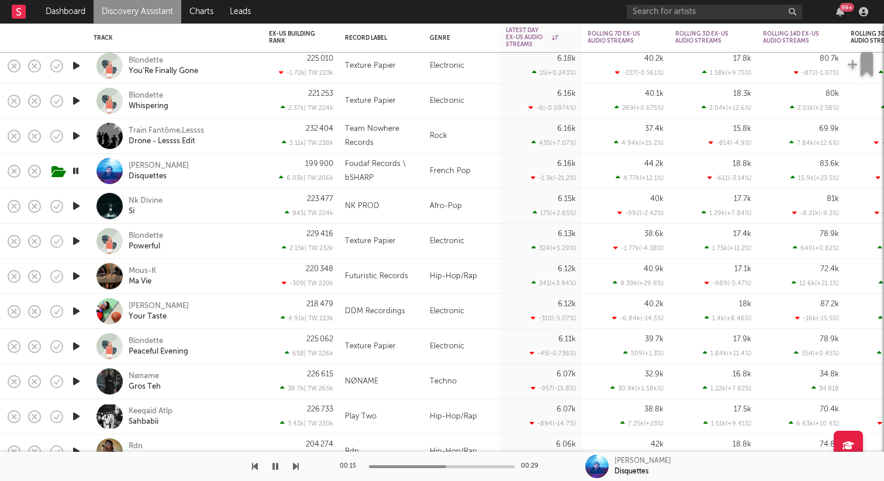
click at [74, 203] on icon "button" at bounding box center [76, 206] width 12 height 15
click at [74, 310] on icon "button" at bounding box center [76, 311] width 12 height 15
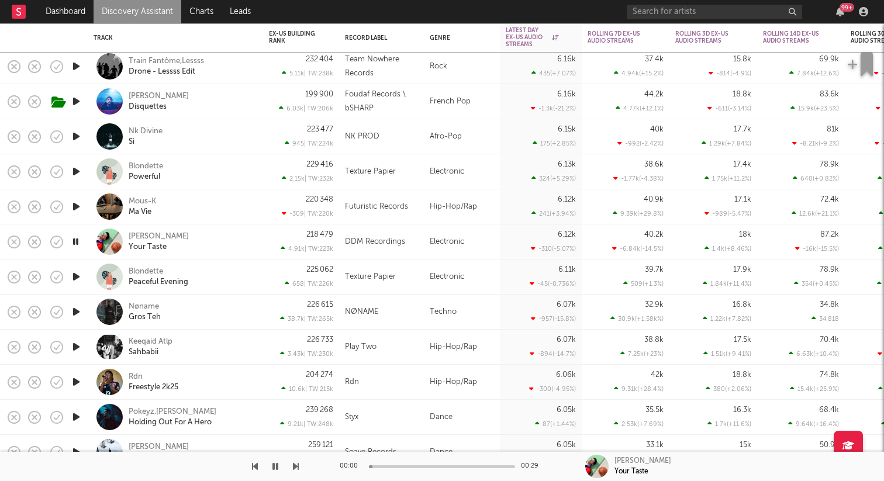
click at [78, 309] on icon "button" at bounding box center [76, 312] width 12 height 15
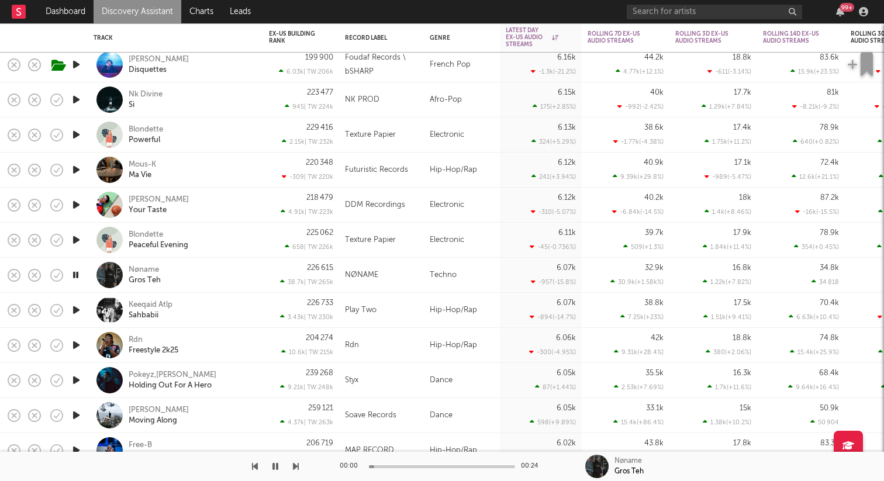
click at [75, 345] on icon "button" at bounding box center [76, 345] width 12 height 15
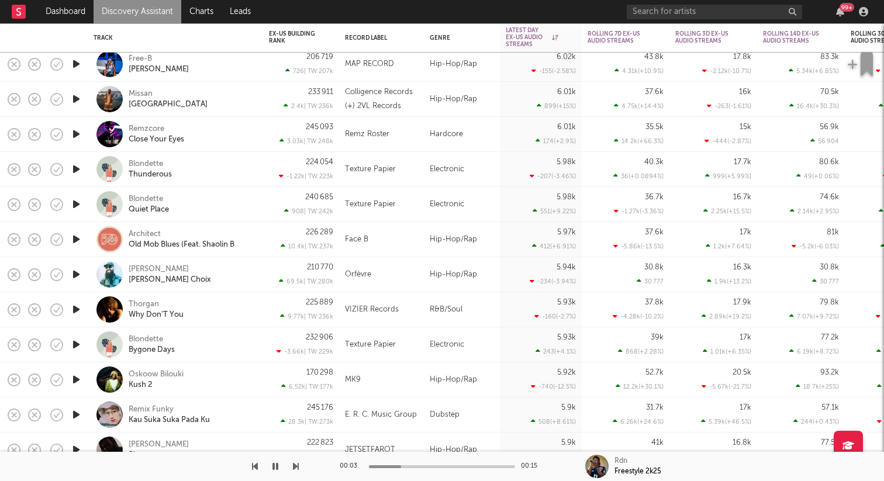
click at [77, 377] on icon "button" at bounding box center [76, 379] width 12 height 15
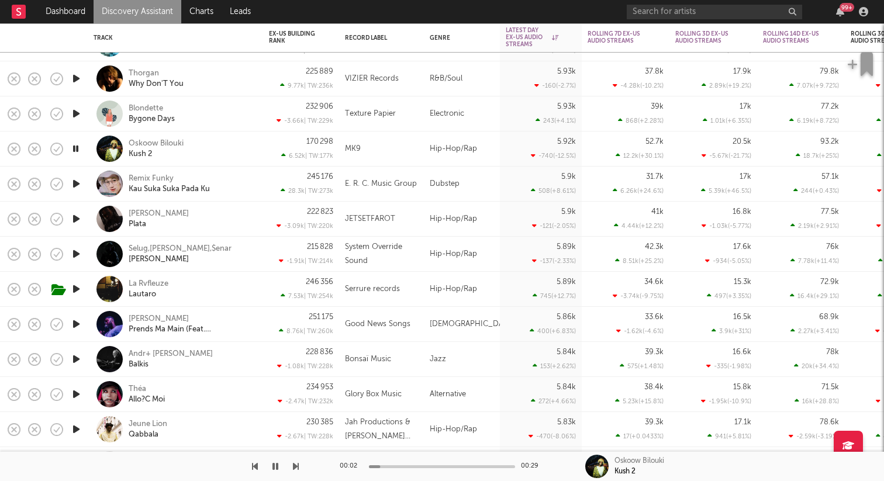
click at [72, 363] on icon "button" at bounding box center [76, 359] width 12 height 15
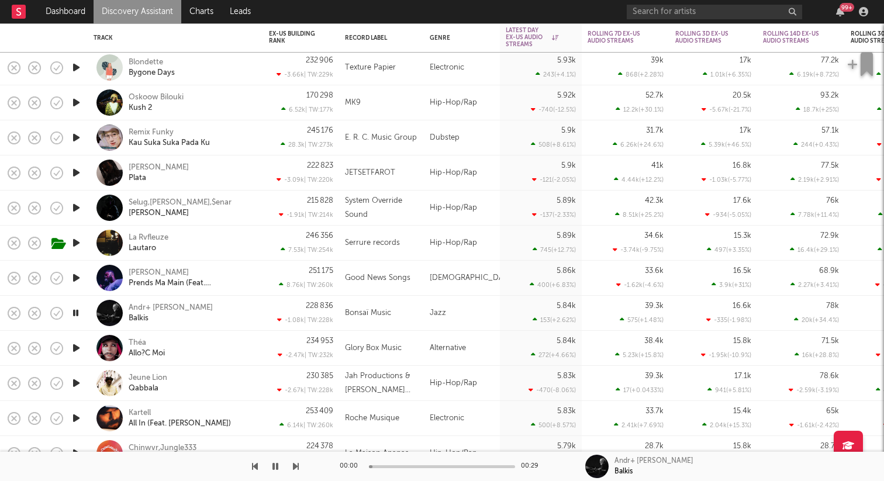
click at [75, 382] on icon "button" at bounding box center [76, 383] width 12 height 15
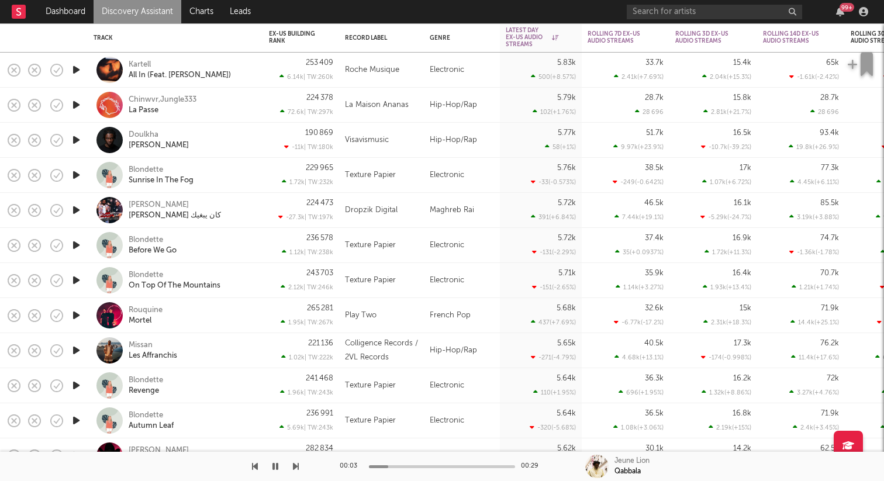
click at [74, 347] on icon "button" at bounding box center [76, 350] width 12 height 15
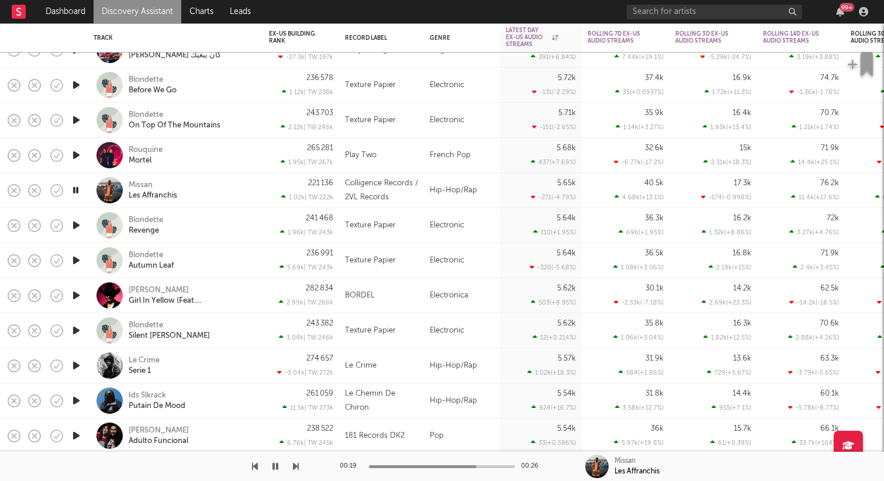
click at [77, 368] on icon "button" at bounding box center [76, 365] width 12 height 15
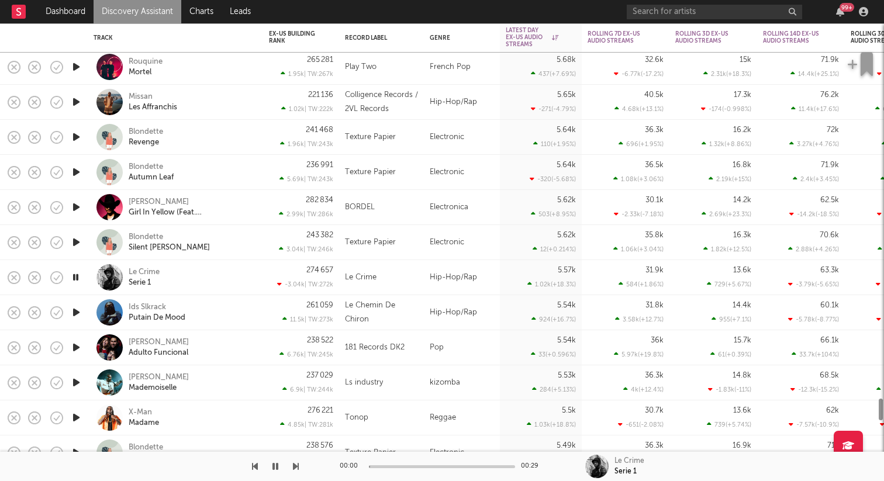
click at [77, 347] on icon "button" at bounding box center [76, 347] width 12 height 15
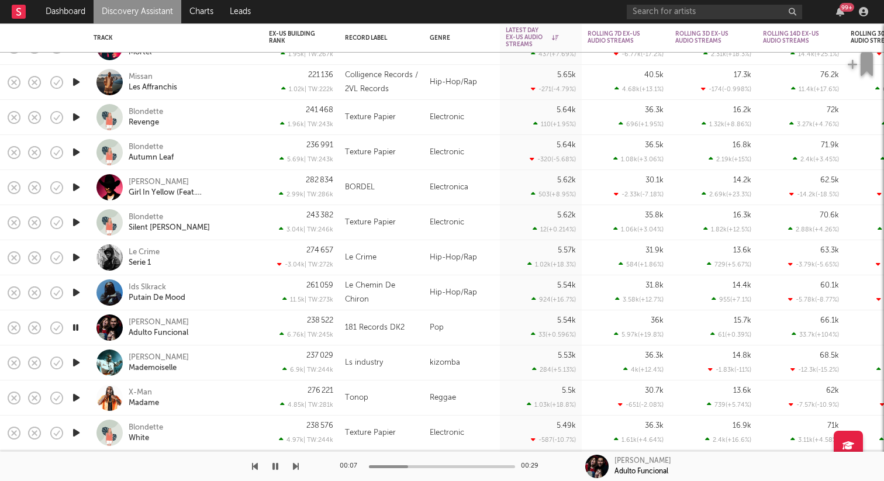
click at [80, 398] on icon "button" at bounding box center [76, 398] width 12 height 15
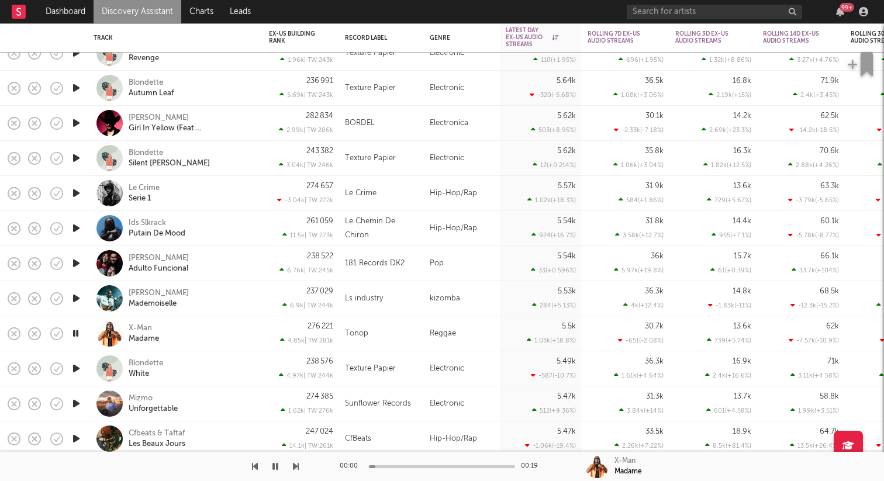
click at [74, 404] on icon "button" at bounding box center [76, 403] width 12 height 15
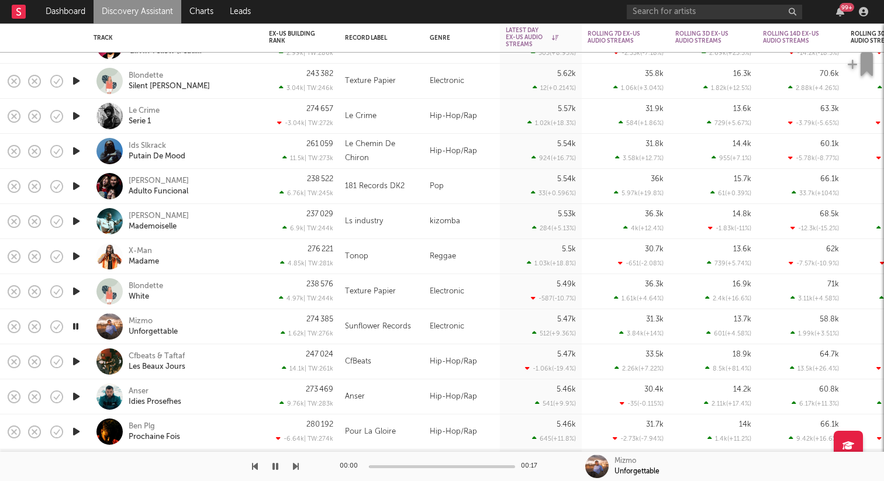
click at [78, 358] on icon "button" at bounding box center [76, 361] width 12 height 15
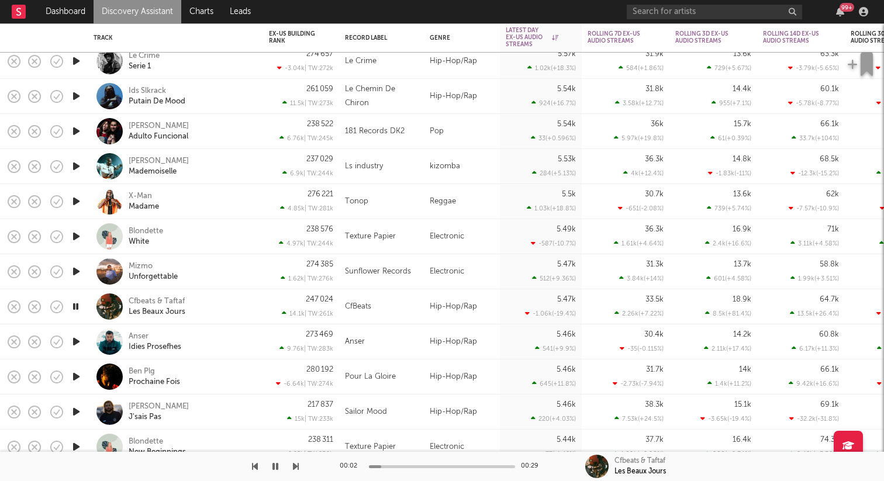
click at [77, 341] on icon "button" at bounding box center [76, 341] width 12 height 15
click at [77, 371] on icon "button" at bounding box center [76, 376] width 12 height 15
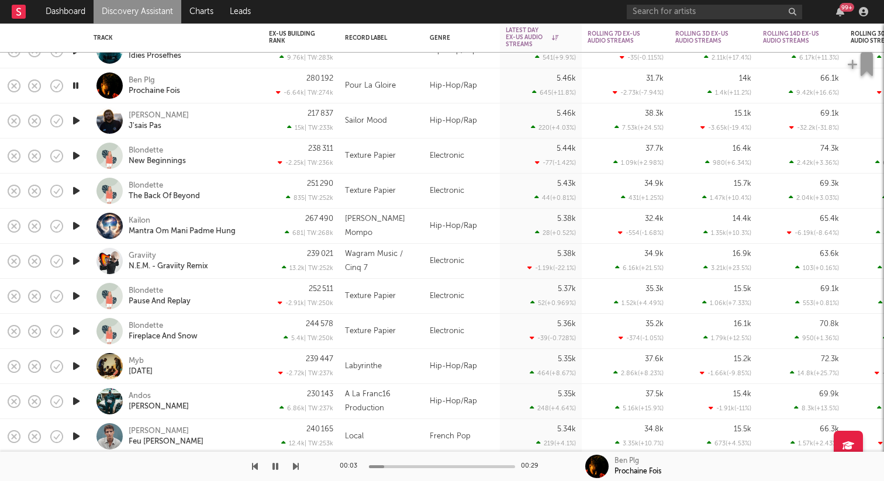
click at [75, 364] on icon "button" at bounding box center [76, 366] width 12 height 15
click at [265, 357] on div "239 447 -2.72k | TW: 237k" at bounding box center [301, 366] width 76 height 35
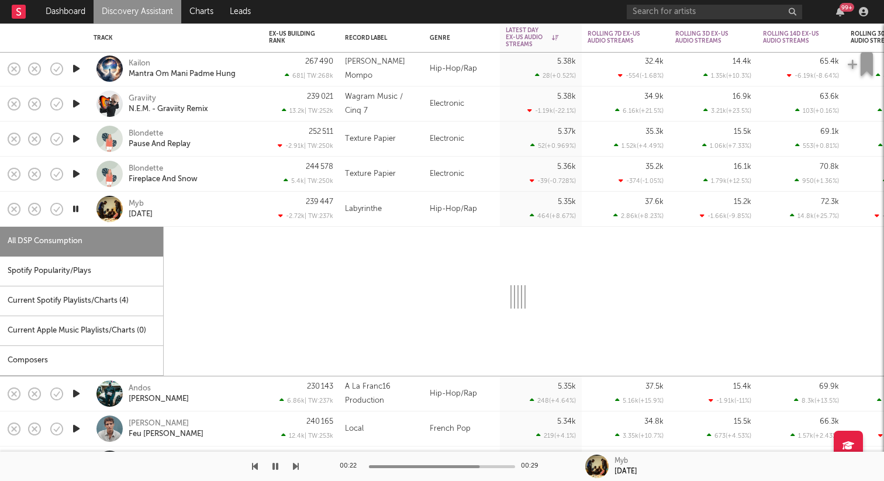
select select "6m"
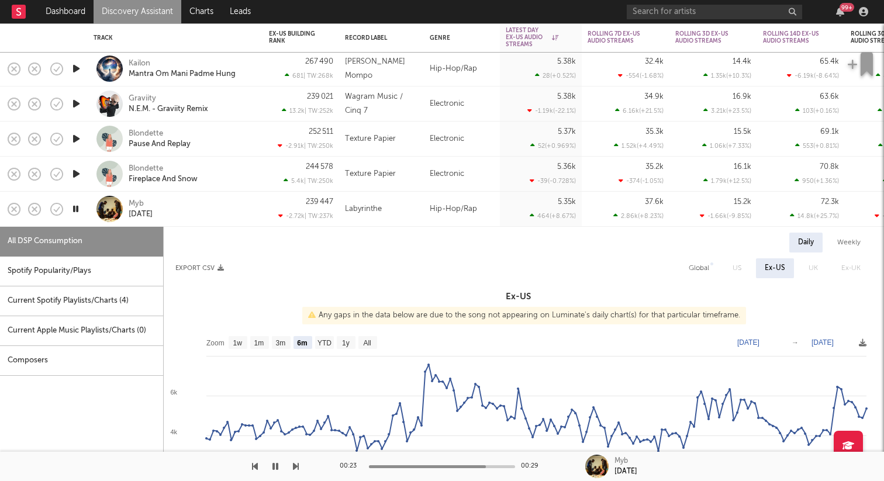
click at [265, 209] on div "239 447 -2.72k | TW: 237k" at bounding box center [301, 209] width 76 height 35
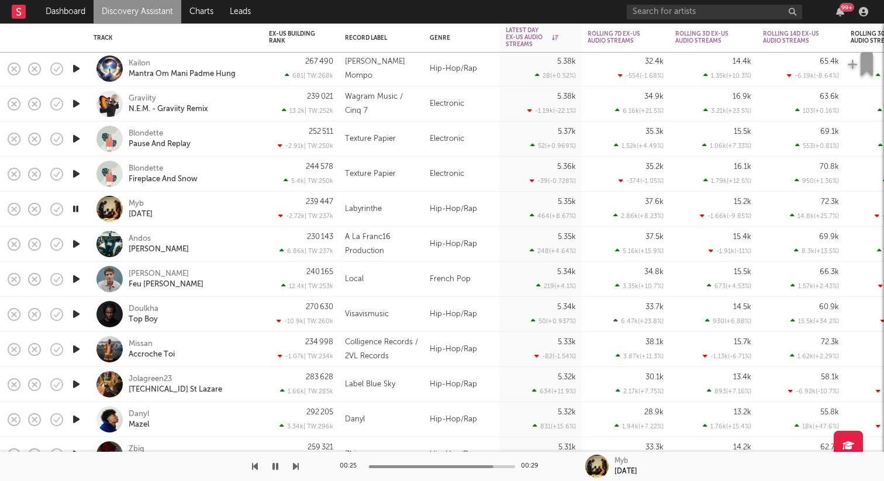
click at [79, 243] on icon "button" at bounding box center [76, 244] width 12 height 15
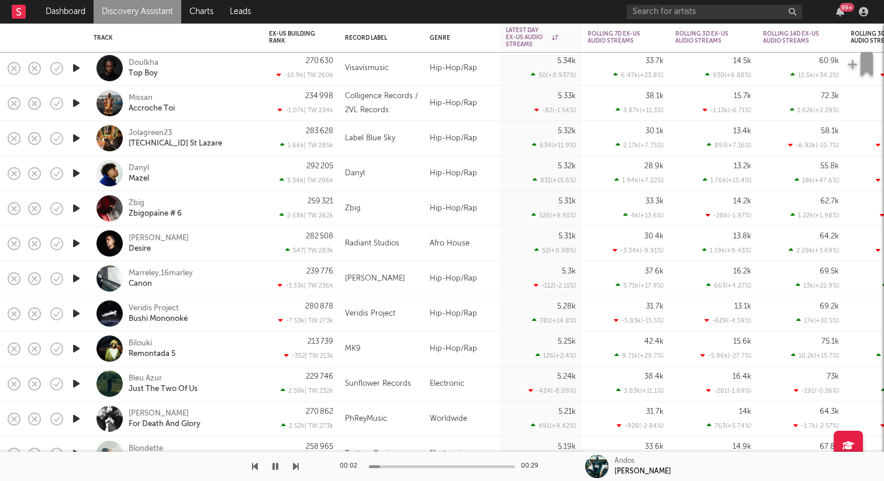
click at [75, 277] on icon "button" at bounding box center [76, 278] width 12 height 15
click at [244, 275] on div "Marreley,16marley Canon" at bounding box center [192, 278] width 126 height 21
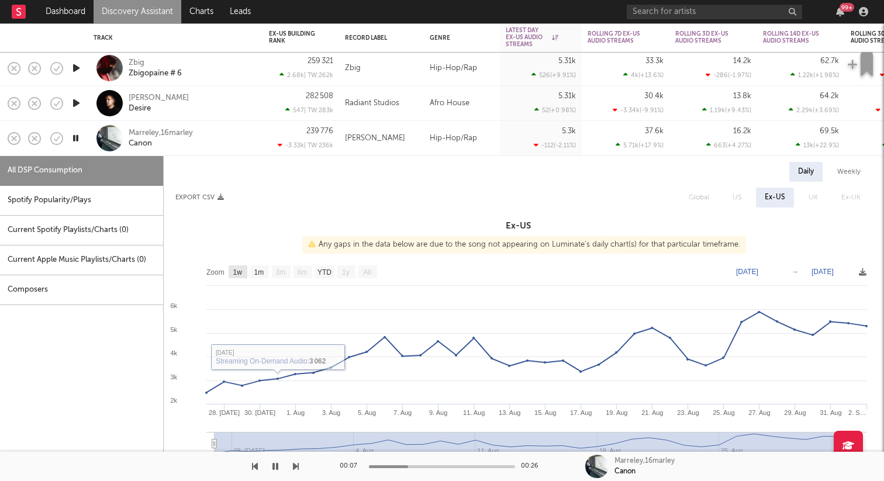
click at [239, 268] on text "1w" at bounding box center [237, 272] width 9 height 8
select select "1w"
type input "2025-08-27"
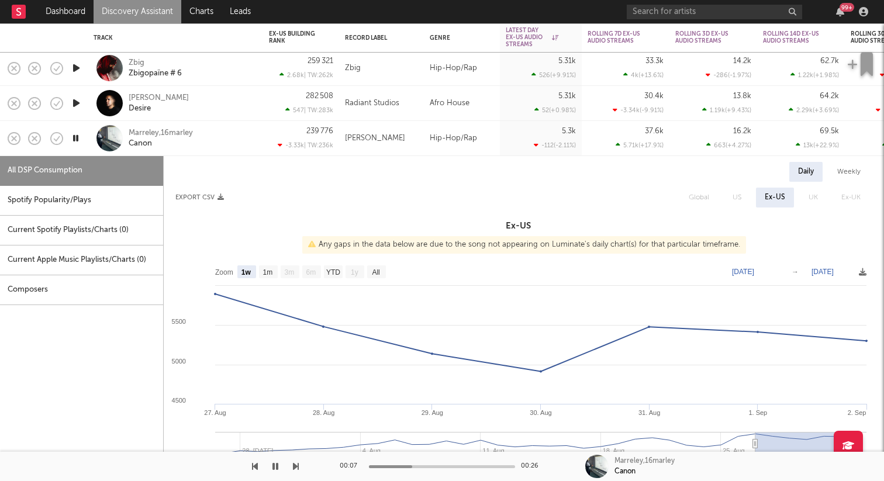
click at [267, 271] on text "1m" at bounding box center [268, 272] width 10 height 8
select select "1m"
type input "2025-08-02"
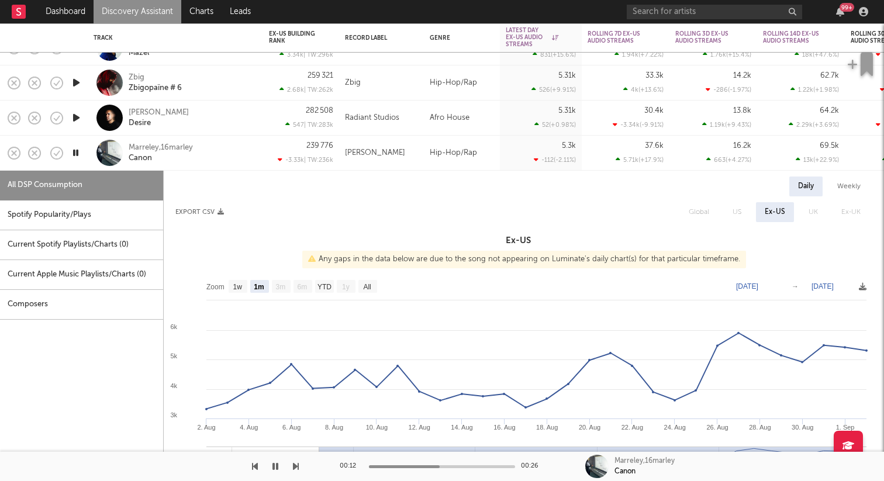
click at [78, 115] on icon "button" at bounding box center [76, 117] width 12 height 15
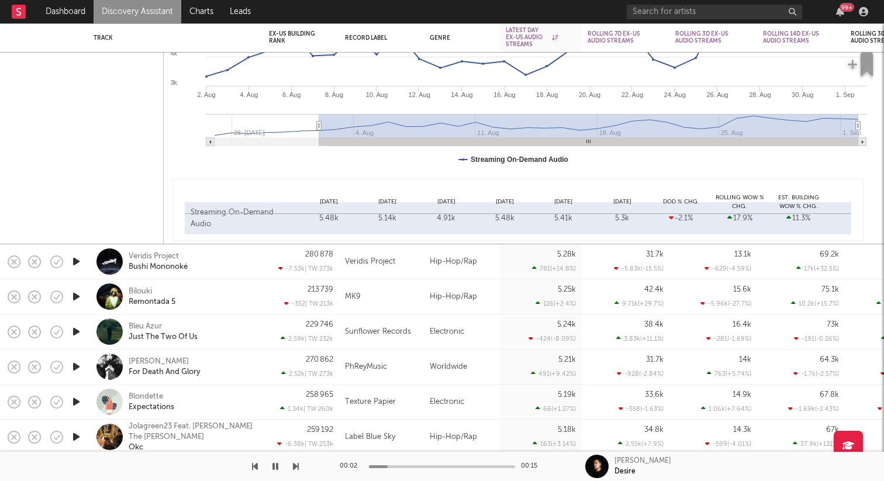
click at [72, 334] on icon "button" at bounding box center [76, 331] width 12 height 15
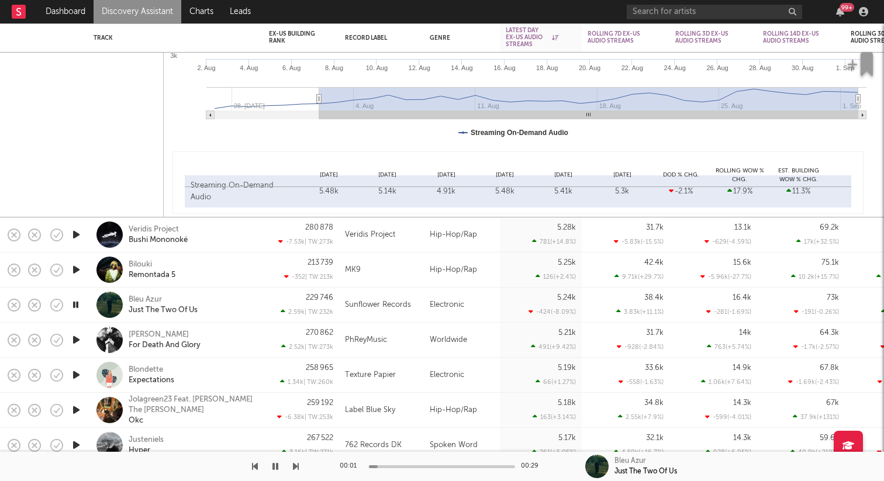
click at [74, 338] on icon "button" at bounding box center [76, 340] width 12 height 15
click at [78, 371] on icon "button" at bounding box center [76, 375] width 12 height 15
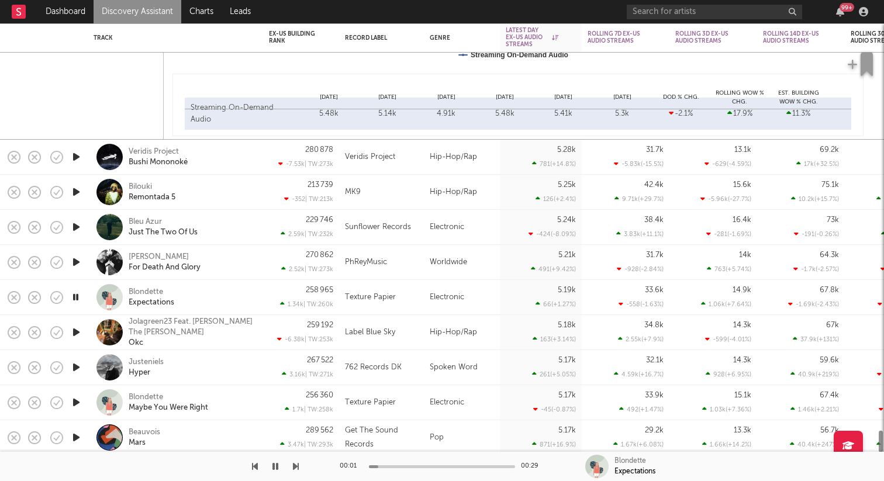
click at [77, 402] on icon "button" at bounding box center [76, 402] width 12 height 15
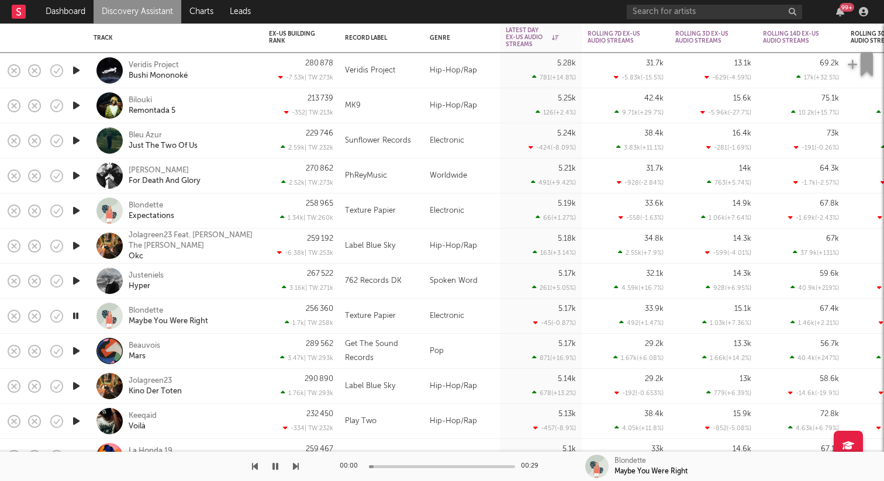
click at [77, 350] on icon "button" at bounding box center [76, 351] width 12 height 15
click at [77, 386] on icon "button" at bounding box center [76, 386] width 12 height 15
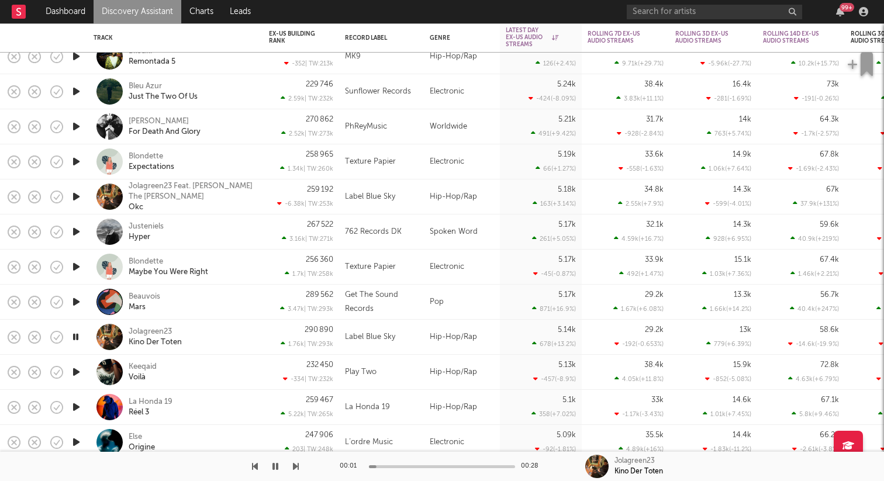
click at [77, 374] on icon "button" at bounding box center [76, 372] width 12 height 15
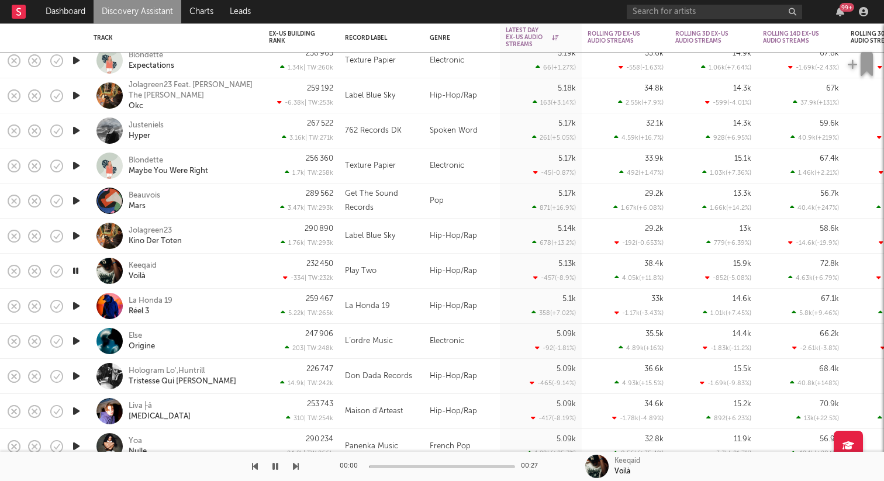
click at [75, 333] on div at bounding box center [75, 341] width 23 height 35
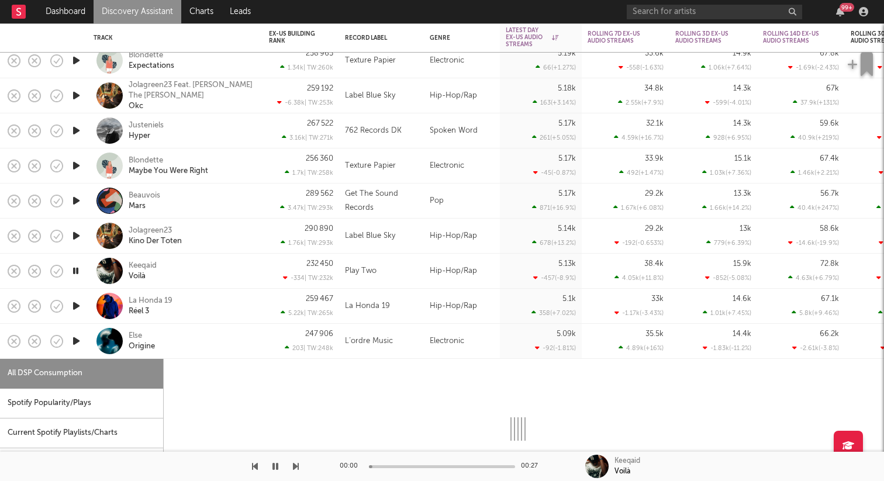
click at [75, 333] on div at bounding box center [75, 341] width 23 height 35
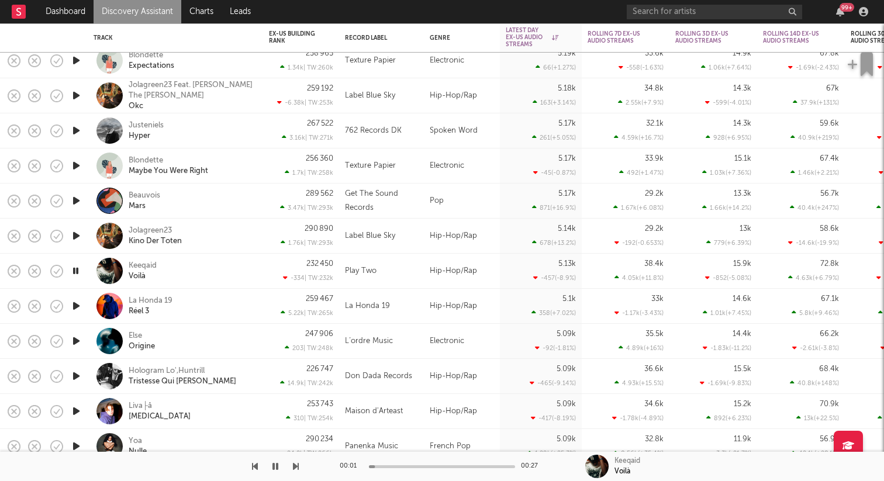
click at [76, 344] on icon "button" at bounding box center [76, 341] width 12 height 15
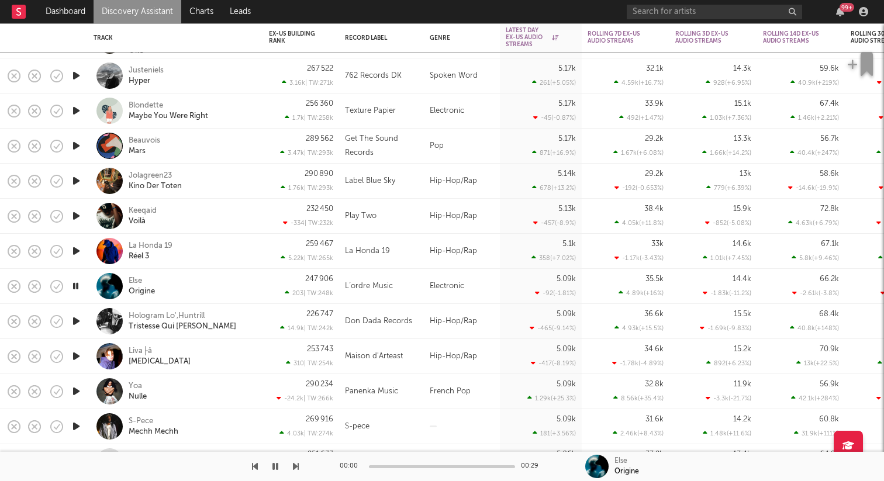
click at [75, 361] on icon "button" at bounding box center [76, 356] width 12 height 15
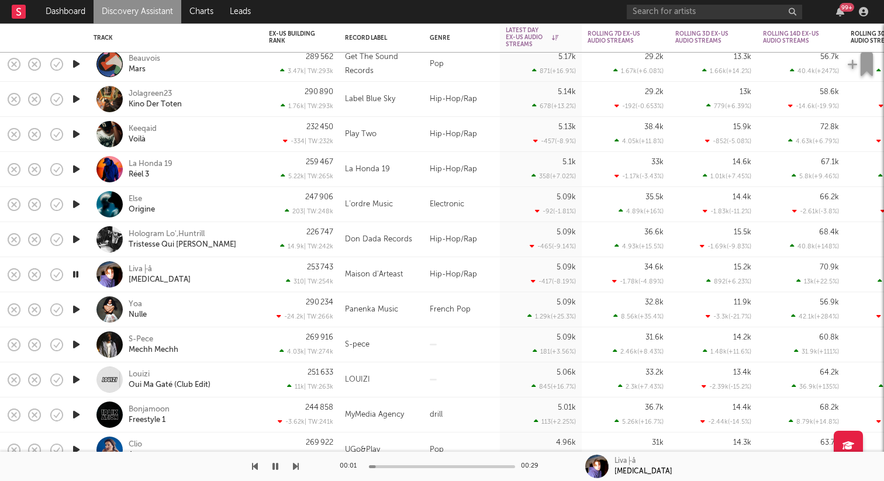
click at [73, 375] on icon "button" at bounding box center [76, 379] width 12 height 15
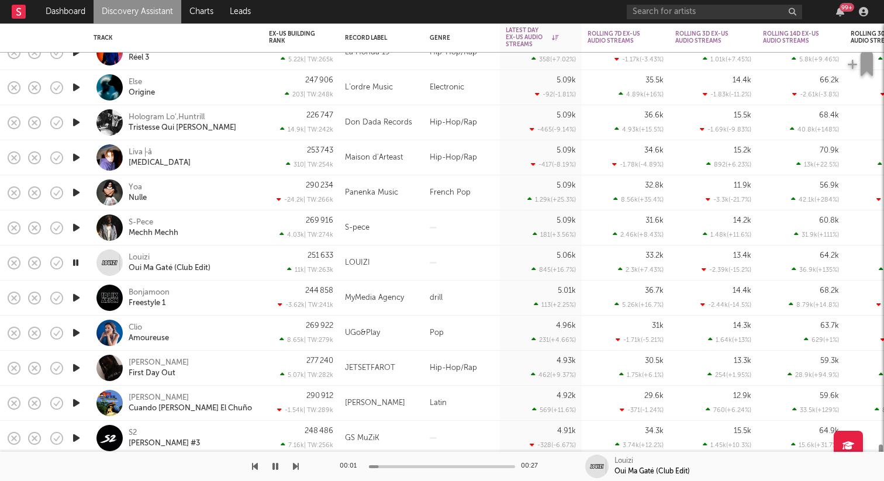
click at [74, 401] on icon "button" at bounding box center [76, 403] width 12 height 15
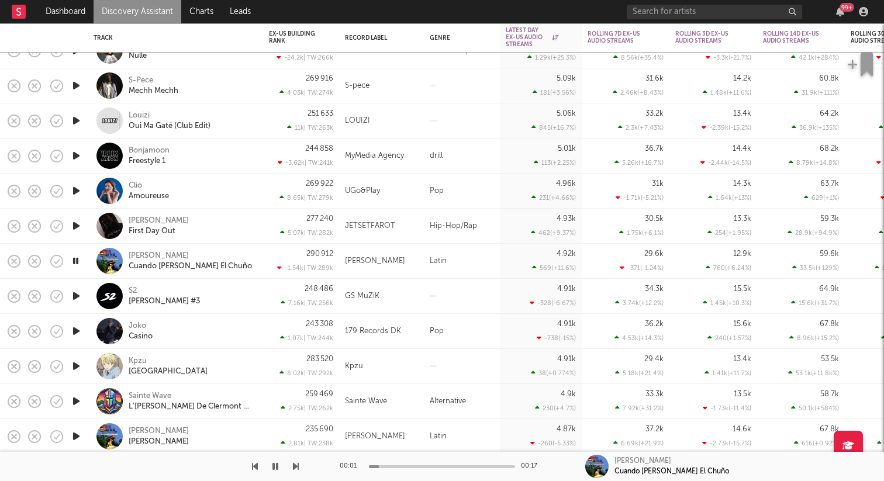
click at [78, 370] on icon "button" at bounding box center [76, 366] width 12 height 15
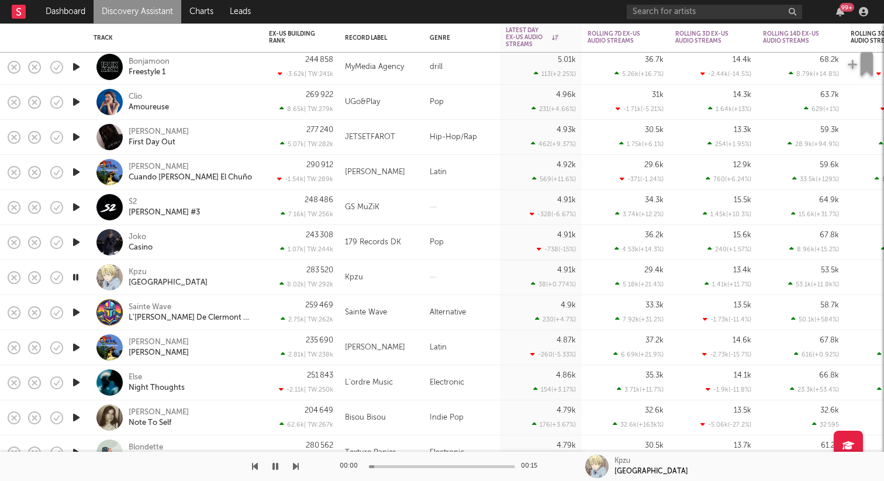
click at [77, 347] on icon "button" at bounding box center [76, 347] width 12 height 15
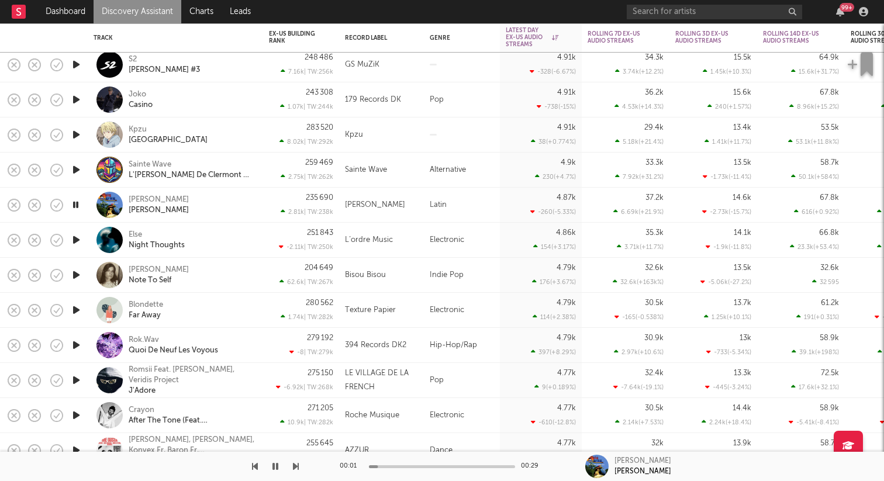
click at [77, 340] on icon "button" at bounding box center [76, 345] width 12 height 15
click at [77, 340] on icon "button" at bounding box center [75, 345] width 11 height 15
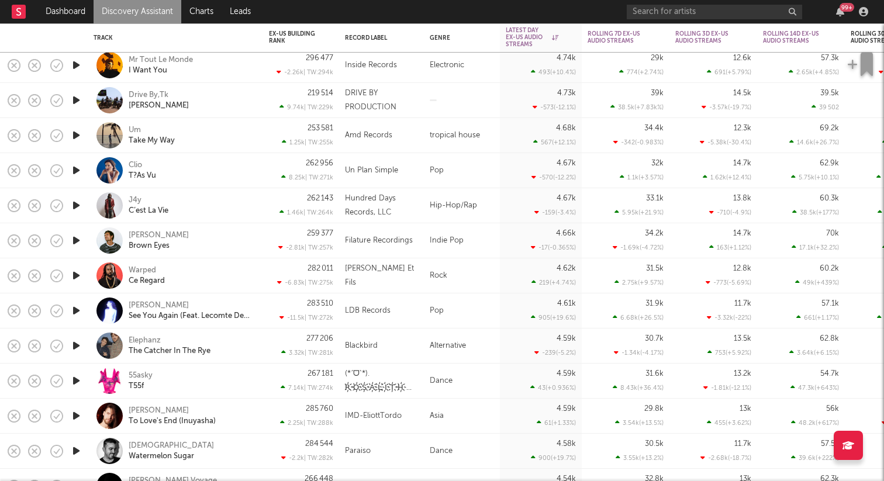
click at [79, 271] on icon "button" at bounding box center [76, 275] width 12 height 15
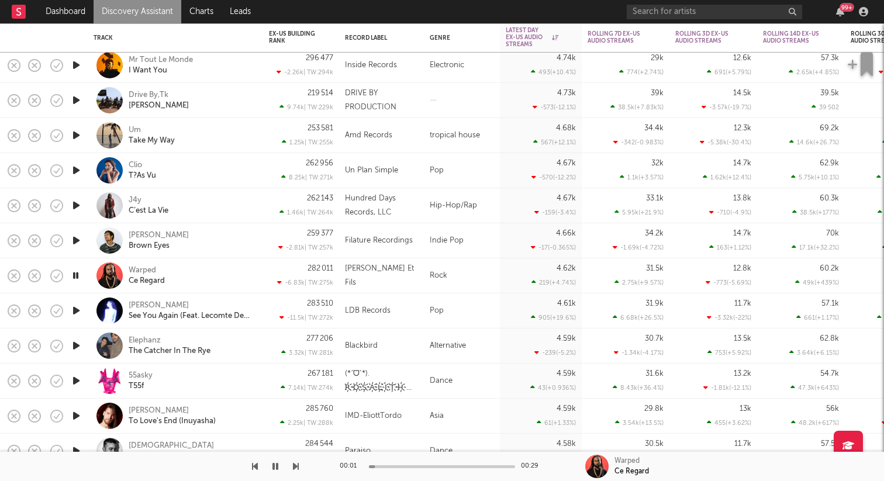
click at [187, 278] on div "Warped Ce Regard" at bounding box center [192, 275] width 126 height 21
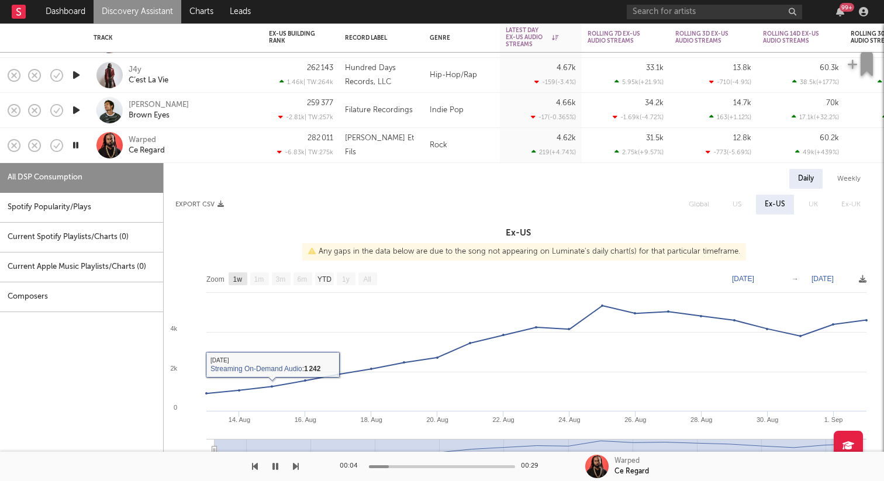
click at [244, 279] on rect at bounding box center [238, 278] width 19 height 13
select select "1w"
type input "2025-08-27"
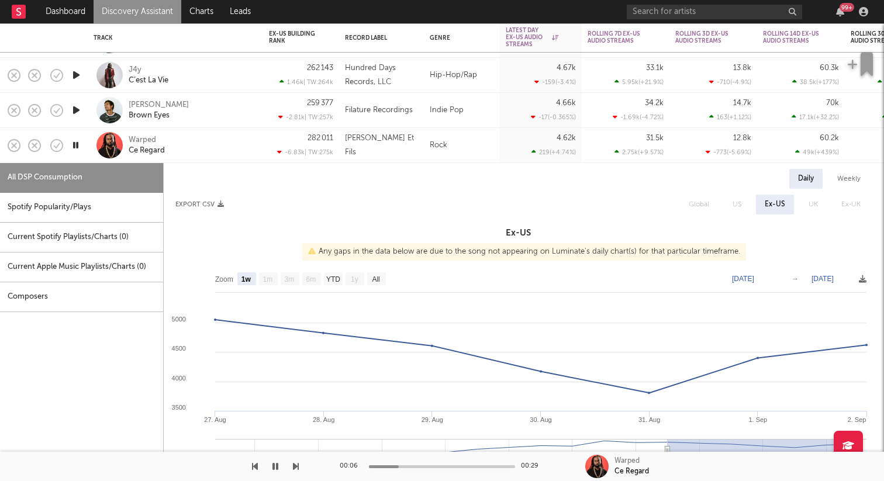
click at [80, 141] on icon "button" at bounding box center [75, 145] width 11 height 15
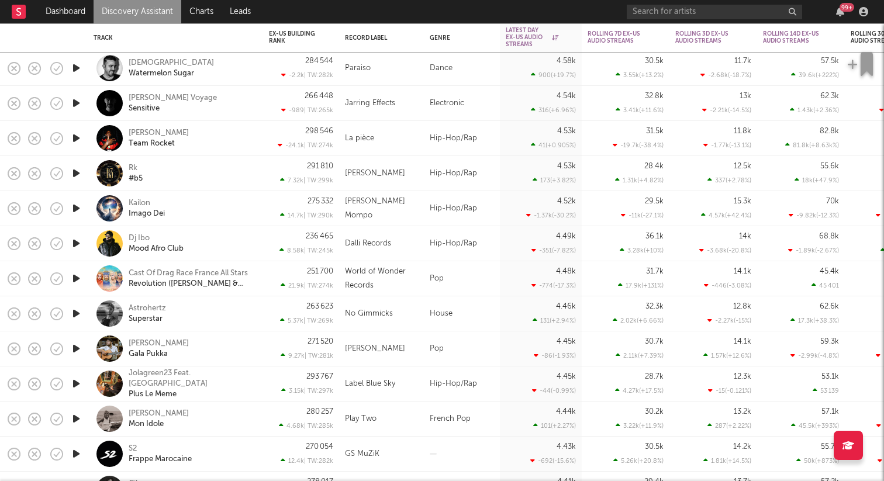
click at [77, 315] on icon "button" at bounding box center [76, 313] width 12 height 15
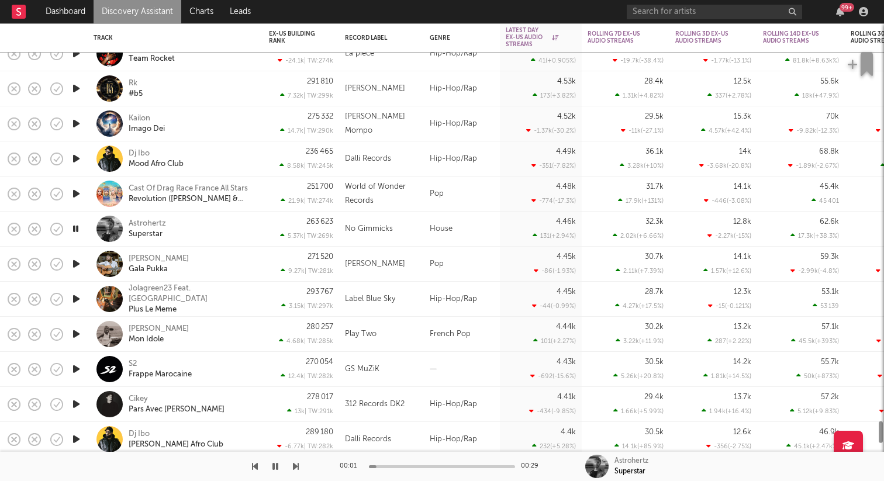
click at [75, 332] on icon "button" at bounding box center [76, 334] width 12 height 15
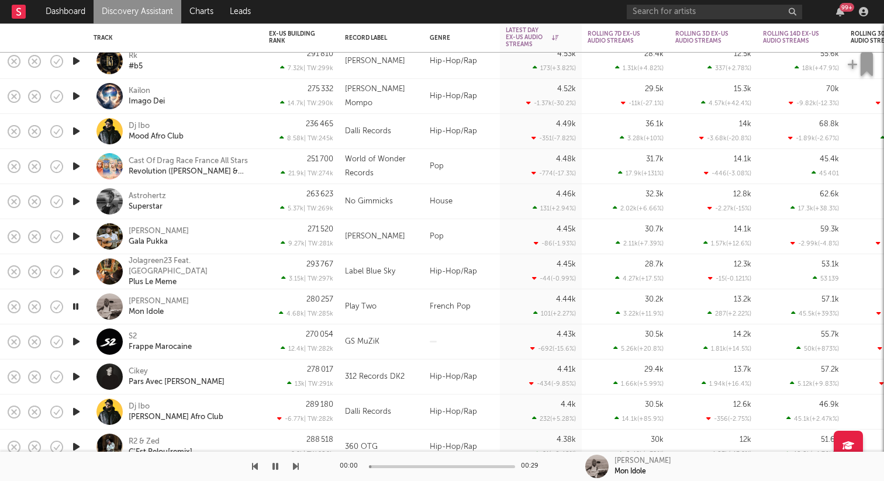
click at [75, 340] on icon "button" at bounding box center [76, 341] width 12 height 15
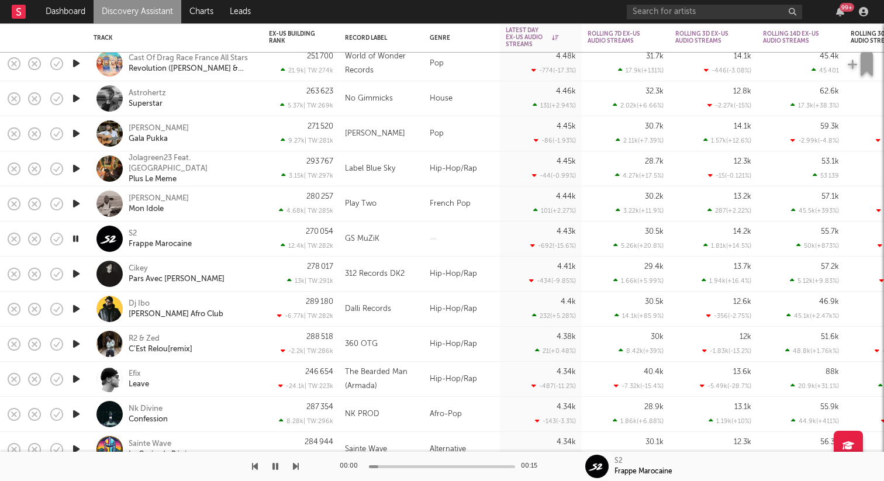
click at [75, 346] on icon "button" at bounding box center [76, 344] width 12 height 15
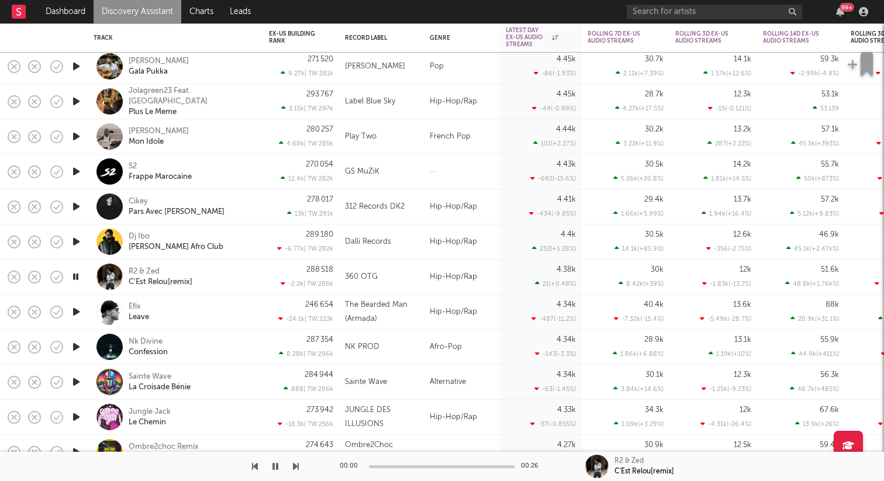
click at [78, 311] on icon "button" at bounding box center [76, 312] width 12 height 15
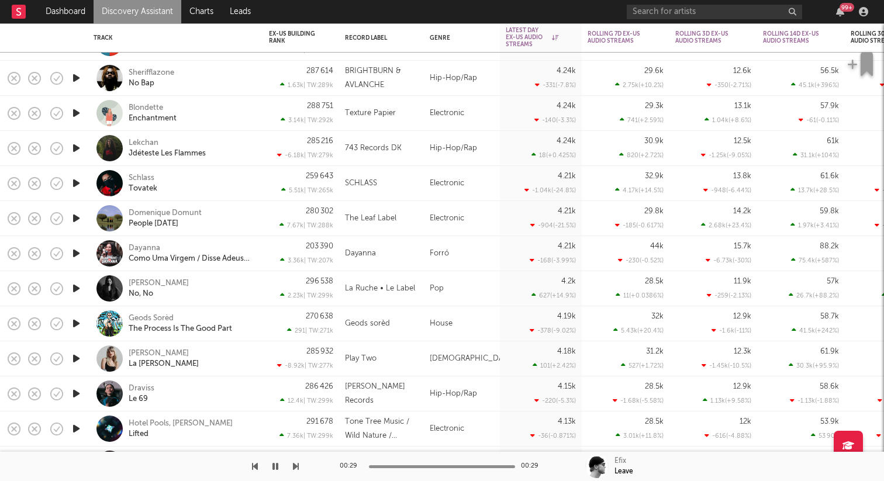
click at [77, 392] on icon "button" at bounding box center [76, 393] width 12 height 15
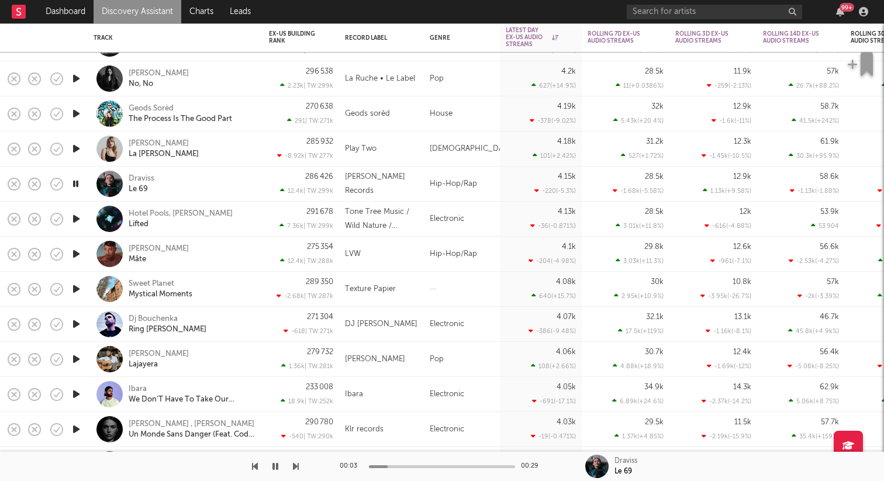
click at [205, 178] on div "Draviss Le 69" at bounding box center [192, 184] width 126 height 21
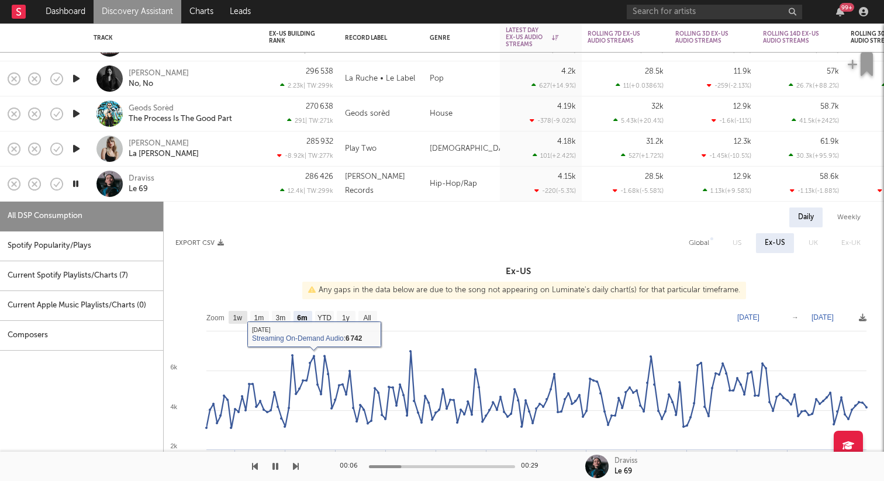
click at [236, 315] on text "1w" at bounding box center [237, 318] width 9 height 8
select select "1w"
type input "2025-08-27"
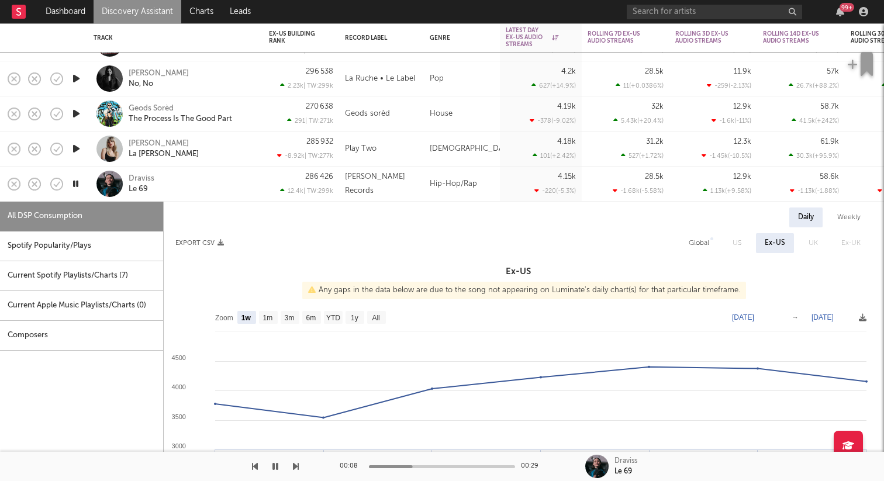
click at [80, 180] on icon "button" at bounding box center [75, 184] width 11 height 15
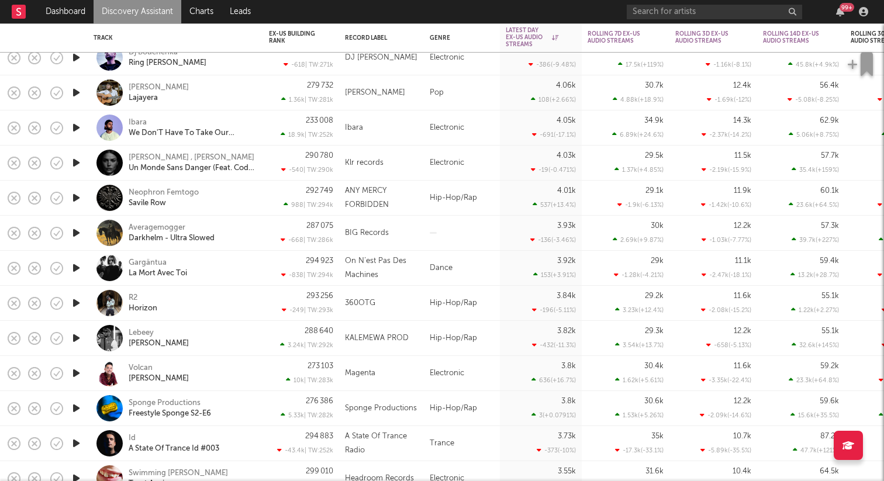
click at [80, 265] on icon "button" at bounding box center [76, 268] width 12 height 15
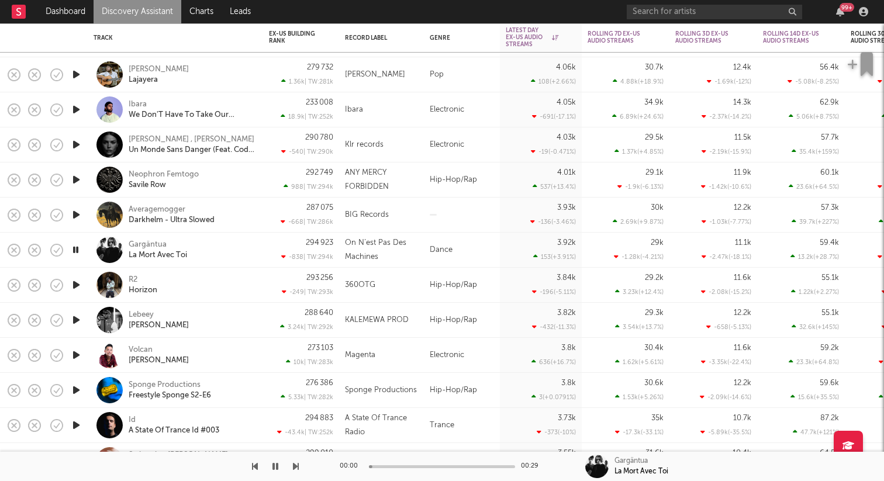
click at [75, 283] on icon "button" at bounding box center [76, 285] width 12 height 15
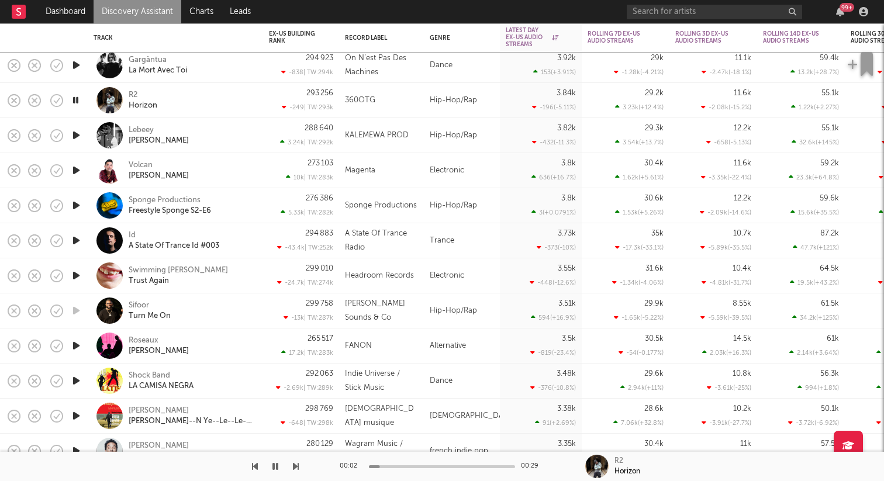
click at [71, 340] on icon "button" at bounding box center [76, 345] width 12 height 15
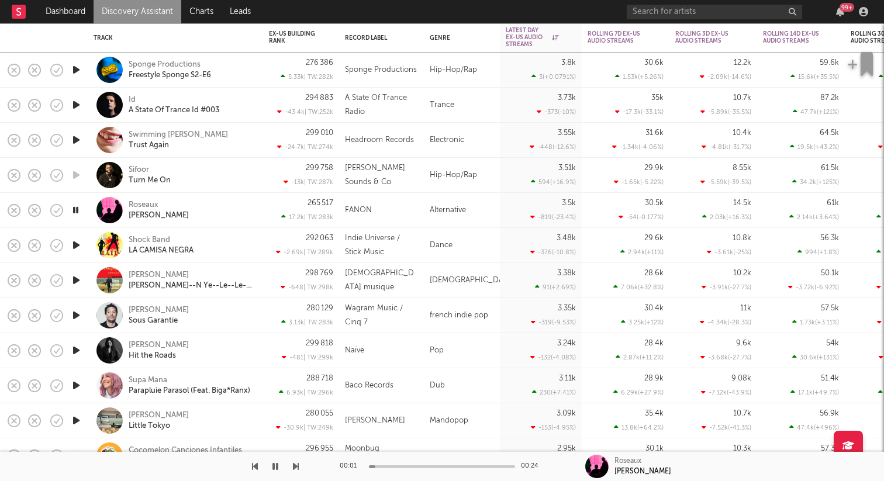
click at [75, 349] on icon "button" at bounding box center [76, 350] width 12 height 15
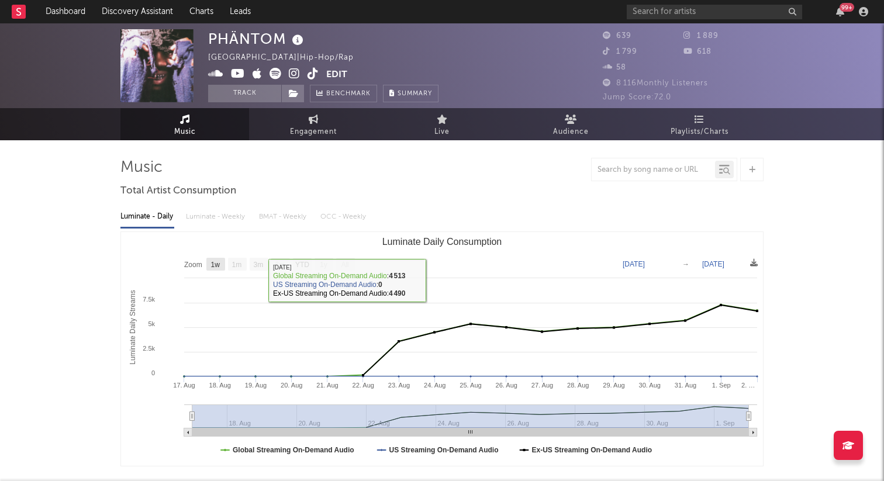
click at [215, 265] on text "1w" at bounding box center [215, 265] width 9 height 8
select select "1w"
type input "[DATE]"
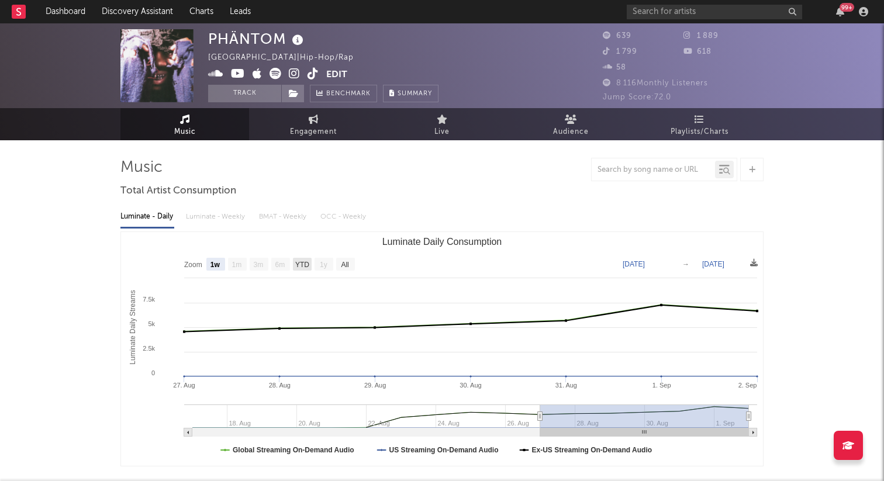
click at [303, 265] on text "YTD" at bounding box center [302, 265] width 14 height 8
select select "YTD"
type input "[DATE]"
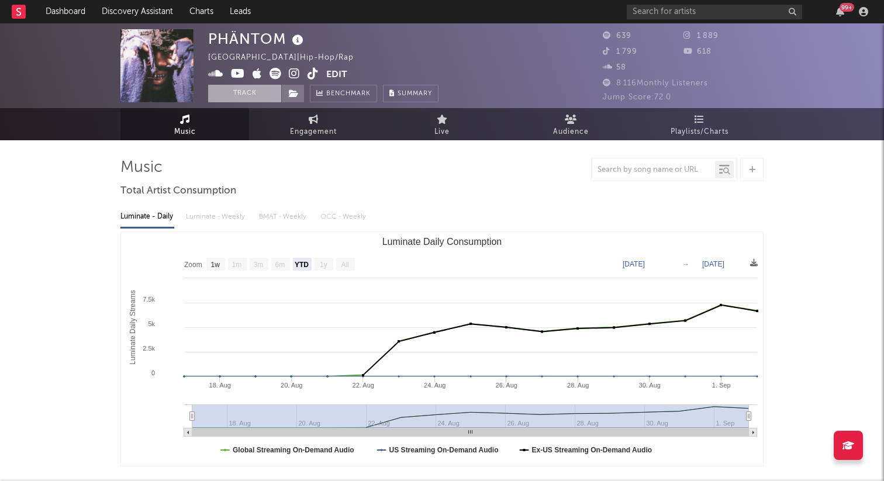
click at [278, 95] on button "Track" at bounding box center [244, 94] width 73 height 18
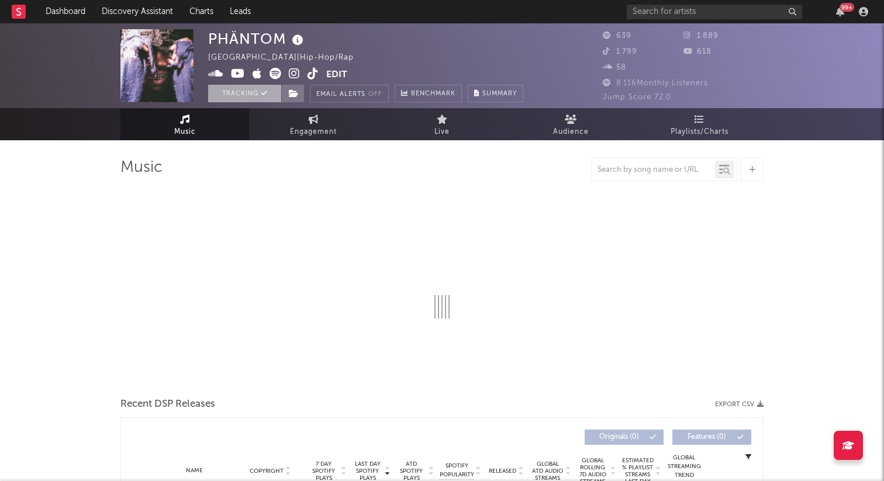
select select "1w"
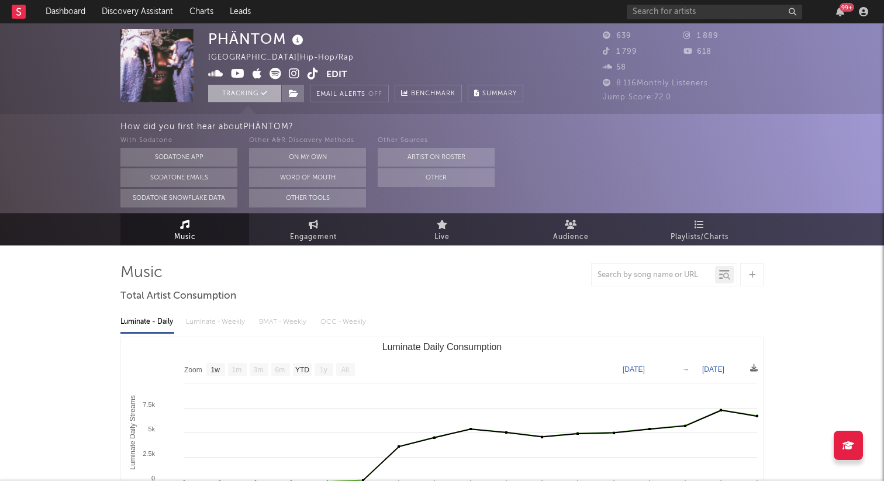
click at [275, 94] on button "Tracking" at bounding box center [244, 94] width 73 height 18
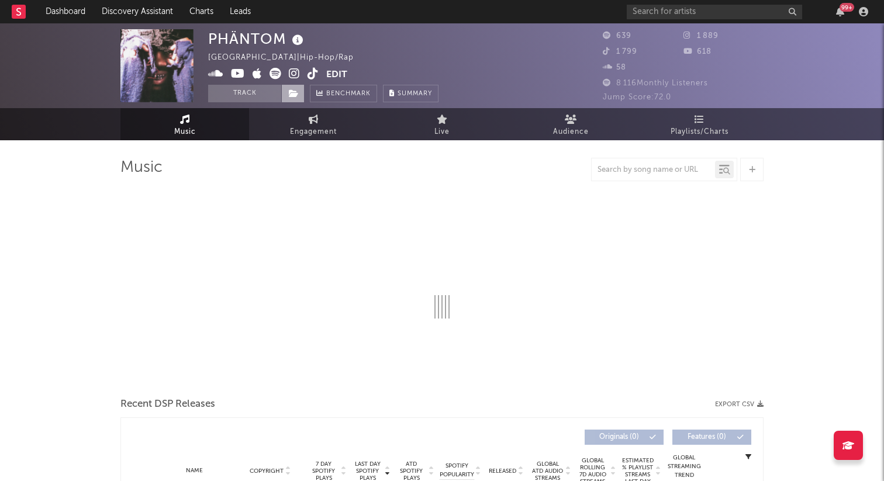
click at [296, 93] on icon at bounding box center [294, 93] width 10 height 8
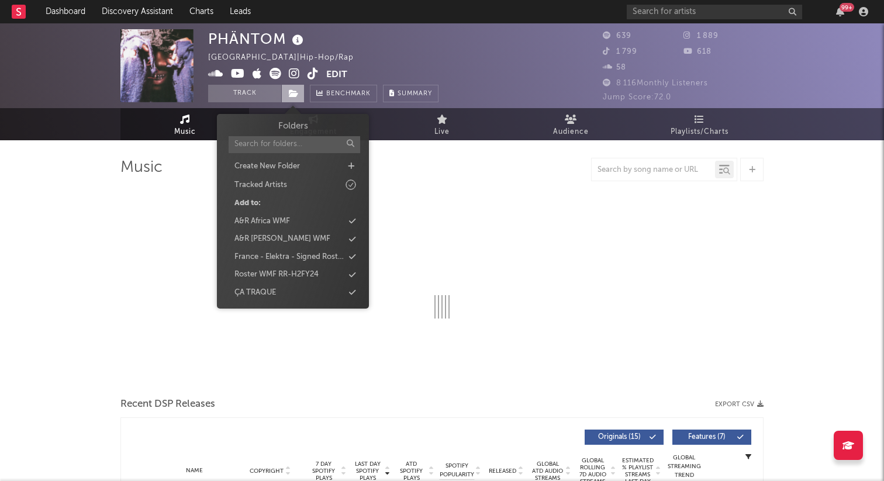
select select "1w"
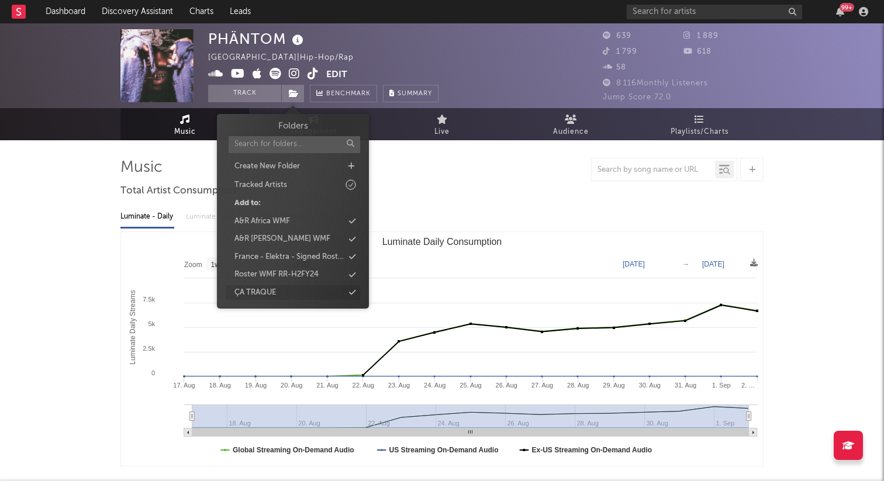
click at [282, 292] on div "ÇA TRAQUE" at bounding box center [293, 292] width 134 height 15
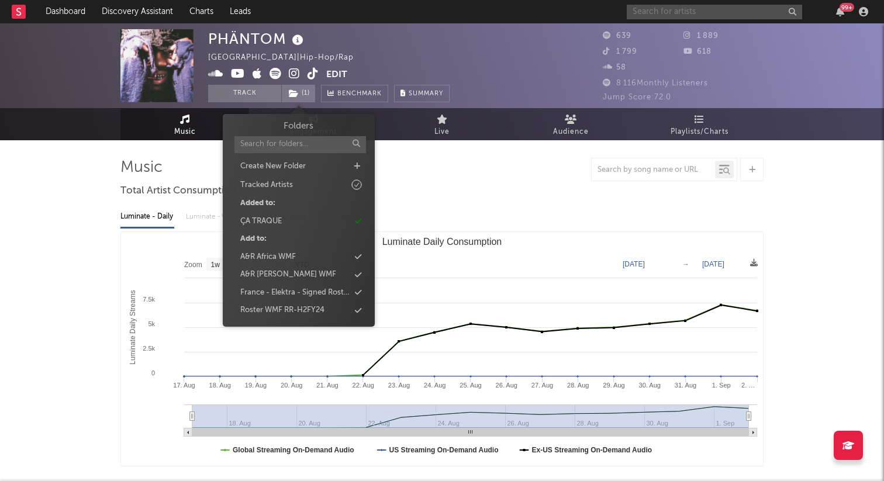
click at [690, 13] on input "text" at bounding box center [714, 12] width 175 height 15
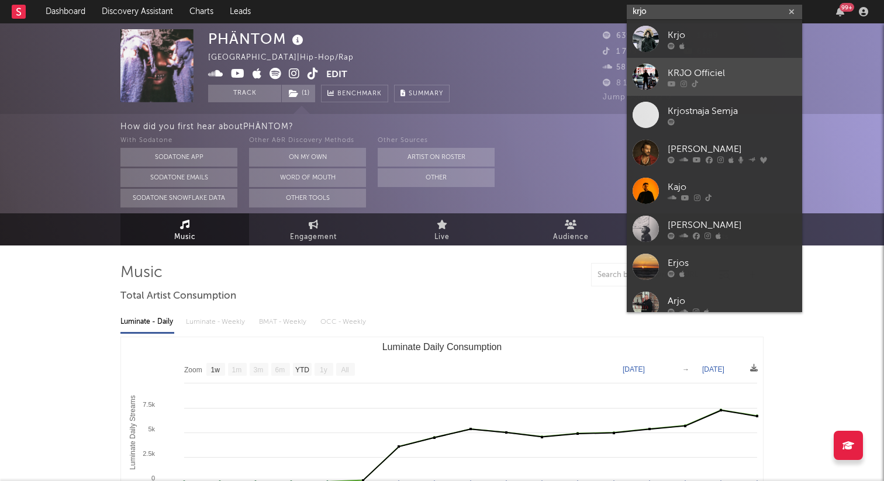
type input "krjo"
click at [697, 65] on link "KRJO Officiel" at bounding box center [714, 77] width 175 height 38
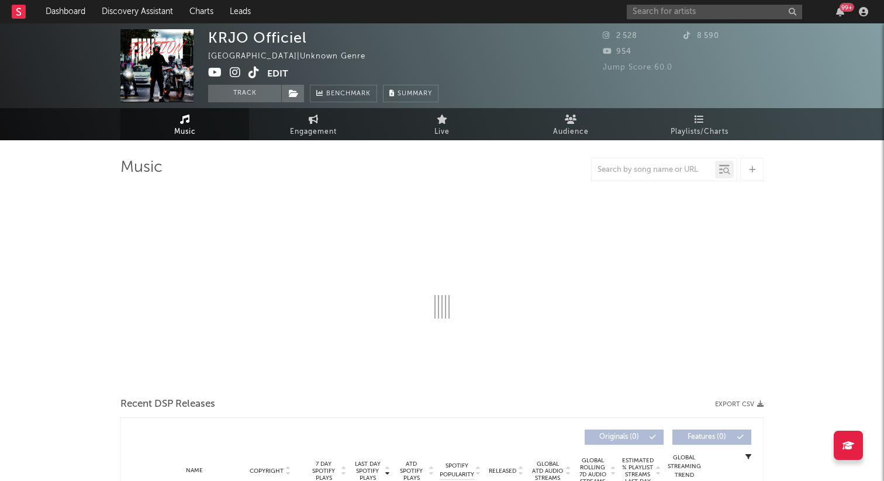
select select "1w"
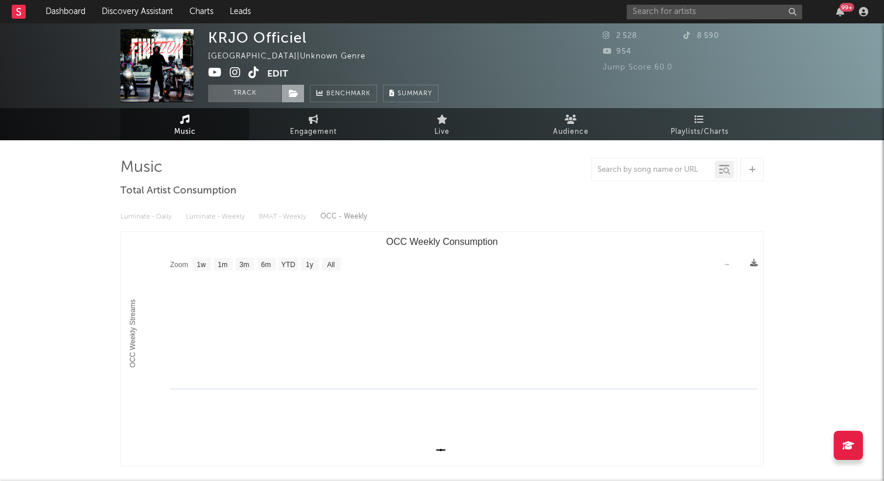
click at [293, 88] on span at bounding box center [292, 94] width 23 height 18
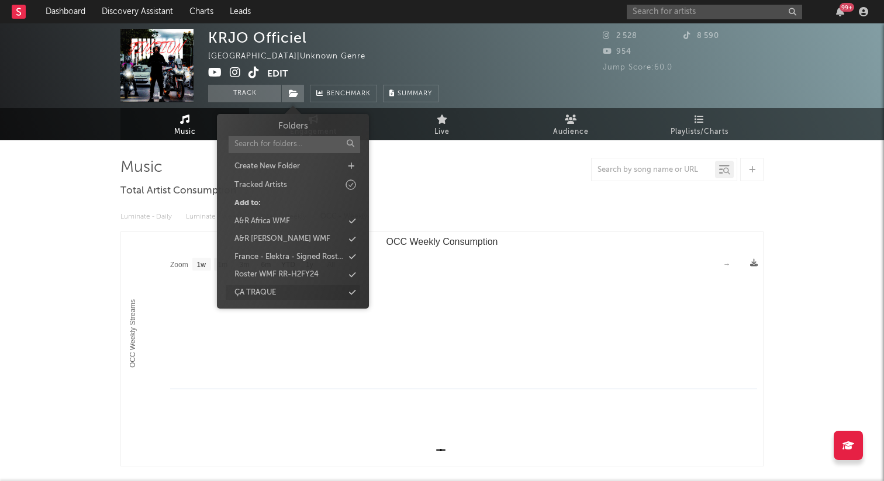
click at [289, 289] on div "ÇA TRAQUE" at bounding box center [293, 292] width 134 height 15
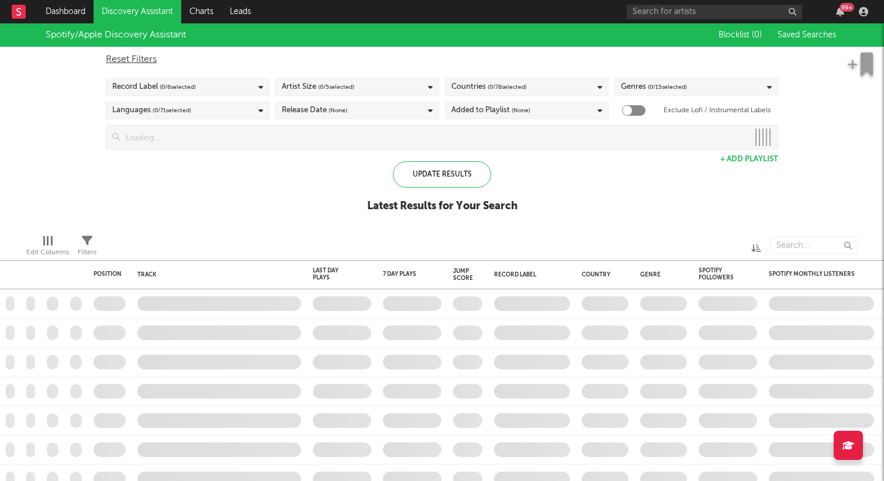
checkbox input "true"
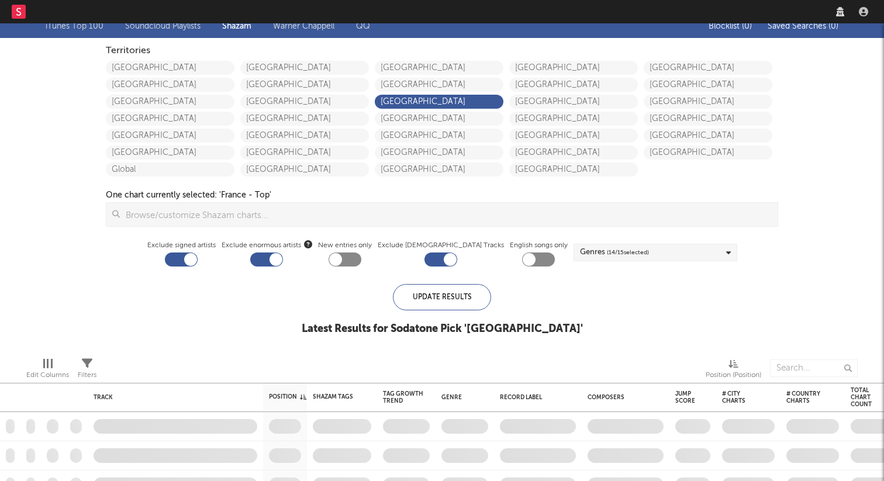
checkbox input "true"
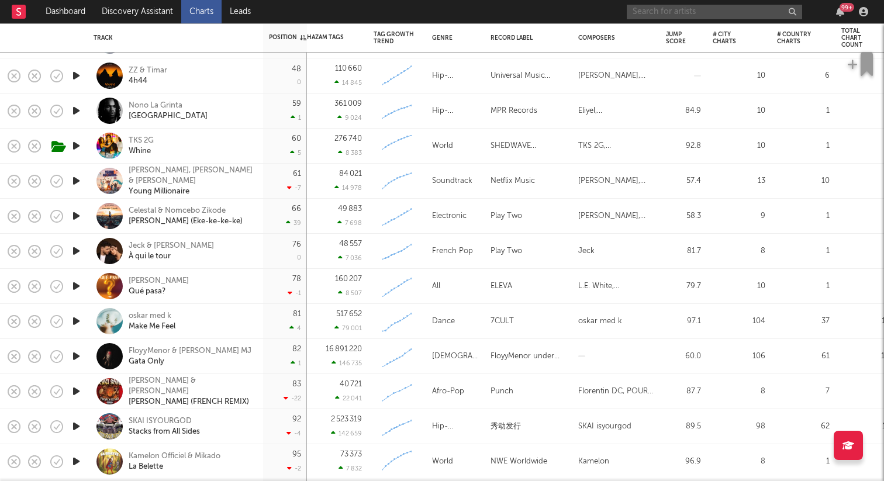
click at [697, 8] on input "text" at bounding box center [714, 12] width 175 height 15
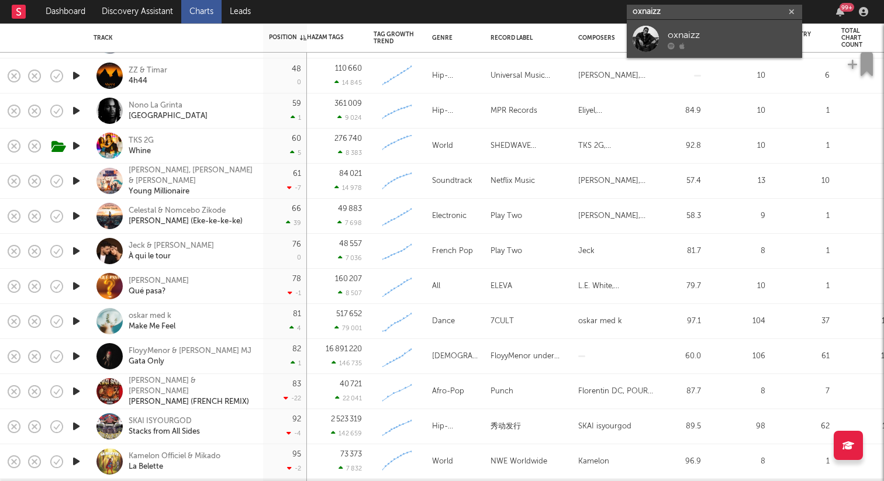
type input "oxnaizz"
click at [709, 33] on div "oxnaizz" at bounding box center [732, 35] width 129 height 14
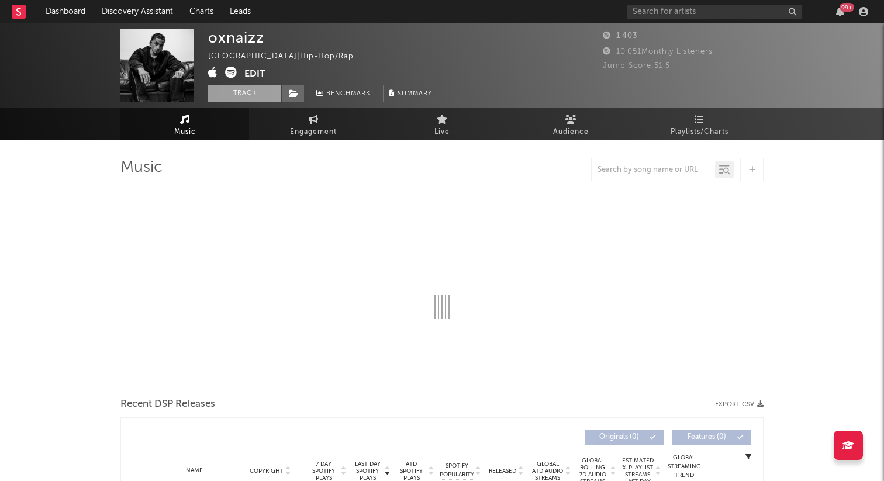
select select "1w"
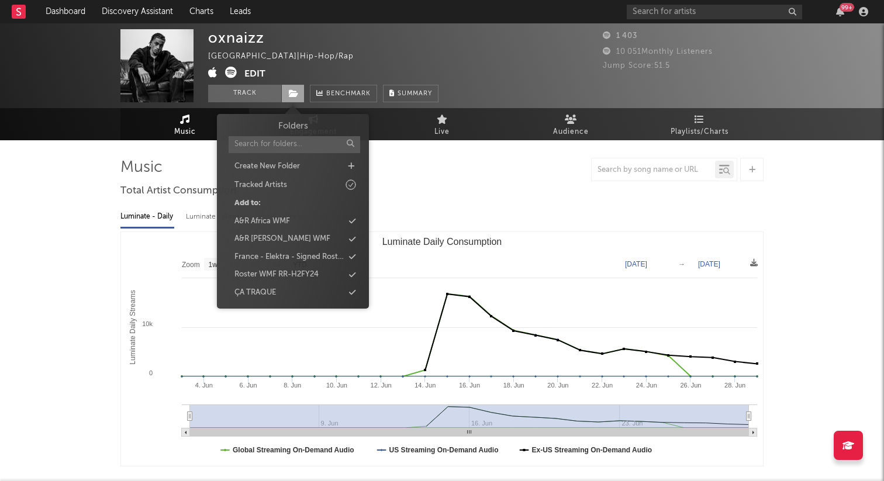
click at [294, 93] on icon at bounding box center [294, 93] width 10 height 8
click at [286, 298] on span "Folders Create New Folder Tracked Artists Add to: A&R Africa WMF A&R Urbain WMF…" at bounding box center [293, 211] width 152 height 183
click at [286, 298] on div "ÇA TRAQUE" at bounding box center [293, 292] width 134 height 15
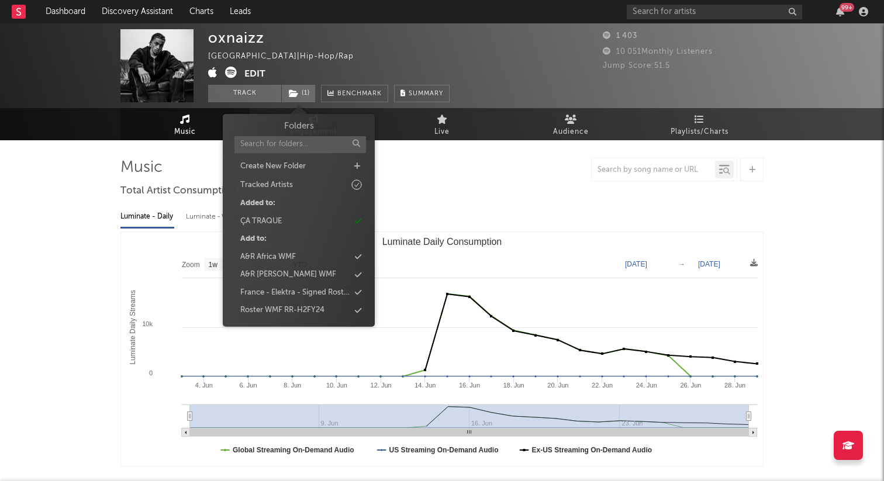
click at [53, 296] on div "oxnaizz France | Hip-Hop/Rap Edit Track ( 1 ) Benchmark Summary 1 403 10 051 Mo…" at bounding box center [442, 463] width 884 height 880
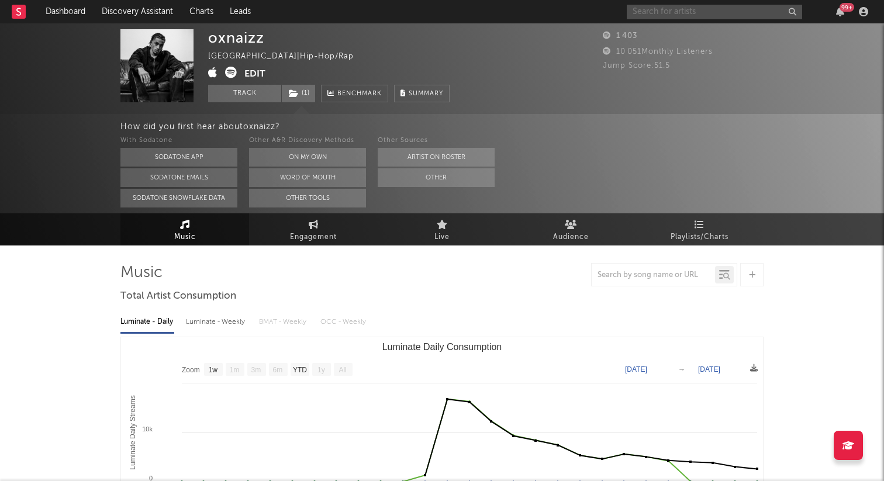
click at [667, 13] on input "text" at bounding box center [714, 12] width 175 height 15
click at [676, 7] on input "jimbo" at bounding box center [714, 12] width 175 height 15
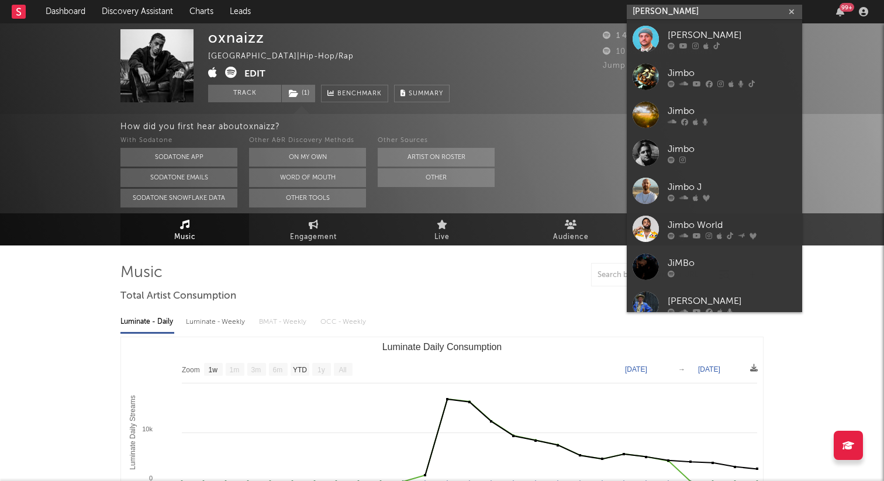
click at [676, 7] on input "jimbo" at bounding box center [714, 12] width 175 height 15
paste input "https://open.spotify.com/intl-fr/artist/3upnuqxkk8p1HUcCmzsy0f?si=3ayAf7MXRby9q…"
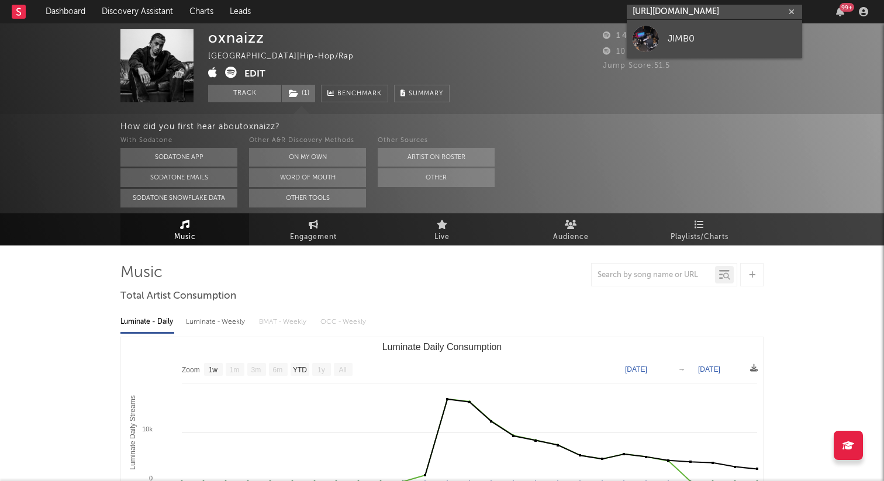
type input "https://open.spotify.com/intl-fr/artist/3upnuqxkk8p1HUcCmzsy0f?si=3ayAf7MXRby9q…"
click at [685, 50] on link "JIMB0" at bounding box center [714, 39] width 175 height 38
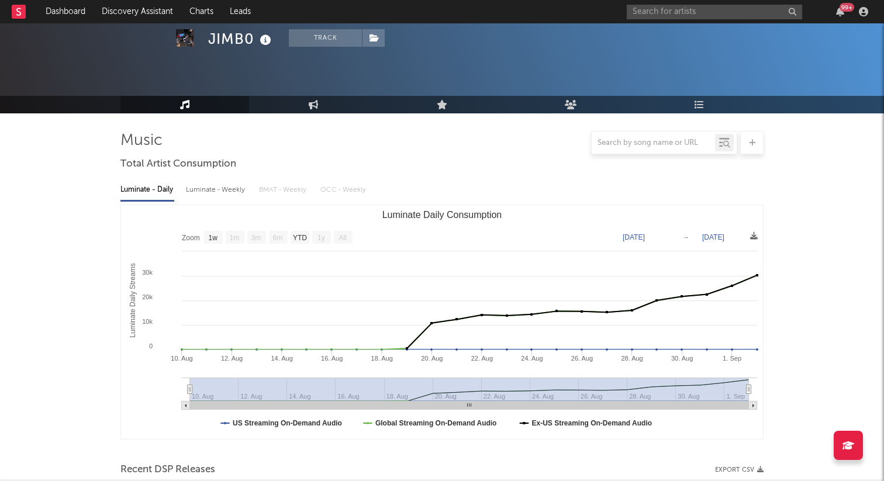
scroll to position [78, 0]
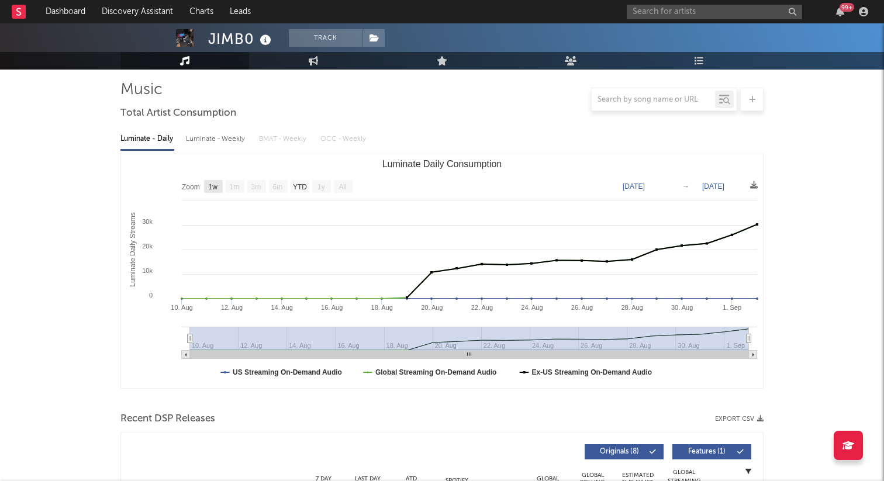
click at [217, 185] on text "1w" at bounding box center [213, 187] width 9 height 8
select select "1w"
type input "2025-08-27"
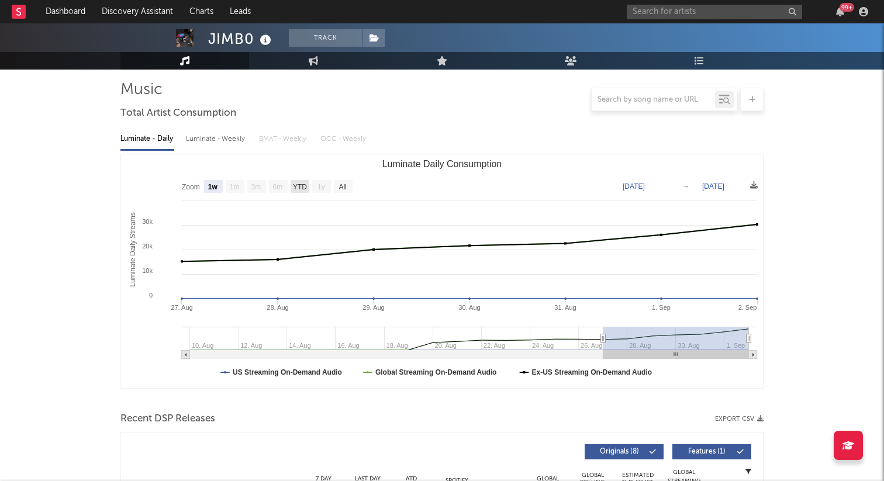
click at [302, 186] on text "YTD" at bounding box center [300, 187] width 14 height 8
select select "YTD"
type input "[DATE]"
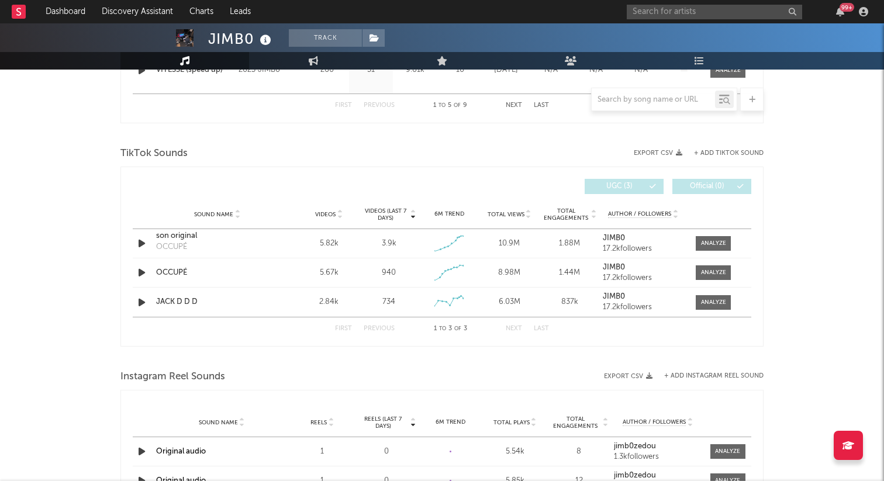
scroll to position [728, 0]
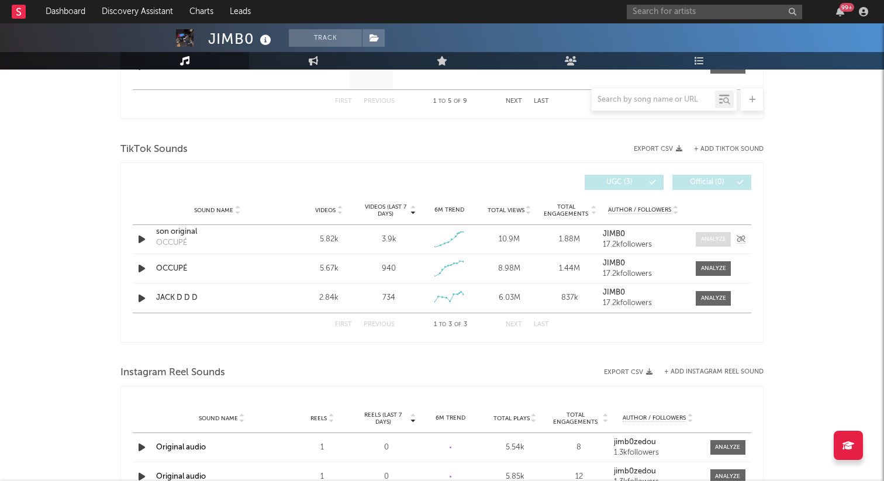
click at [711, 240] on div at bounding box center [713, 239] width 25 height 9
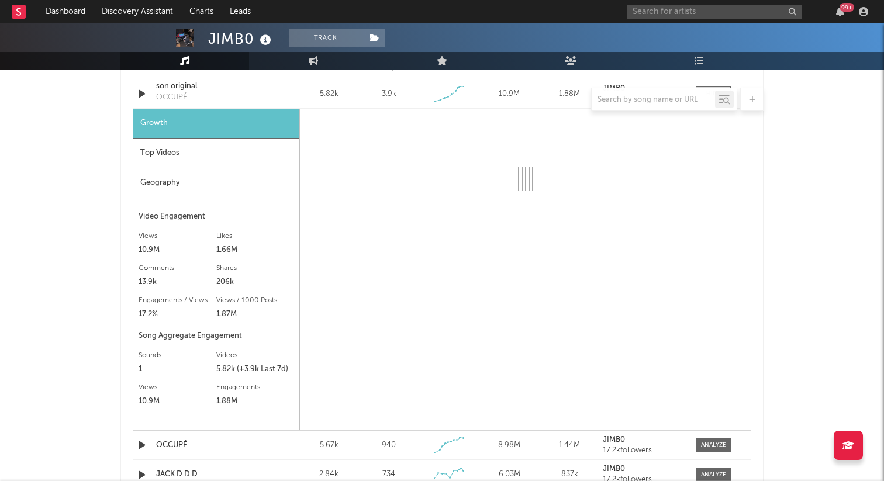
select select "1w"
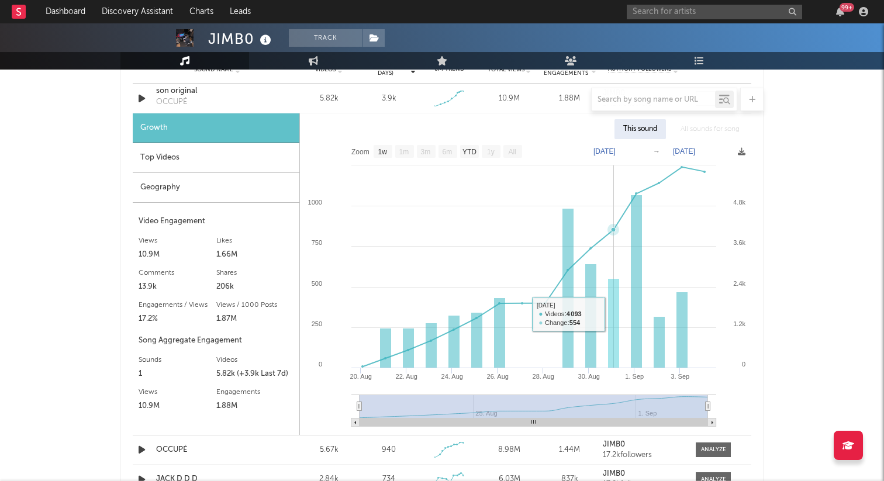
scroll to position [868, 0]
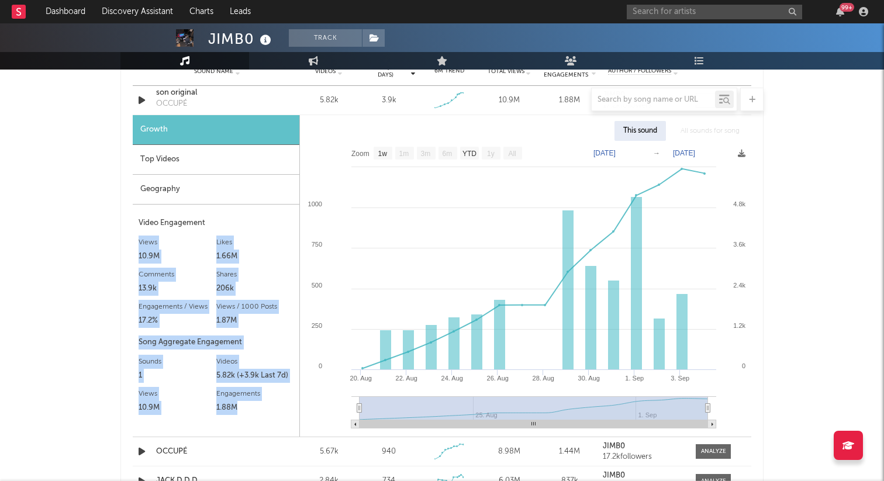
drag, startPoint x: 135, startPoint y: 241, endPoint x: 255, endPoint y: 405, distance: 203.2
click at [255, 405] on div "Growth Top Videos Geography Video Engagement Views 10.9M Likes 1.66M Likes 1.66…" at bounding box center [216, 276] width 167 height 322
click at [257, 310] on div "Views / 1000 Posts" at bounding box center [255, 307] width 78 height 14
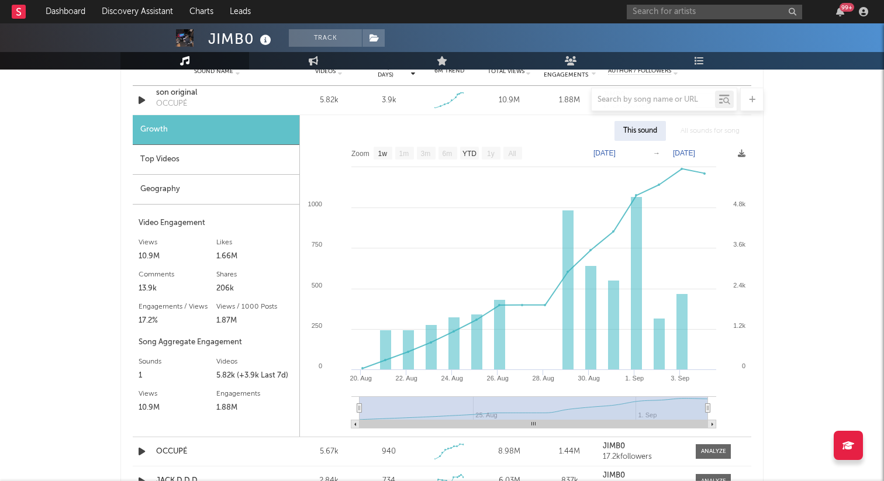
click at [201, 168] on div "Top Videos" at bounding box center [216, 160] width 167 height 30
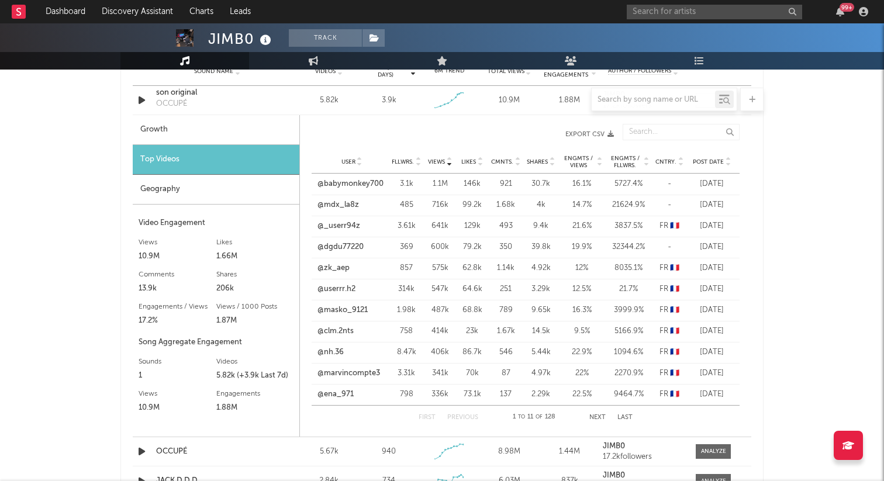
click at [199, 136] on div "Growth" at bounding box center [216, 130] width 167 height 30
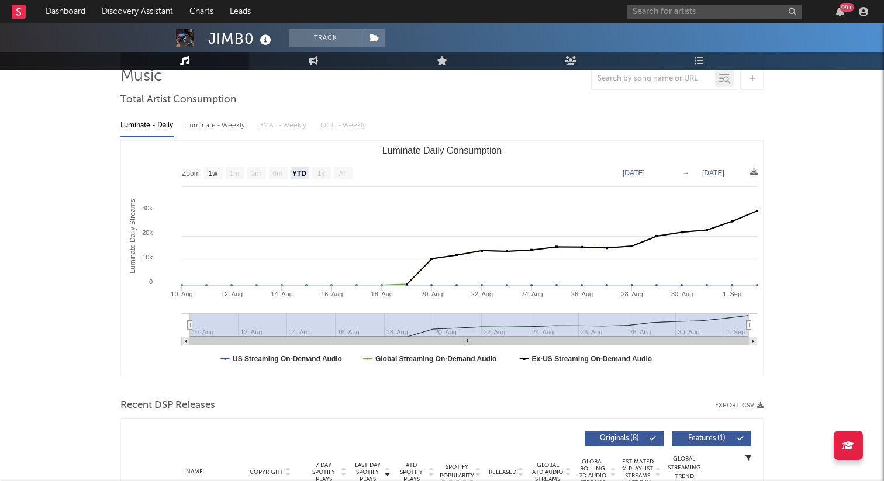
scroll to position [18, 0]
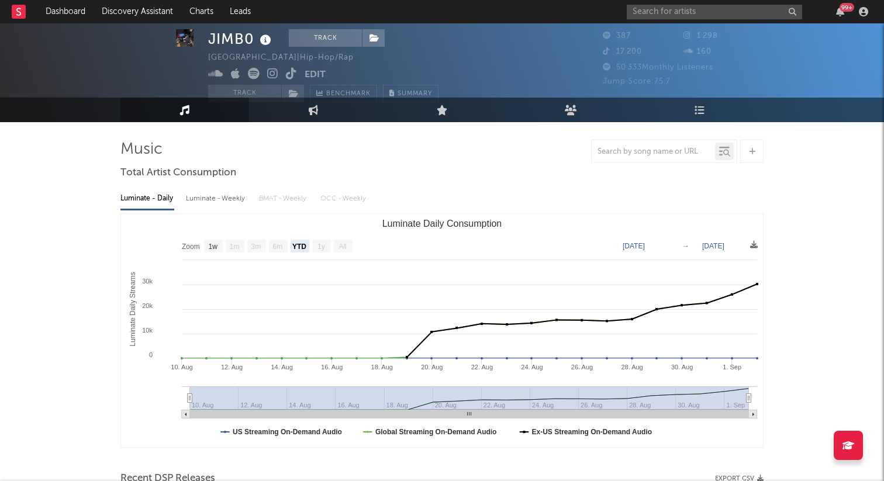
click at [244, 45] on div "JIMB0" at bounding box center [241, 38] width 66 height 19
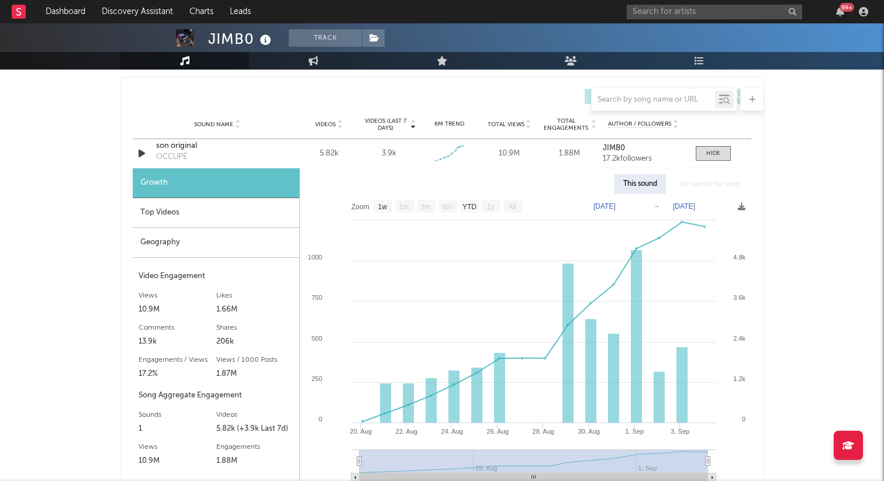
scroll to position [830, 0]
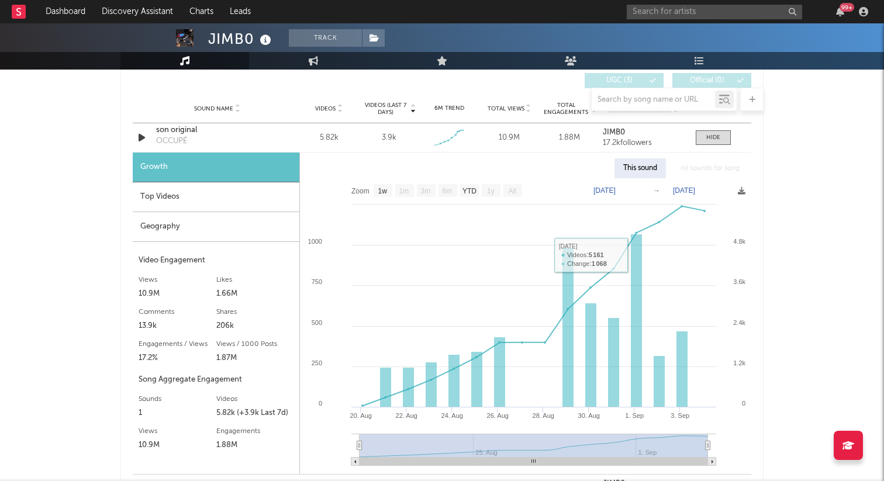
click at [821, 314] on div "JIMB0 Track France | Hip-Hop/Rap Edit Track Benchmark Summary 387 1 298 17 200 …" at bounding box center [442, 193] width 884 height 2000
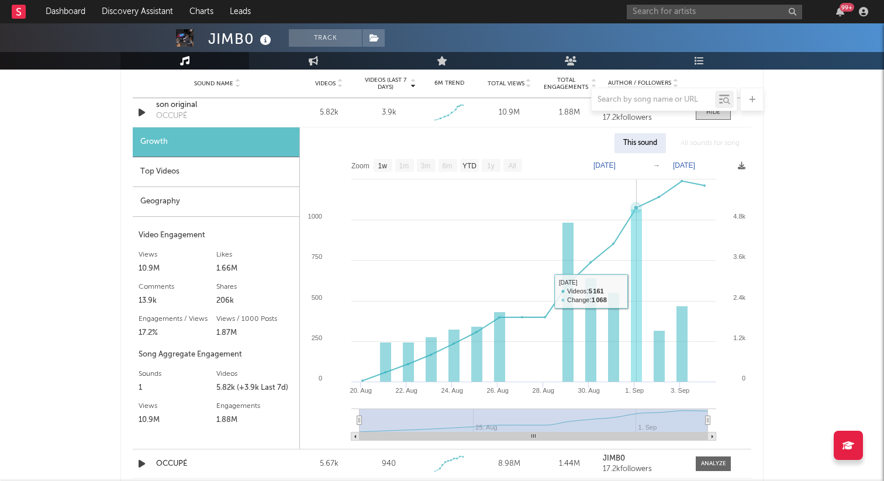
scroll to position [863, 0]
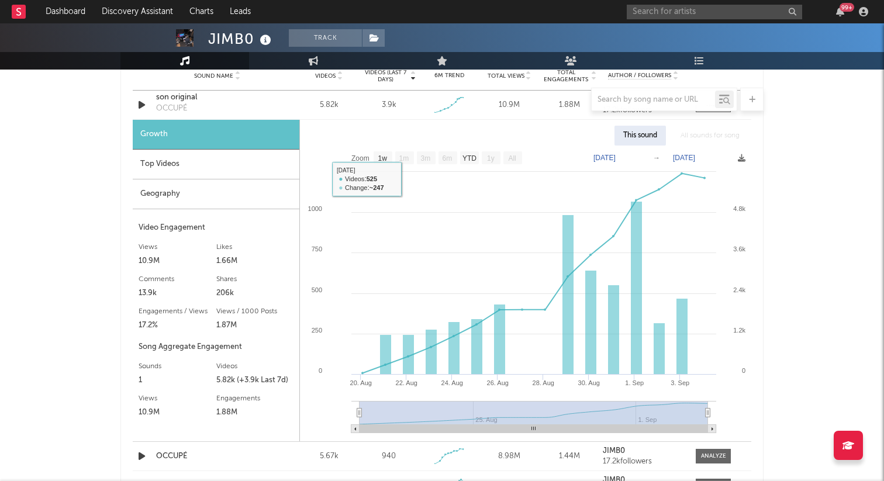
click at [388, 164] on rect at bounding box center [383, 157] width 19 height 13
select select "1w"
type input "2025-08-29"
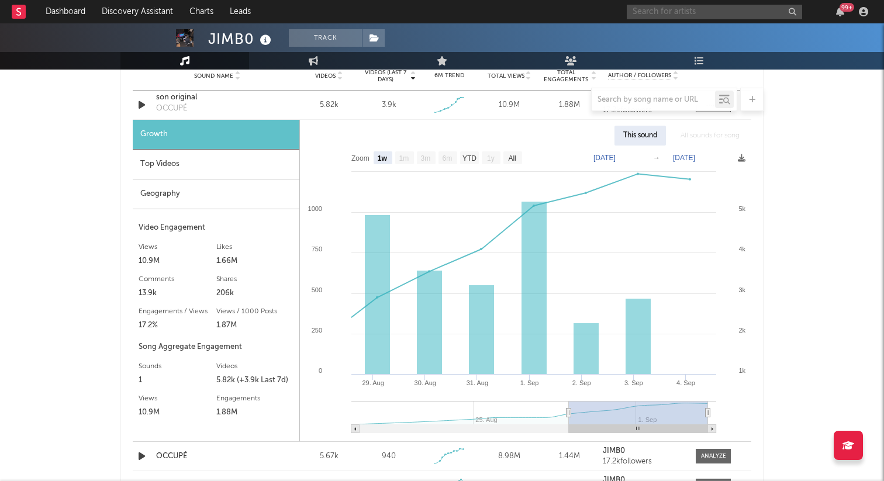
click at [656, 8] on input "text" at bounding box center [714, 12] width 175 height 15
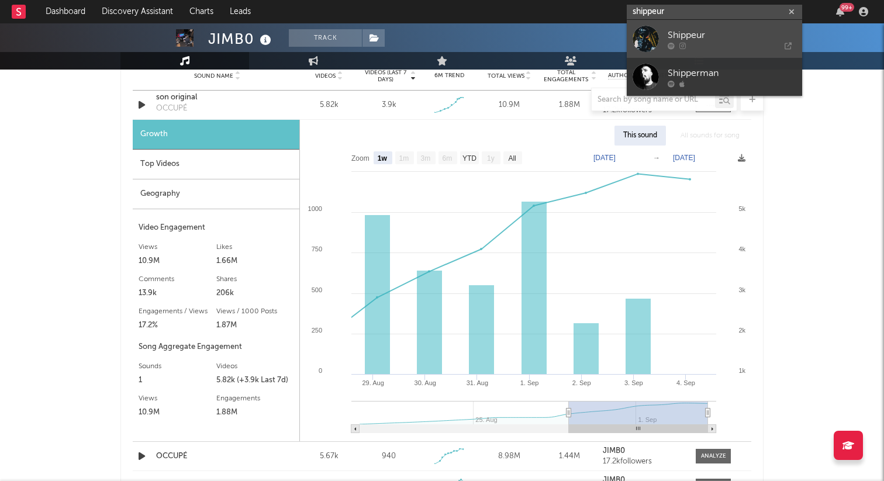
type input "shippeur"
click at [688, 38] on div "Shippeur" at bounding box center [732, 35] width 129 height 14
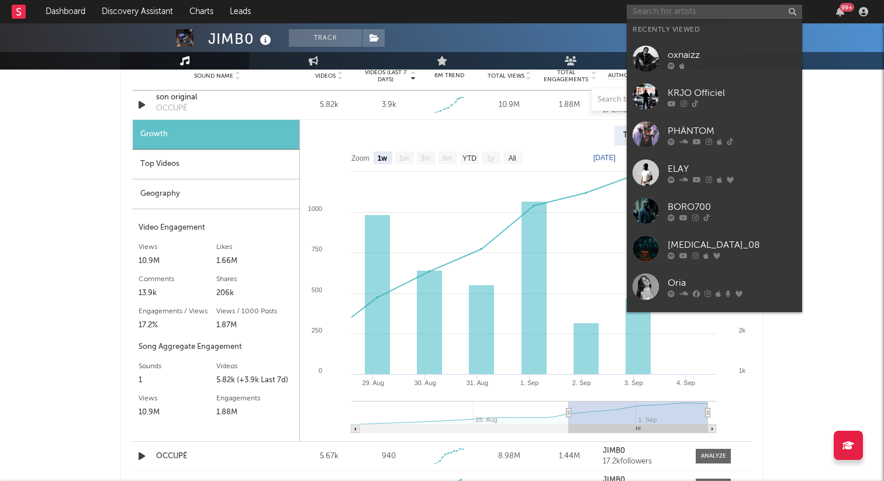
click at [661, 9] on input "text" at bounding box center [714, 12] width 175 height 15
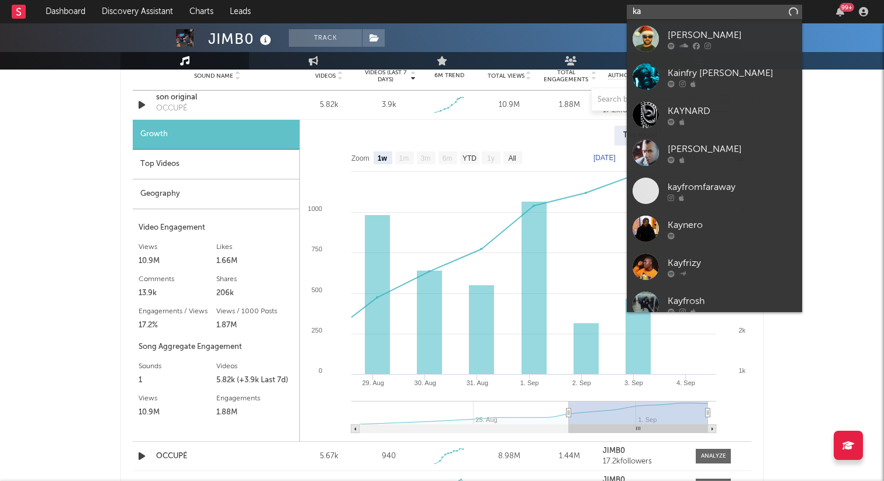
type input "k"
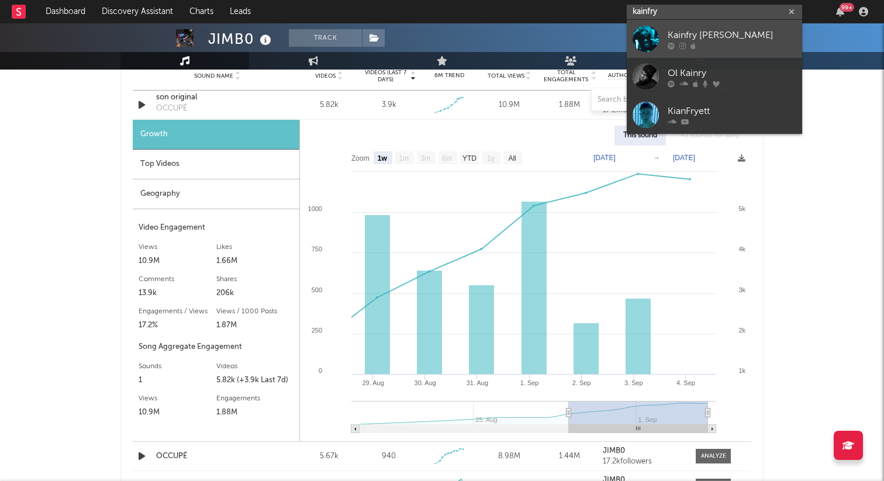
type input "kainfry"
click at [714, 43] on div at bounding box center [732, 45] width 129 height 7
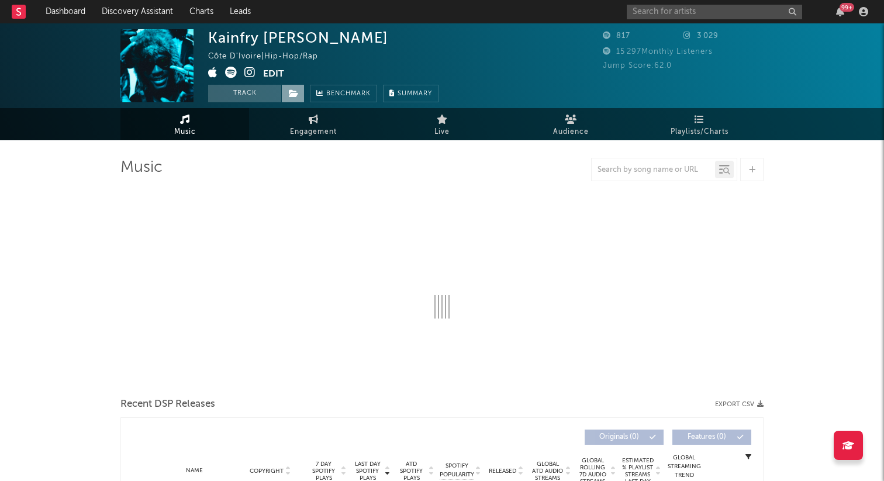
select select "1w"
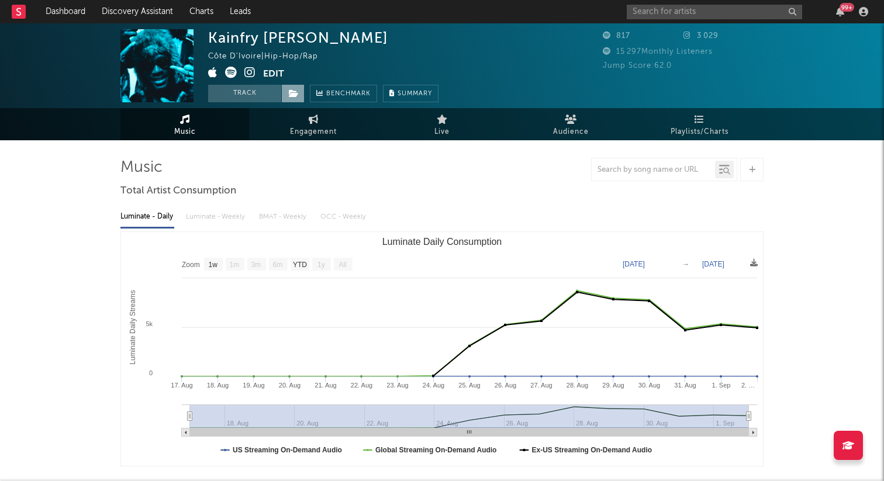
click at [293, 94] on icon at bounding box center [294, 93] width 10 height 8
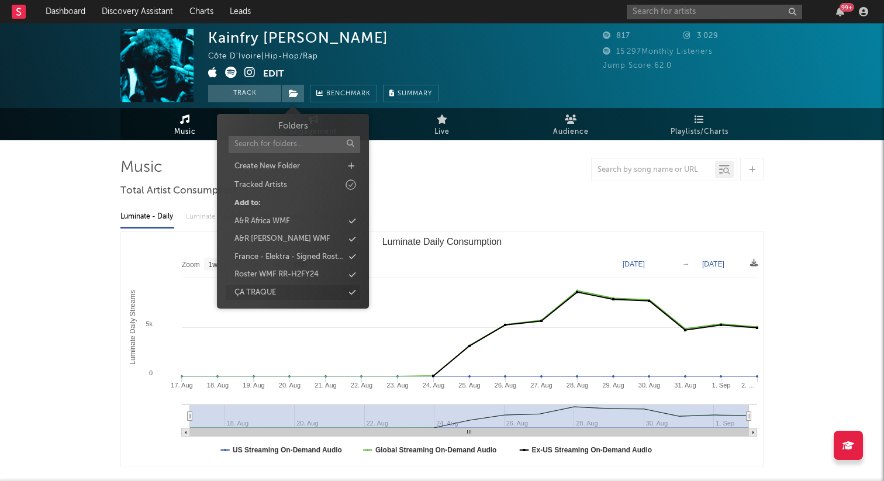
click at [265, 293] on div "ÇA TRAQUE" at bounding box center [255, 293] width 42 height 12
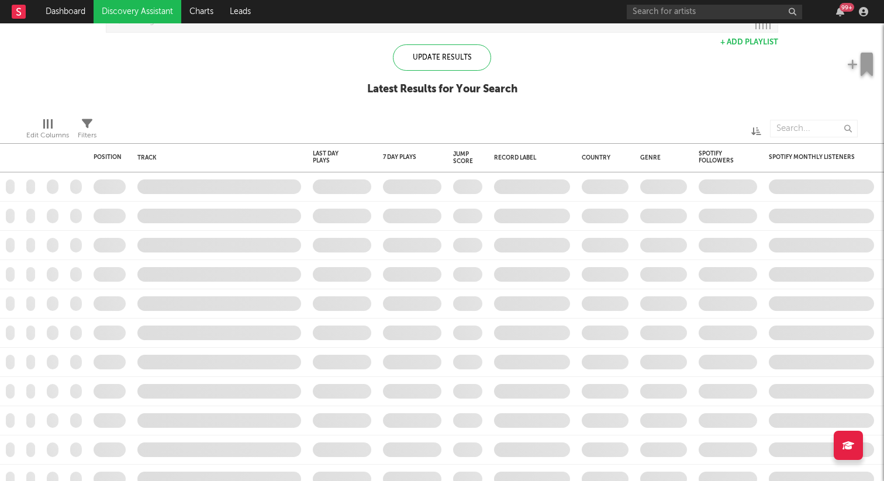
checkbox input "true"
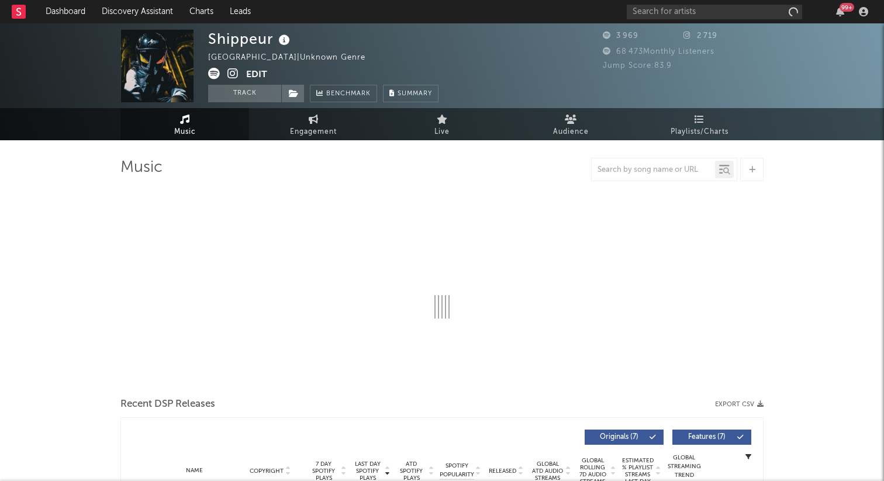
select select "6m"
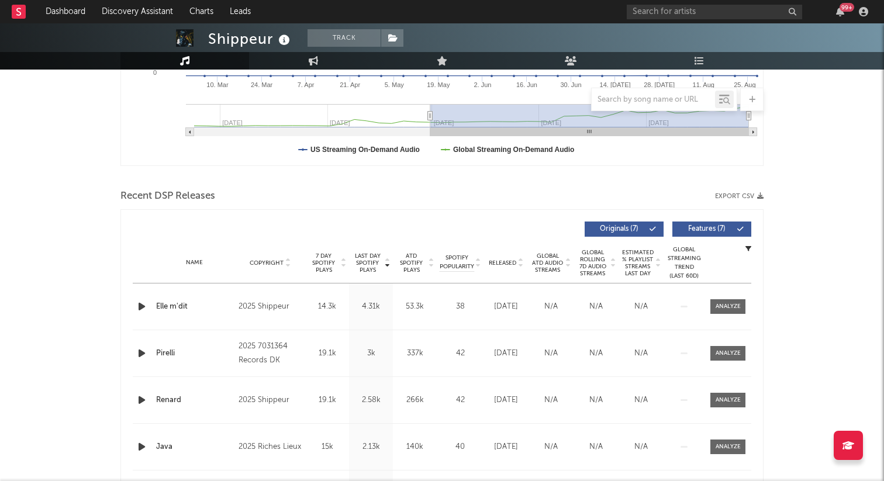
scroll to position [321, 0]
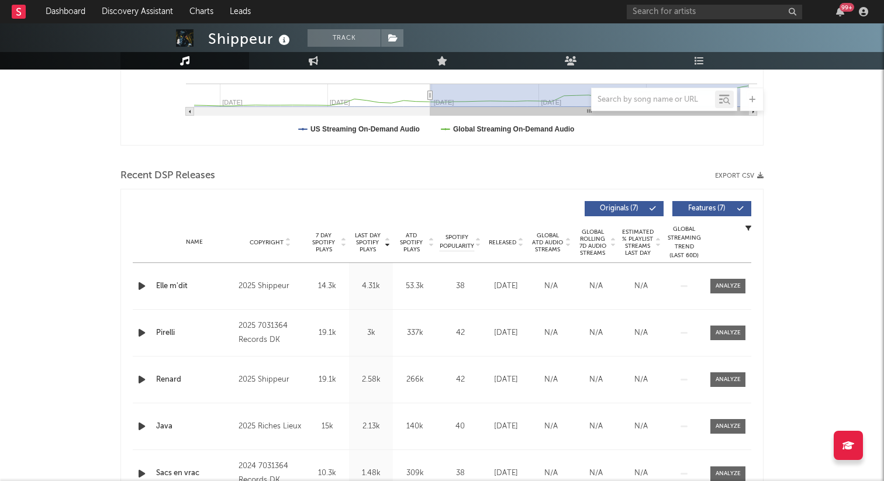
click at [212, 286] on div "Elle m'dit" at bounding box center [194, 287] width 77 height 12
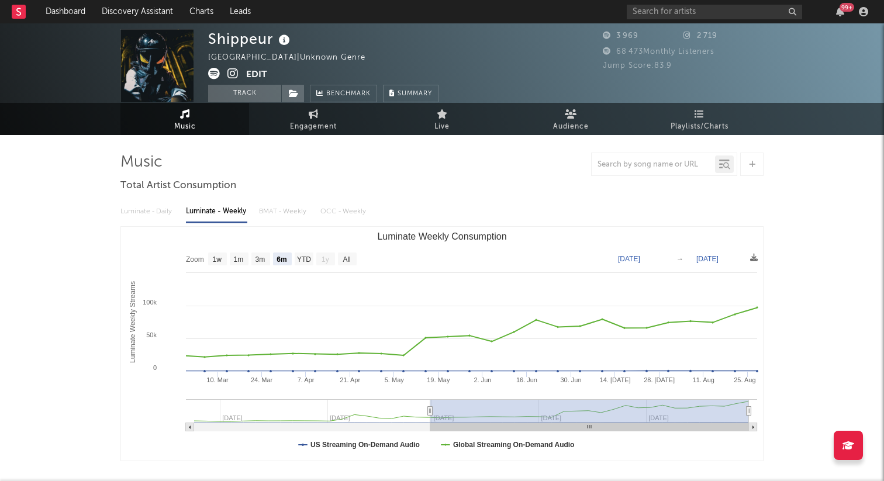
scroll to position [0, 0]
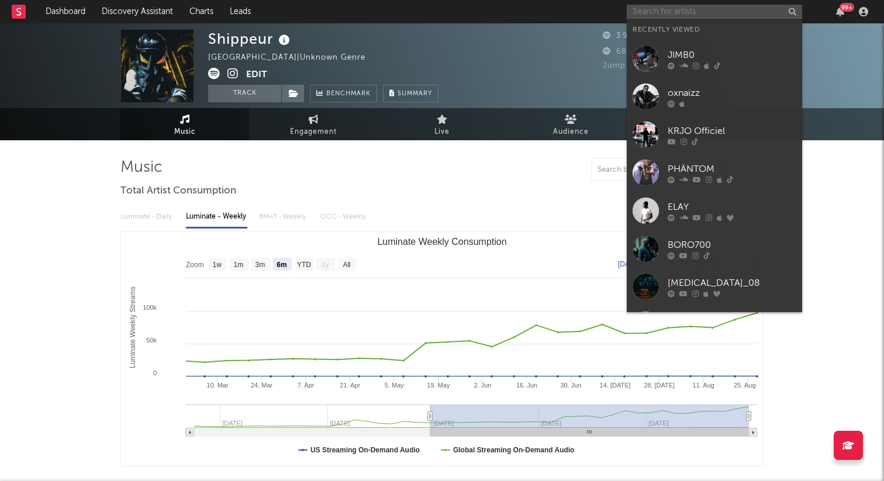
click at [670, 7] on input "text" at bounding box center [714, 12] width 175 height 15
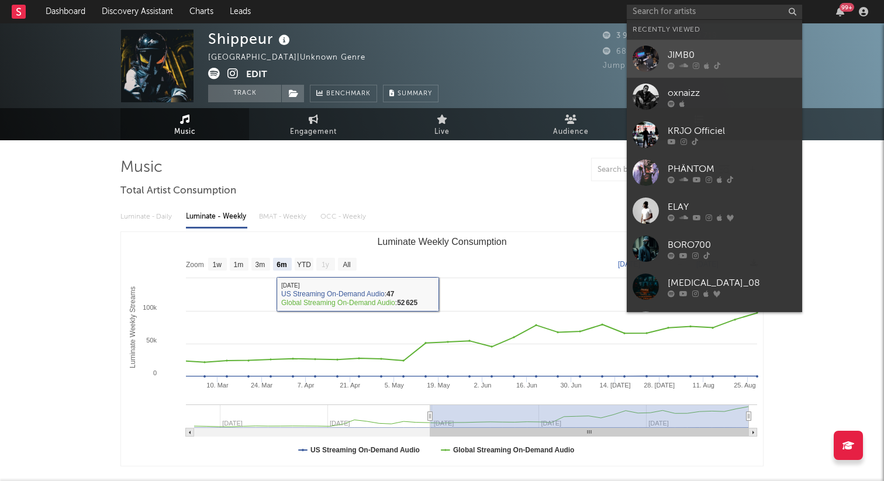
click at [715, 59] on div "JIMB0" at bounding box center [732, 55] width 129 height 14
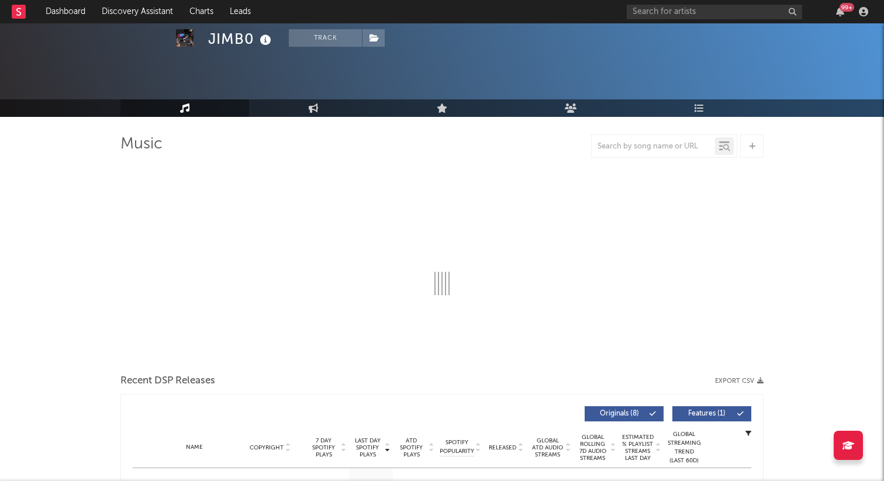
scroll to position [69, 0]
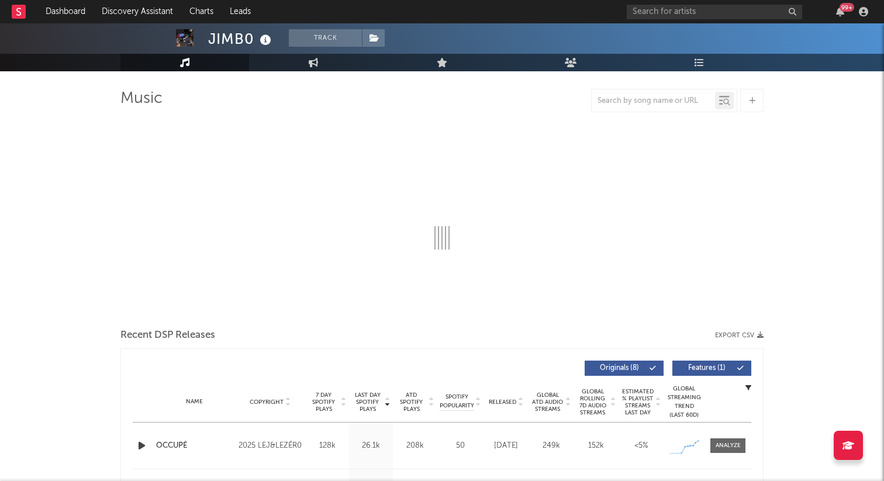
select select "1w"
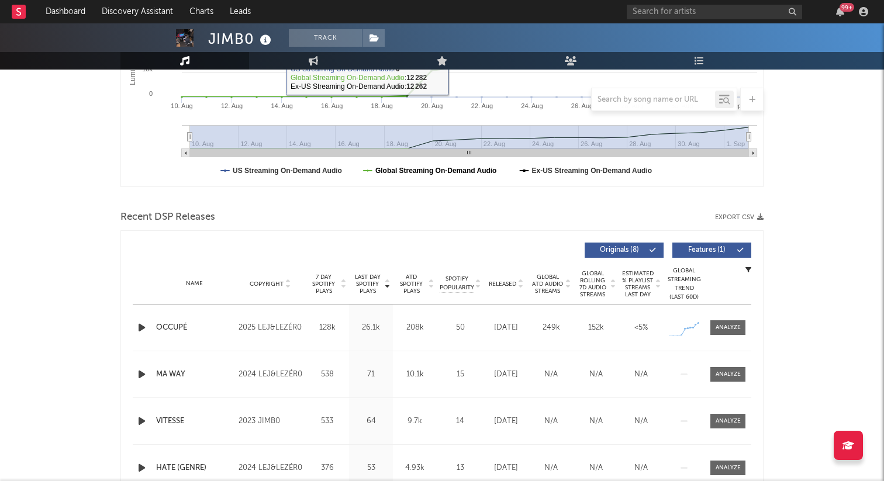
scroll to position [279, 0]
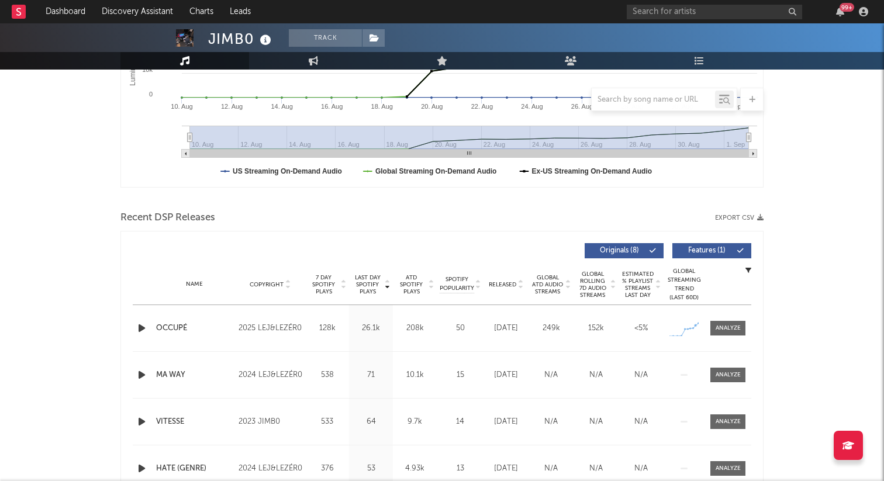
click at [693, 312] on div "Name OCCUPÉ Copyright 2025 LEJ&LEZÉR0 Label LEJ&LEZÉR0 Album Names OCCUPÉ Compo…" at bounding box center [442, 328] width 618 height 46
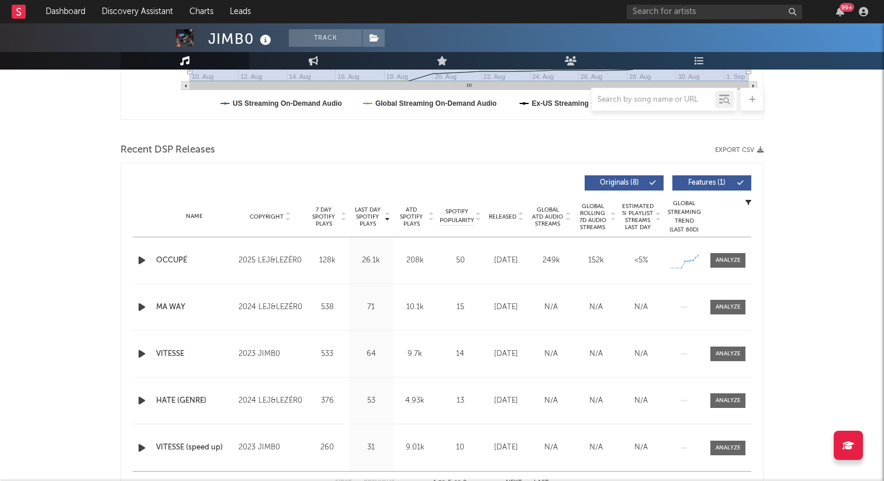
scroll to position [344, 0]
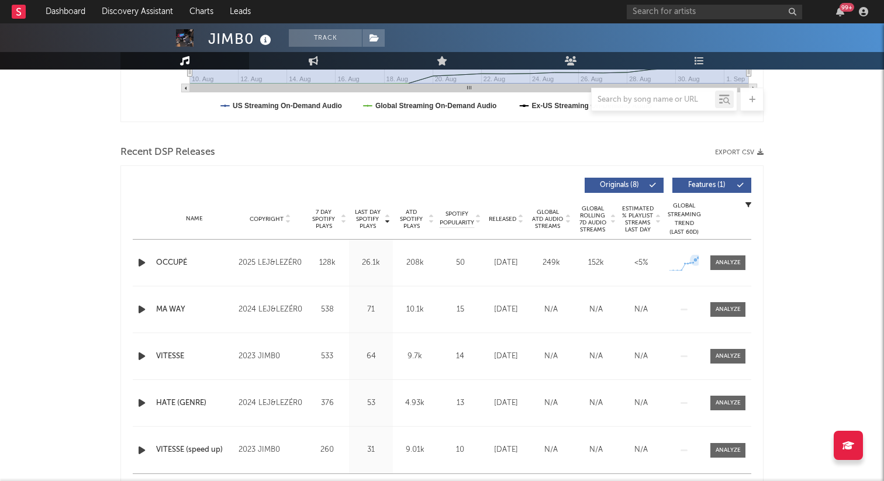
click at [697, 262] on icon at bounding box center [696, 260] width 12 height 12
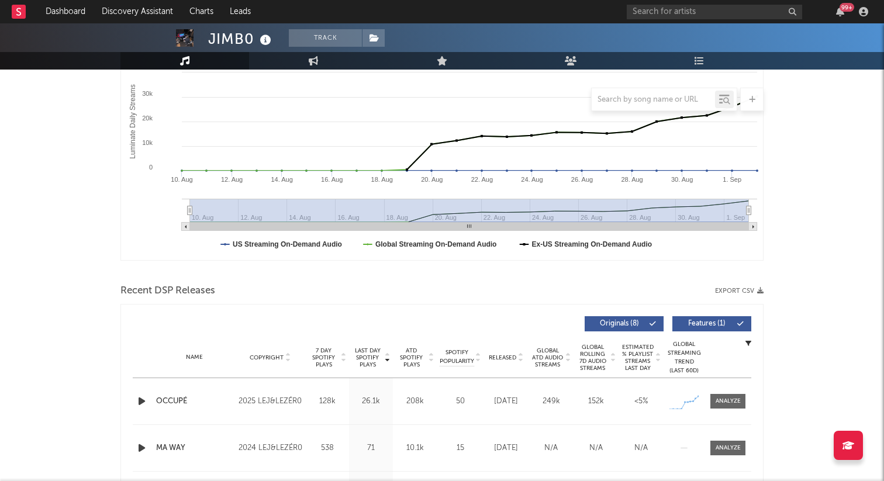
scroll to position [0, 0]
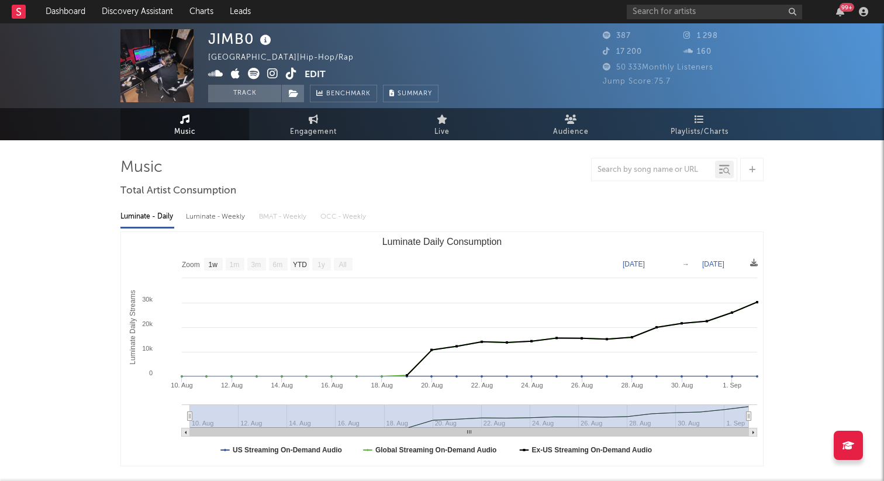
click at [158, 67] on img at bounding box center [156, 65] width 73 height 73
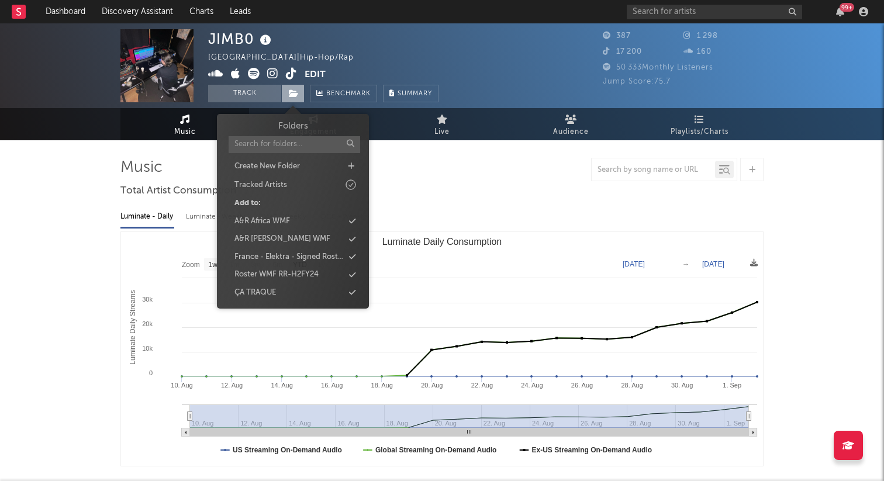
click at [291, 95] on icon at bounding box center [294, 93] width 10 height 8
click at [271, 288] on div "ÇA TRAQUE" at bounding box center [255, 293] width 42 height 12
